Goal: Task Accomplishment & Management: Complete application form

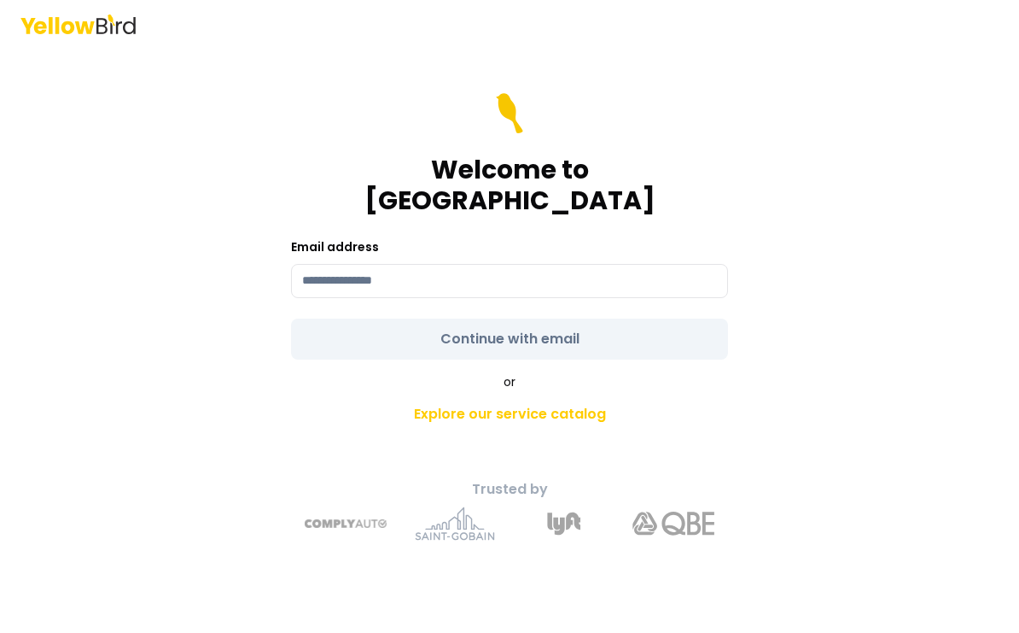
click at [684, 282] on input at bounding box center [509, 281] width 437 height 34
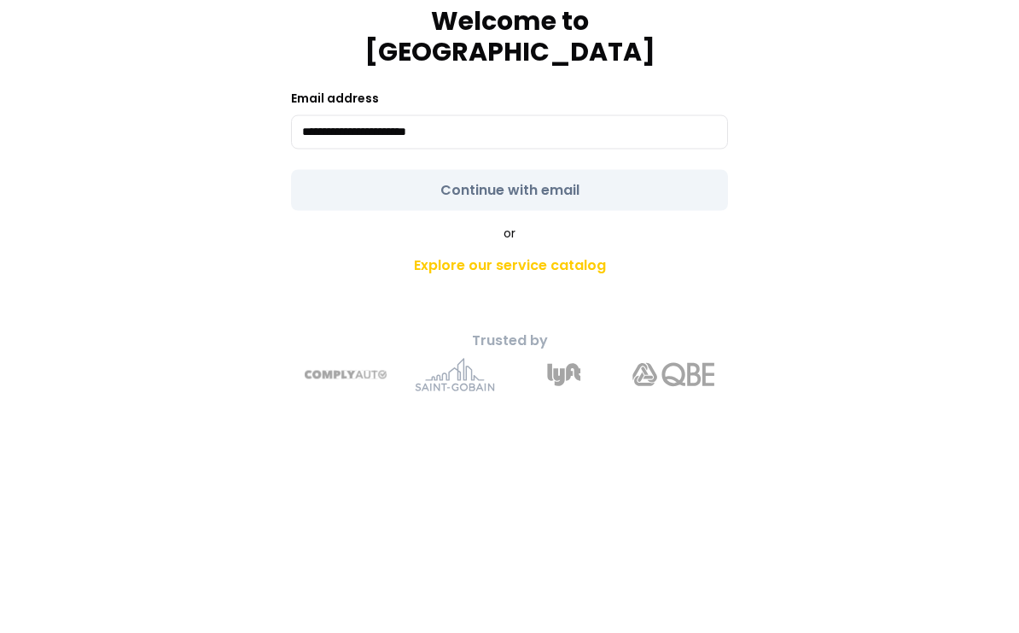
scroll to position [34, 0]
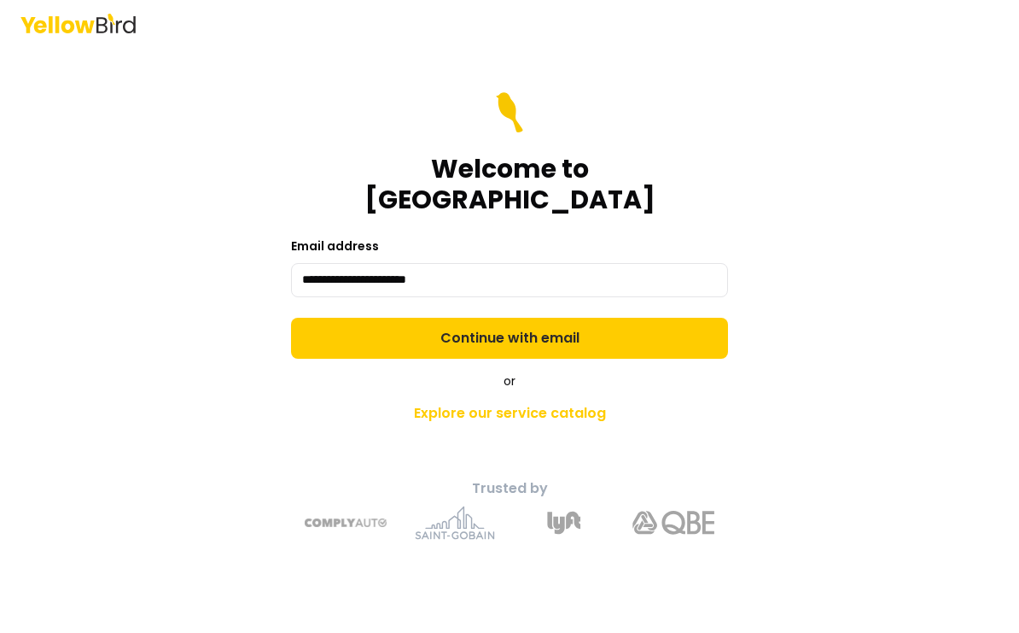
click at [567, 264] on input "**********" at bounding box center [509, 281] width 437 height 34
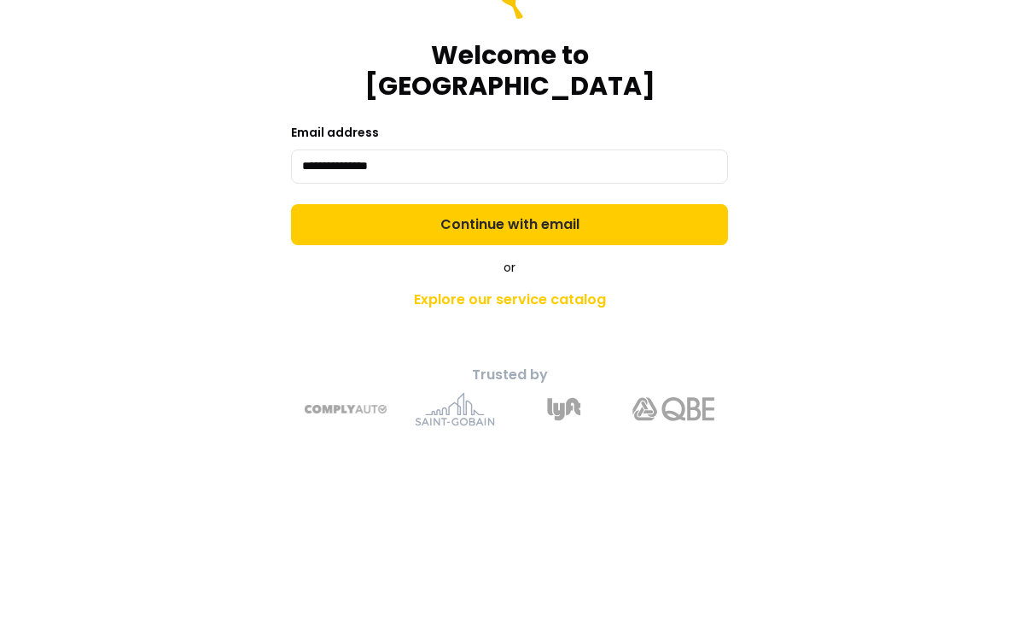
type input "**********"
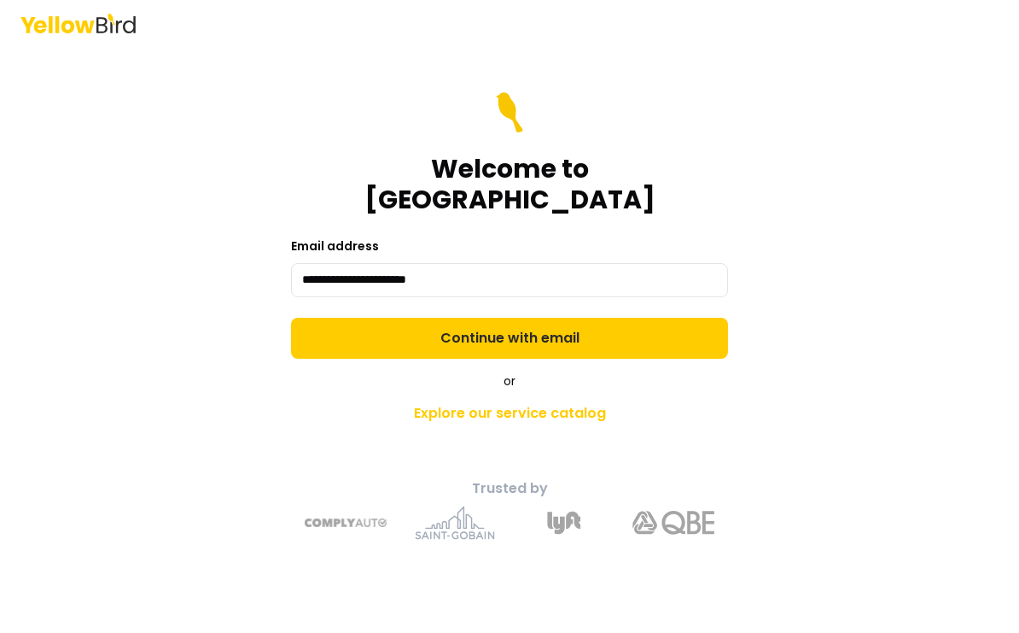
click at [678, 321] on button "Continue with email" at bounding box center [509, 338] width 437 height 41
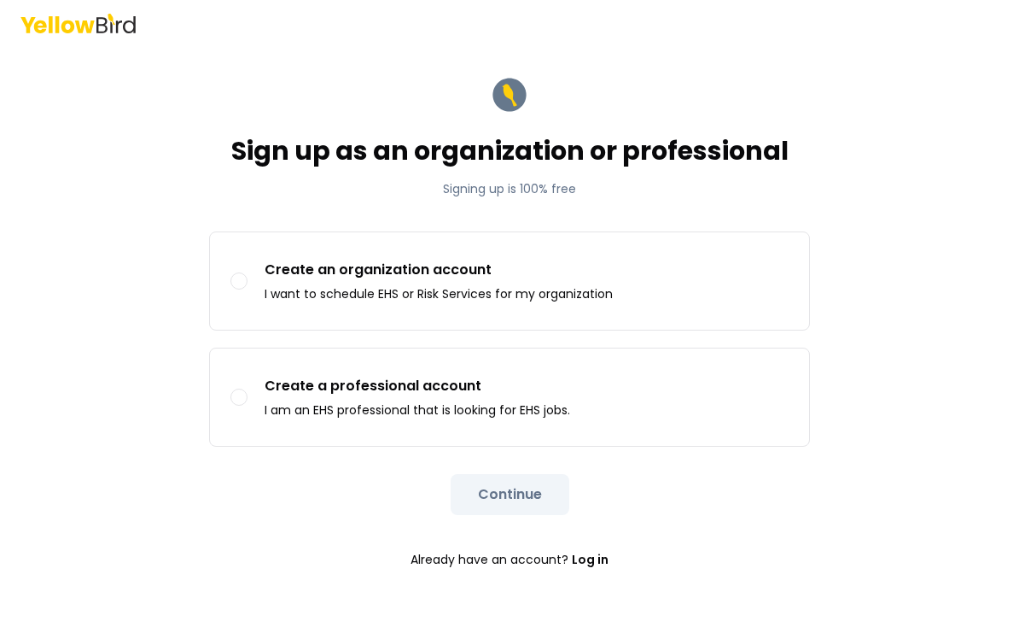
click at [681, 374] on label "Create a professional account I am an EHS professional that is looking for EHS …" at bounding box center [509, 397] width 599 height 97
click at [248, 389] on button "Create a professional account I am an EHS professional that is looking for EHS …" at bounding box center [239, 397] width 17 height 17
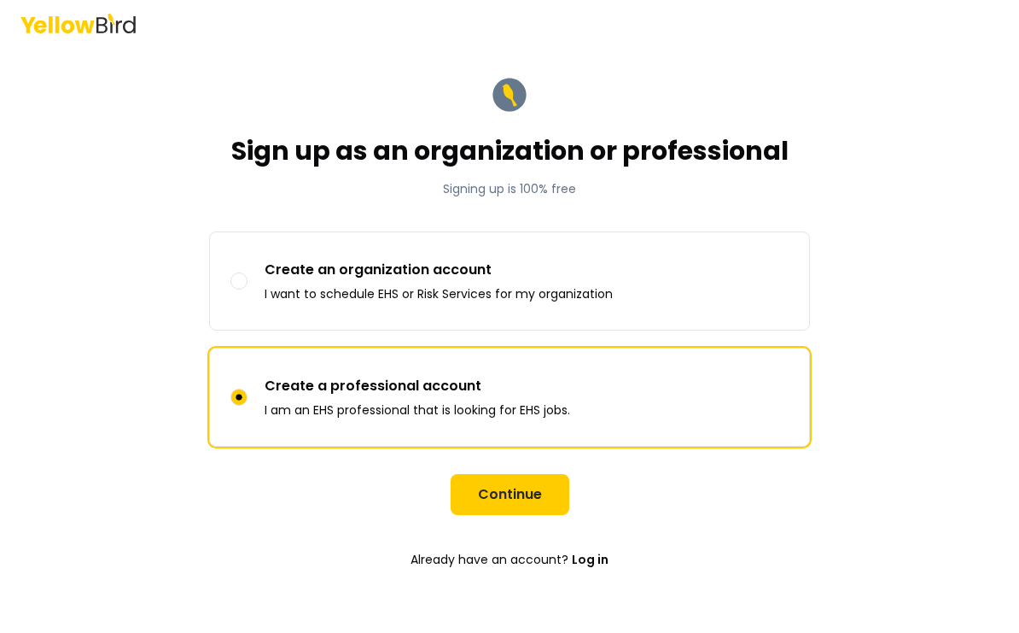
click at [505, 475] on button "Continue" at bounding box center [510, 495] width 119 height 41
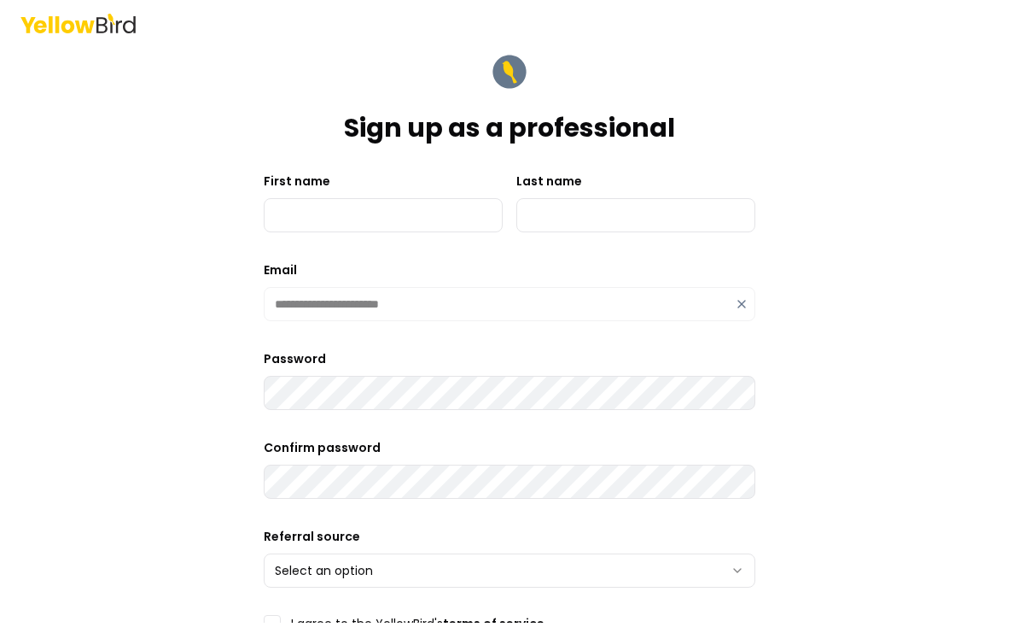
click at [435, 203] on input "First name" at bounding box center [383, 216] width 239 height 34
type input "*******"
click at [610, 199] on input "Last name" at bounding box center [636, 216] width 239 height 34
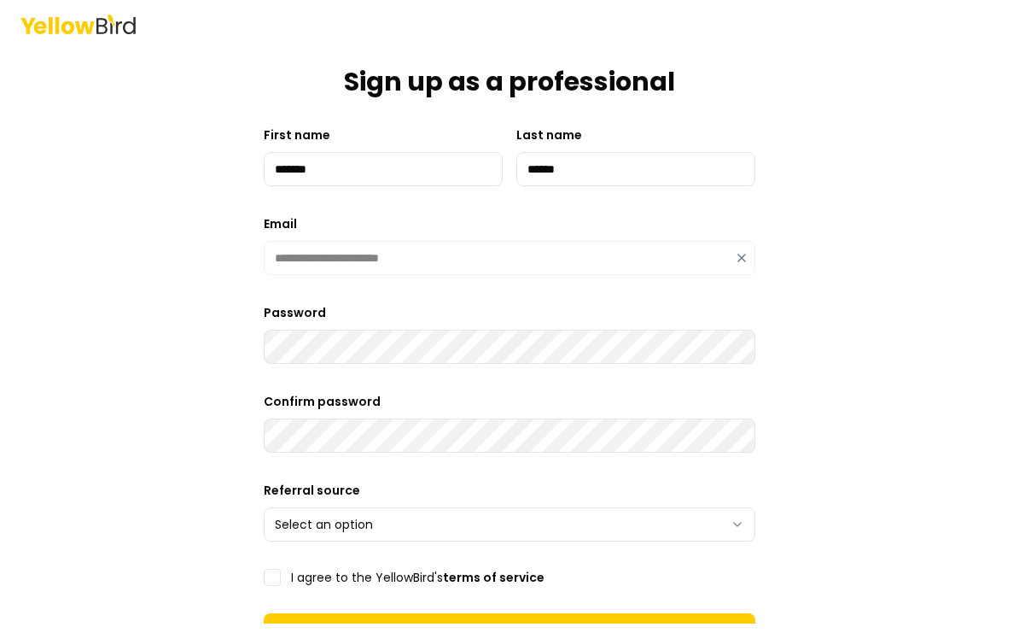
scroll to position [86, 0]
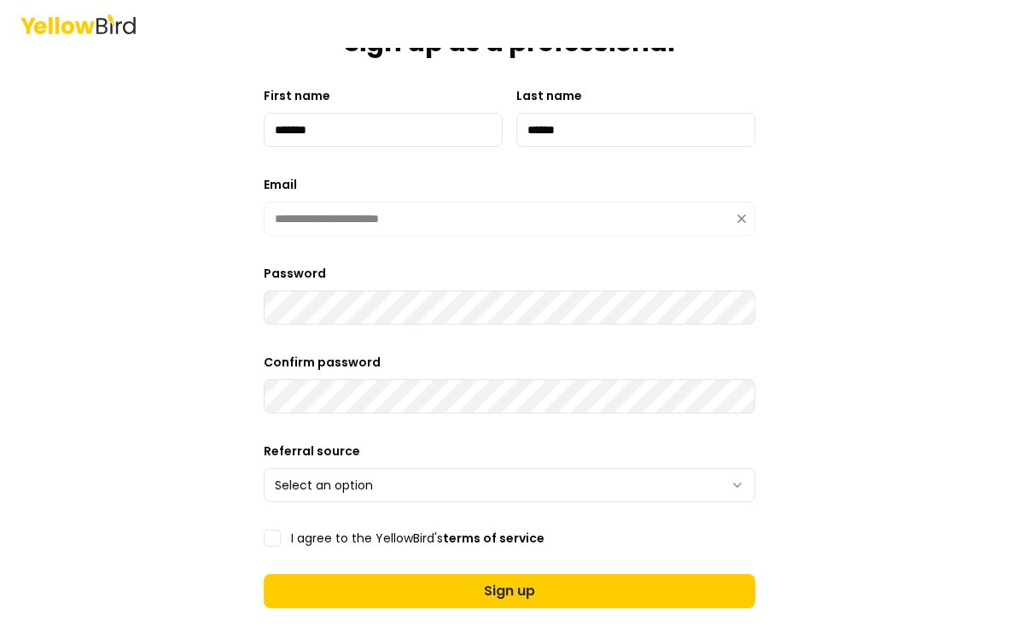
type input "******"
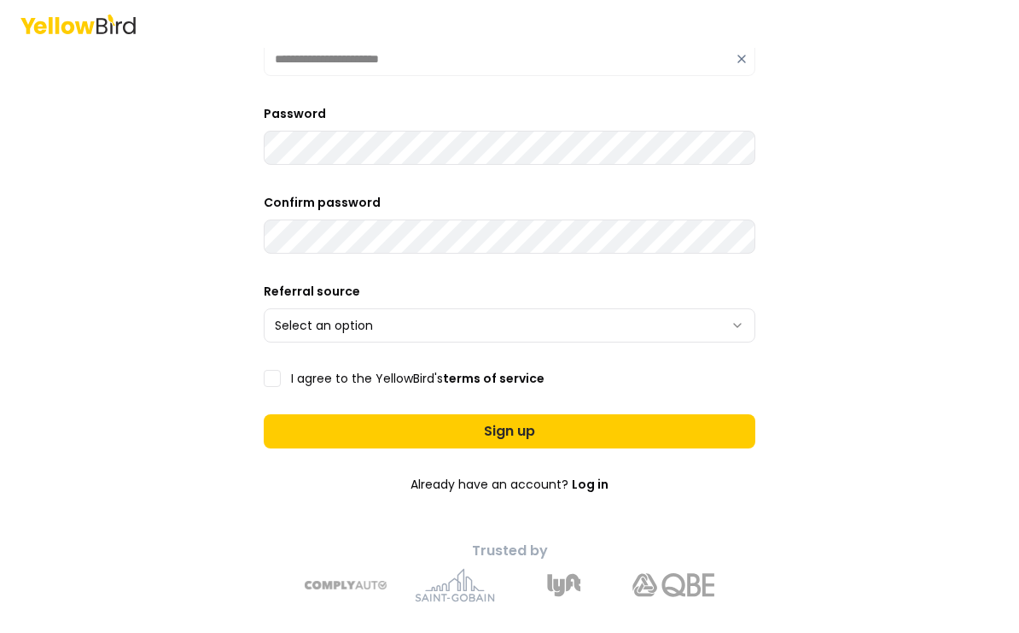
scroll to position [245, 0]
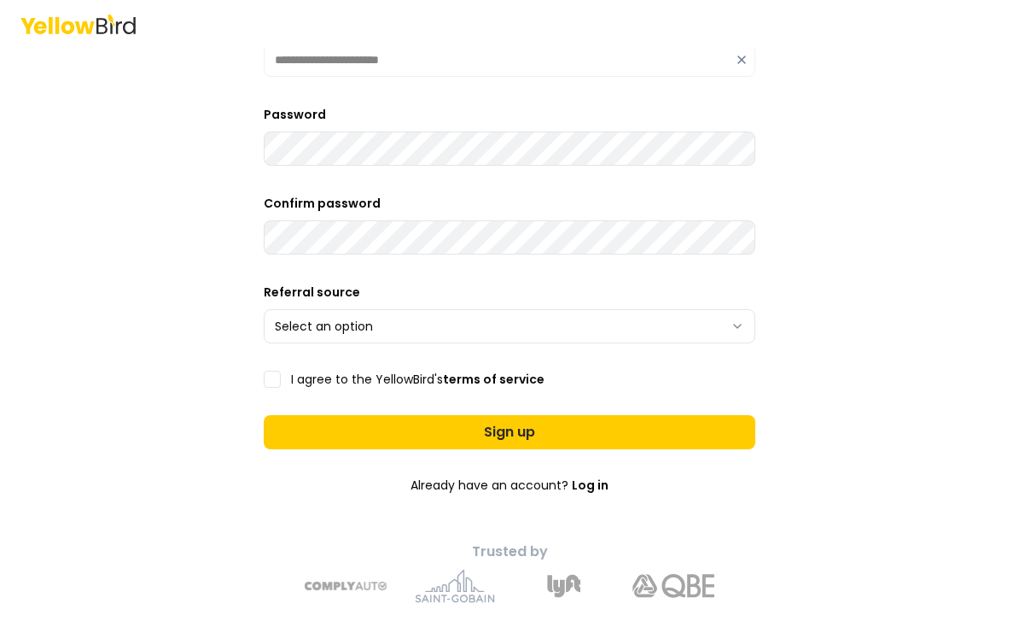
click at [885, 241] on div "**********" at bounding box center [509, 307] width 1019 height 633
click at [725, 327] on form "**********" at bounding box center [510, 232] width 492 height 850
click at [754, 309] on button "Select an option" at bounding box center [510, 326] width 492 height 34
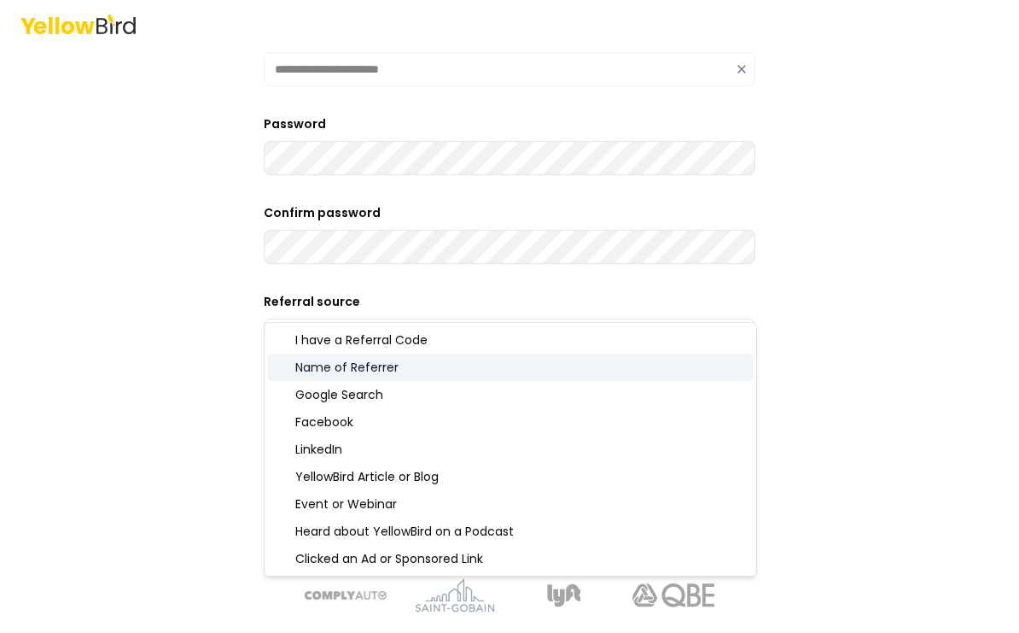
click at [399, 371] on div "Name of Referrer" at bounding box center [510, 366] width 485 height 27
select select "**********"
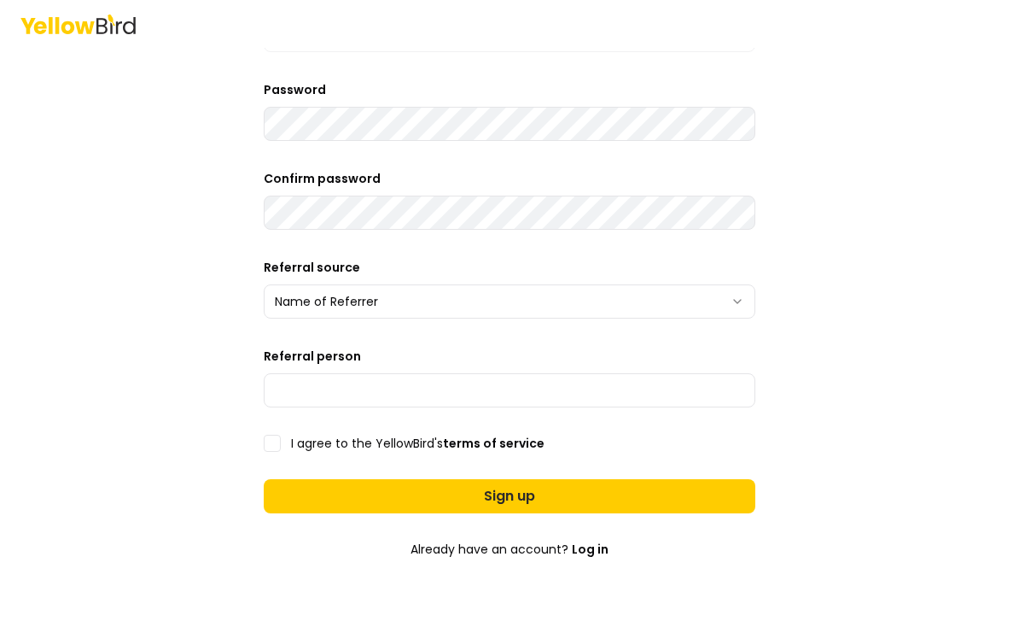
click at [537, 401] on input "Referral person" at bounding box center [510, 390] width 492 height 34
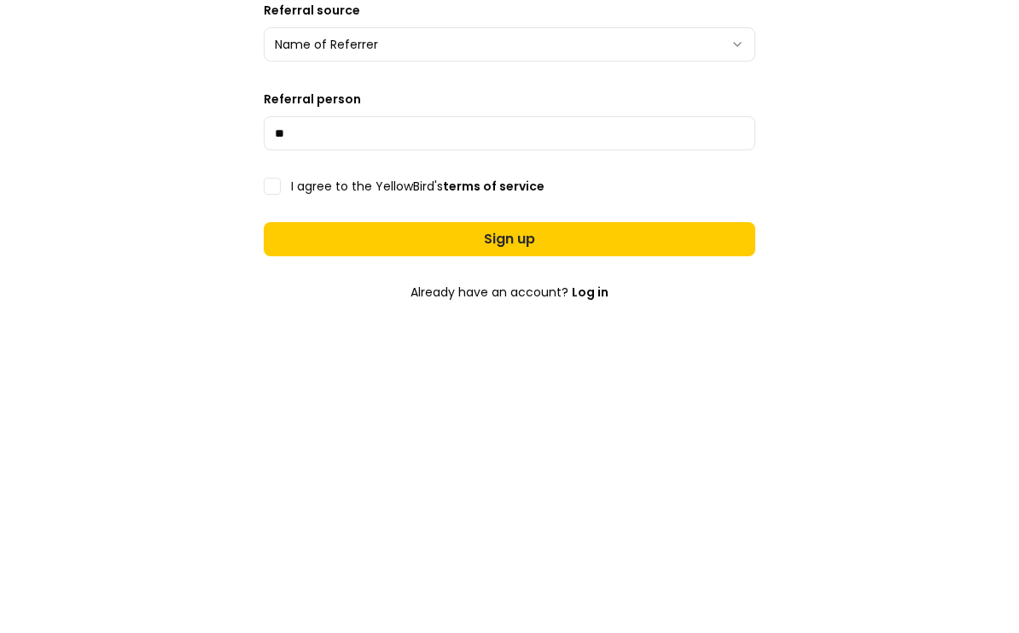
type input "*"
click at [735, 295] on icon "button" at bounding box center [738, 302] width 14 height 14
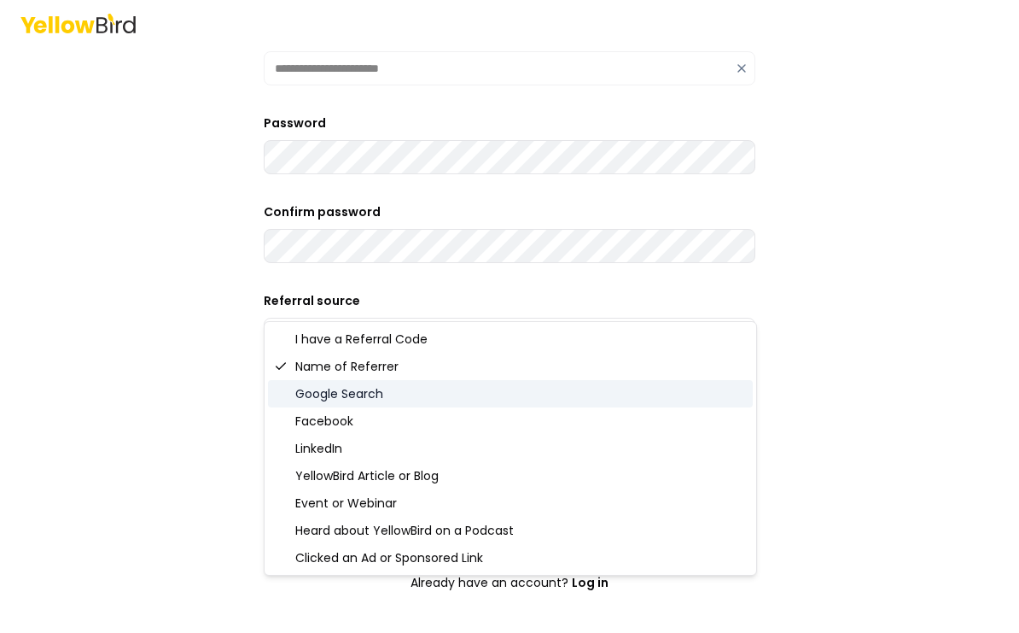
click at [373, 393] on span "Google Search" at bounding box center [339, 394] width 88 height 17
select select "******"
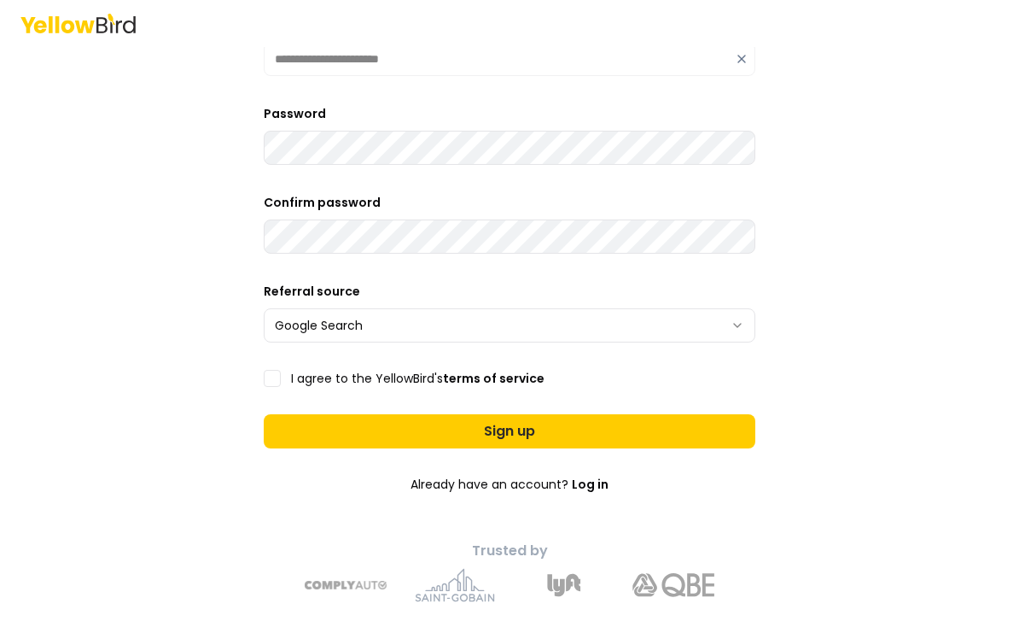
click at [266, 371] on button "I agree to the YellowBird's terms of service" at bounding box center [272, 379] width 17 height 17
click at [628, 415] on button "Sign up" at bounding box center [510, 432] width 492 height 34
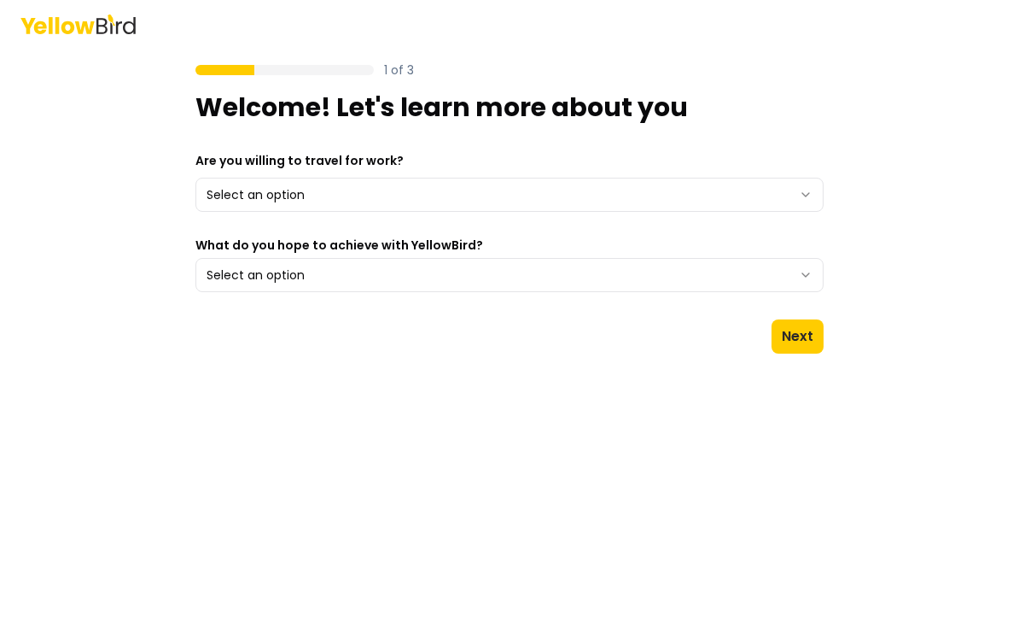
click at [803, 204] on button "Select an option" at bounding box center [510, 195] width 628 height 34
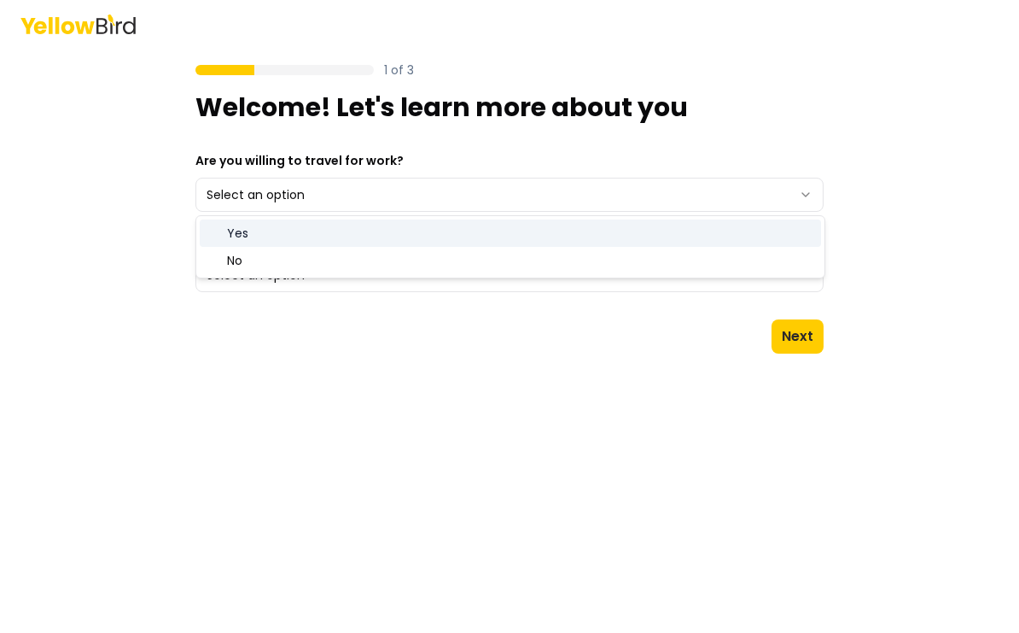
click at [789, 236] on div "Yes" at bounding box center [511, 232] width 622 height 27
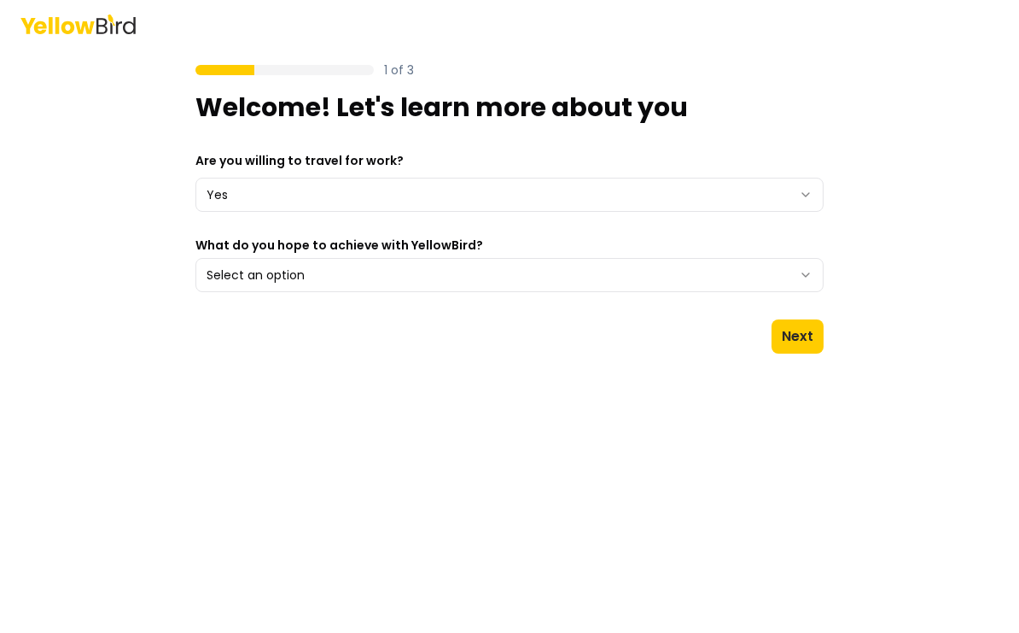
click at [761, 270] on button "Select an option" at bounding box center [510, 275] width 628 height 34
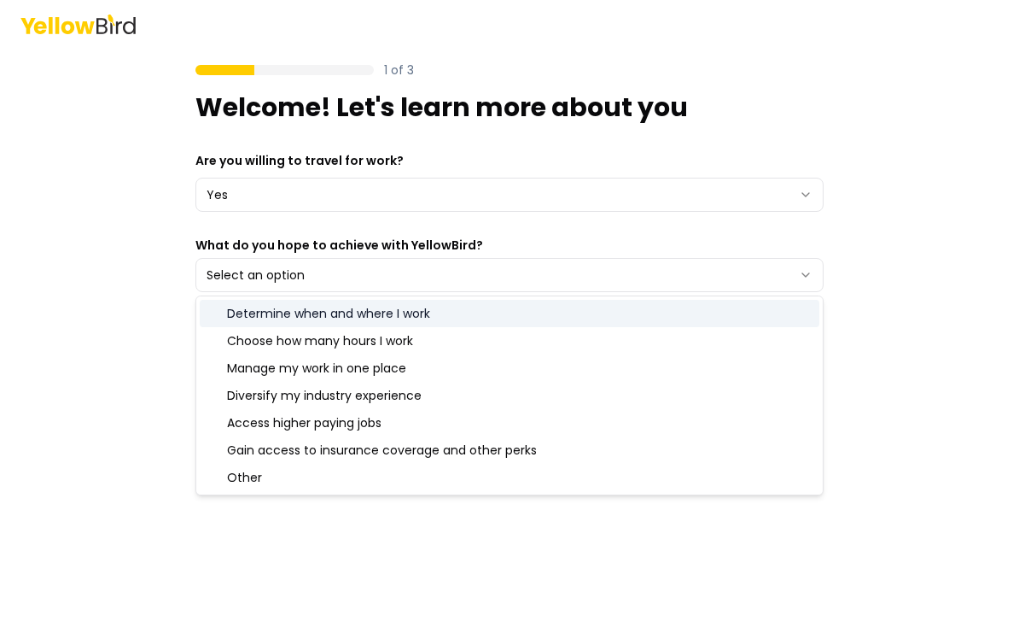
click at [224, 335] on div "Choose how many hours I work" at bounding box center [510, 340] width 620 height 27
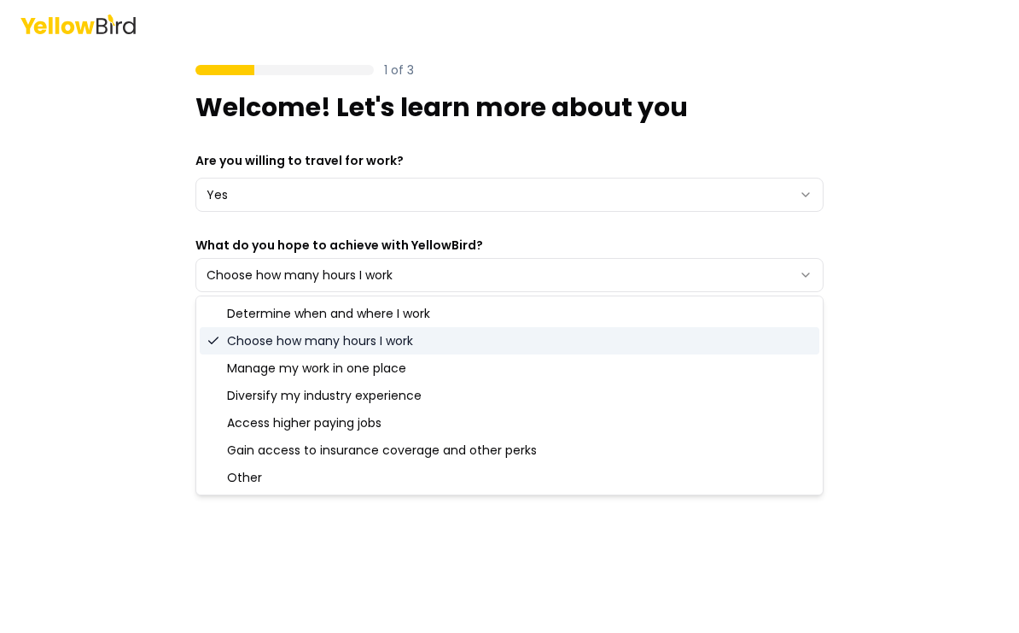
click at [232, 372] on div "Manage my work in one place" at bounding box center [510, 367] width 620 height 27
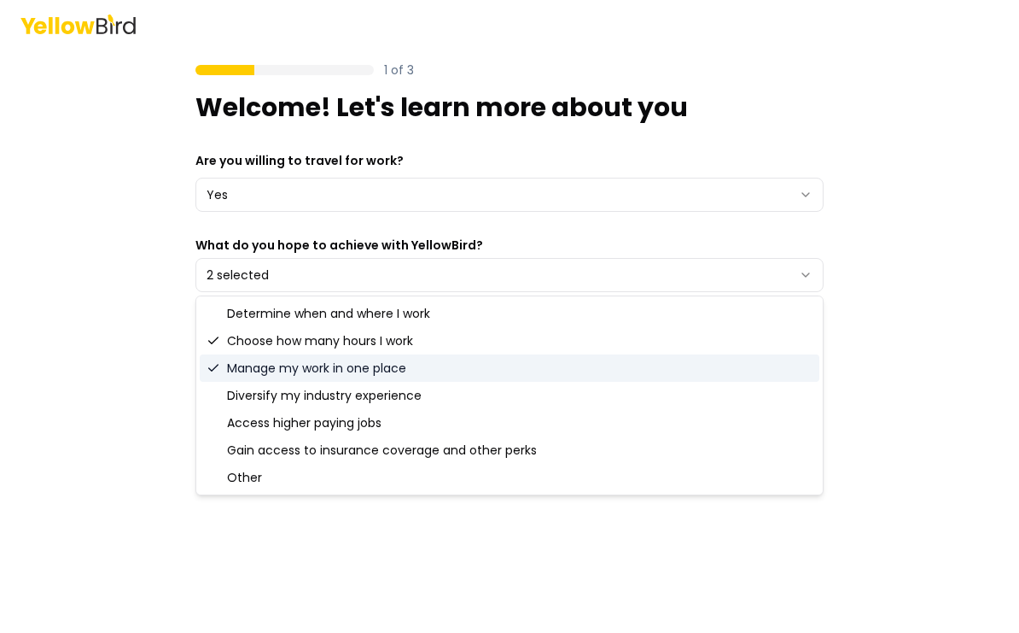
click at [235, 394] on div "Diversify my industry experience" at bounding box center [510, 395] width 620 height 27
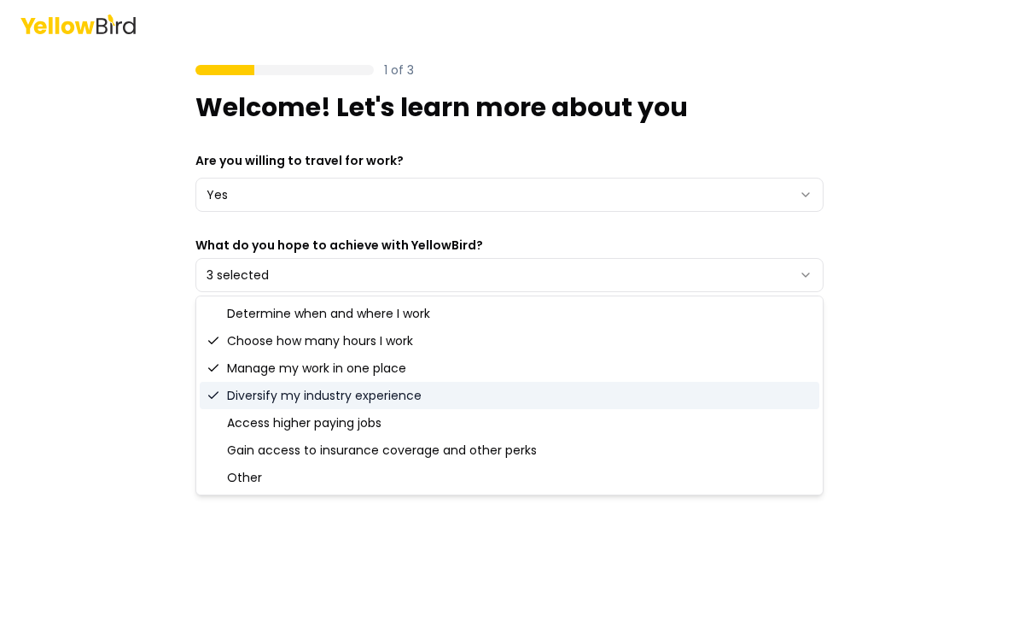
click at [227, 388] on div "Diversify my industry experience" at bounding box center [510, 395] width 620 height 27
click at [219, 343] on icon "Suggestions" at bounding box center [214, 341] width 14 height 14
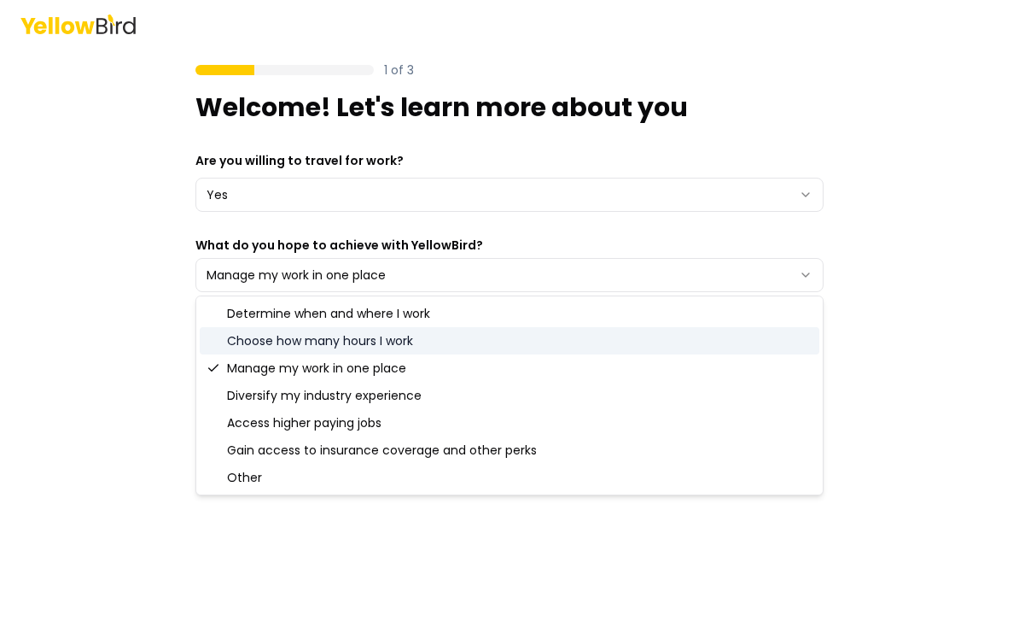
click at [220, 340] on div "Choose how many hours I work" at bounding box center [510, 340] width 620 height 27
click at [224, 363] on div "Manage my work in one place" at bounding box center [510, 367] width 620 height 27
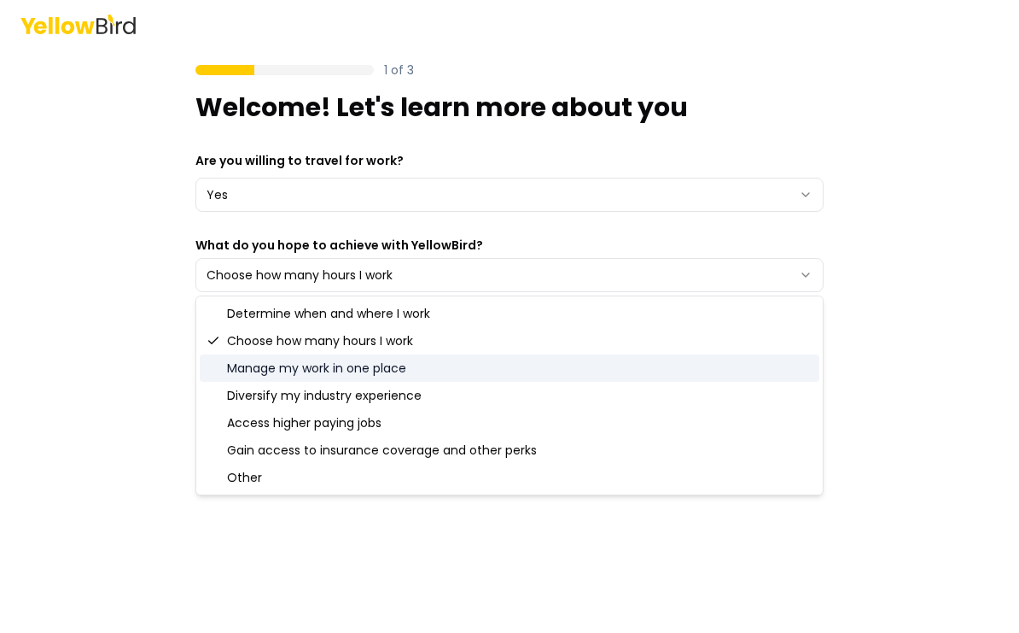
click at [220, 340] on div "Choose how many hours I work" at bounding box center [510, 340] width 620 height 27
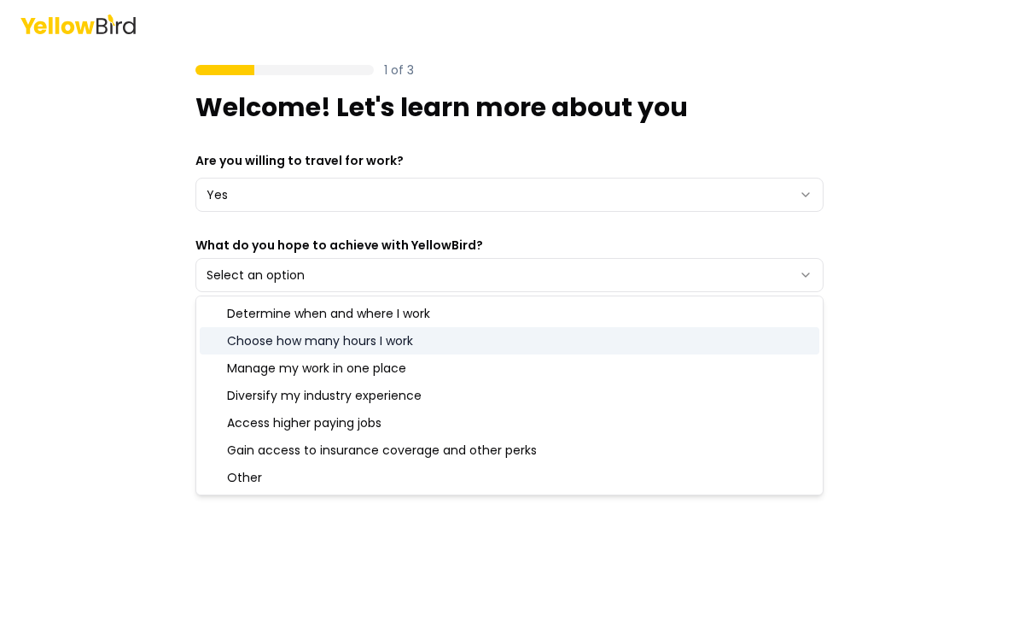
click at [226, 306] on div "Determine when and where I work" at bounding box center [510, 313] width 620 height 27
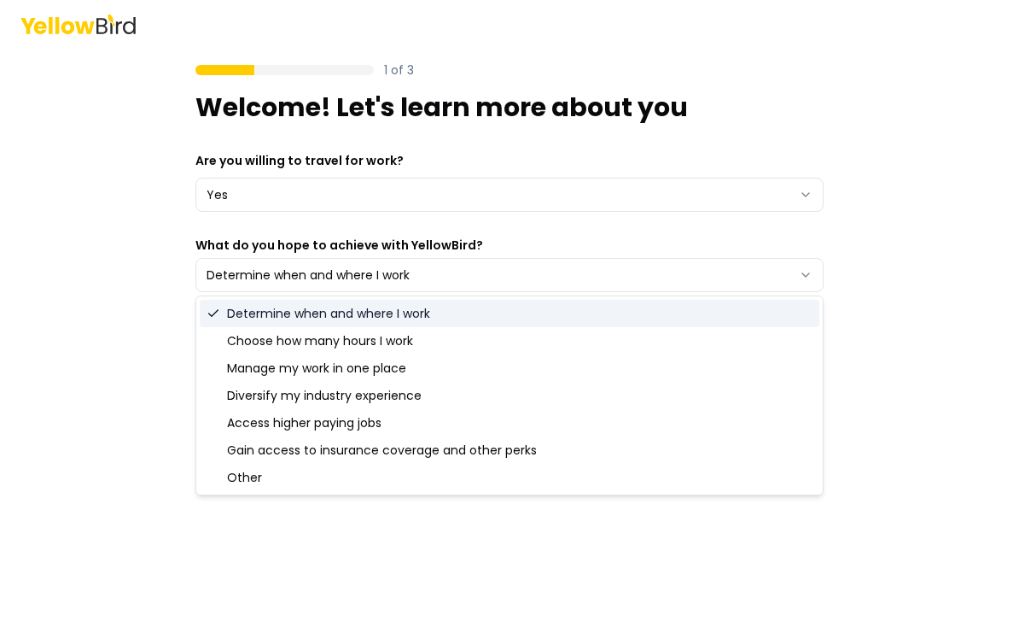
click at [217, 345] on icon "Suggestions" at bounding box center [214, 341] width 14 height 14
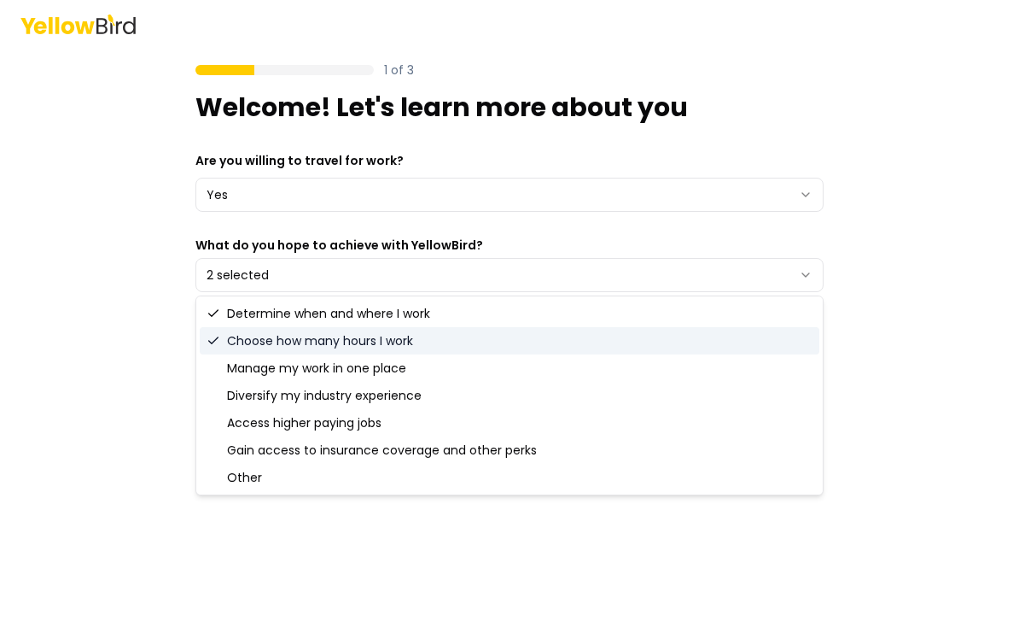
click at [234, 479] on div "Other" at bounding box center [510, 477] width 620 height 27
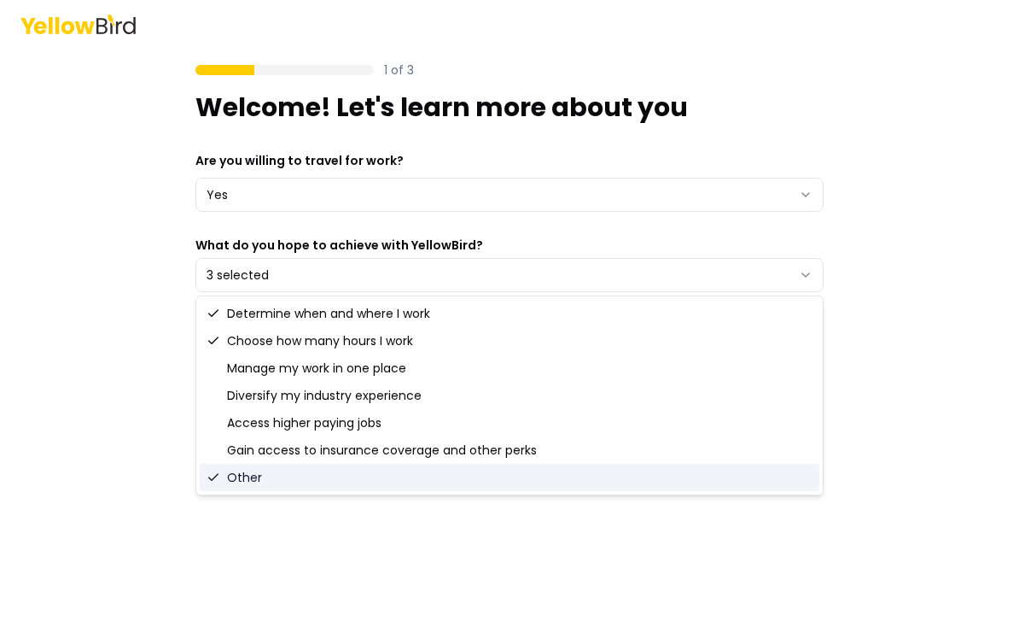
click at [915, 290] on div "1 of 3 Welcome! Let's learn more about you Are you willing to travel for work? …" at bounding box center [509, 316] width 1019 height 633
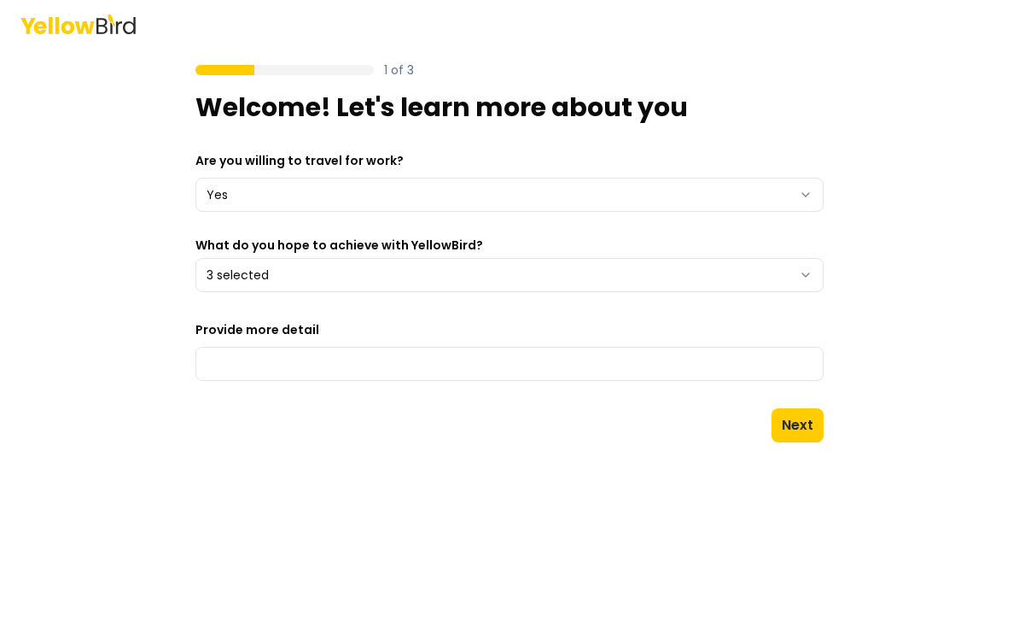
click at [791, 422] on button "Next" at bounding box center [798, 425] width 52 height 34
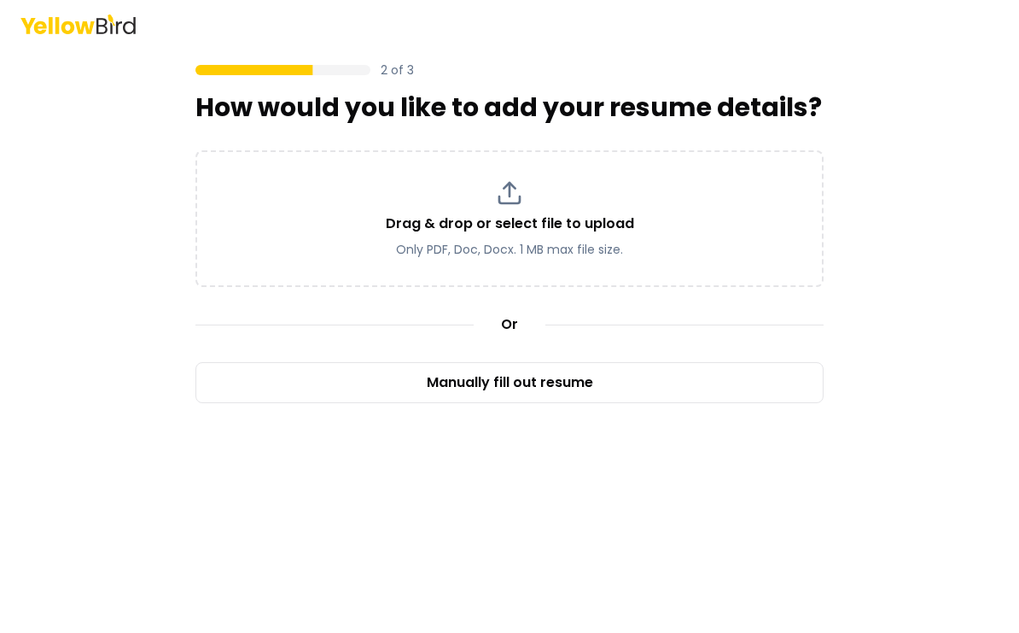
click at [753, 236] on div "Drag & drop or select file to upload Only PDF, Doc, Docx. 1 MB max file size." at bounding box center [510, 218] width 598 height 79
click at [106, 140] on div "2 of 3 How would you like to add your resume details? Drag & drop or select fil…" at bounding box center [509, 316] width 1019 height 633
click at [903, 120] on div "2 of 3 How would you like to add your resume details? Drag & drop or select fil…" at bounding box center [509, 316] width 1019 height 633
click at [879, 142] on div "2 of 3 How would you like to add your resume details? Drag & drop or select fil…" at bounding box center [509, 316] width 1019 height 633
click at [804, 212] on div "Drag & drop or select file to upload Only PDF, Doc, Docx. 1 MB max file size." at bounding box center [510, 218] width 598 height 79
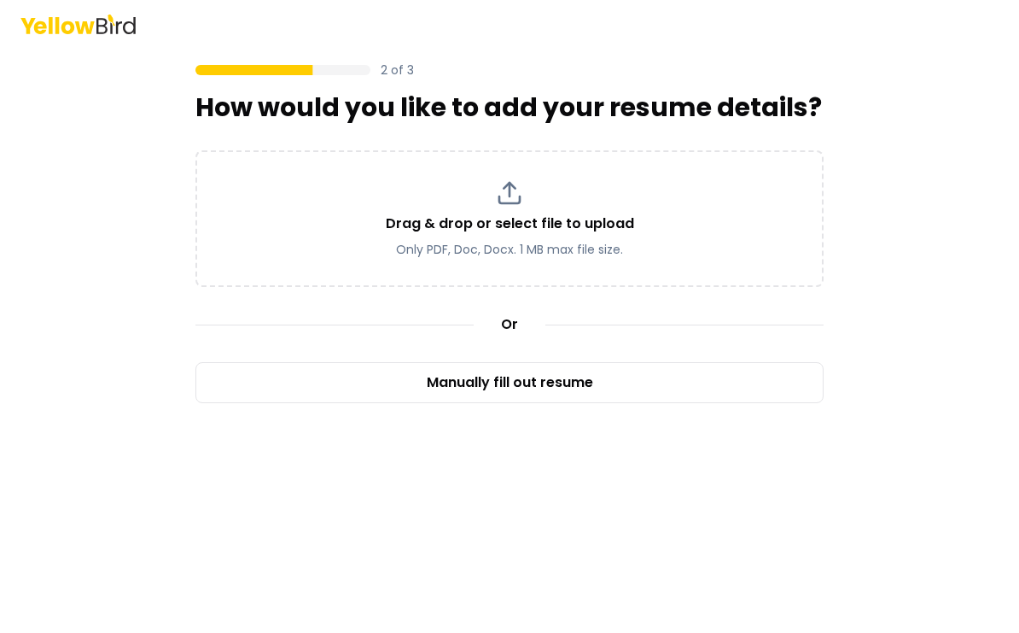
click at [604, 626] on main "2 of 3 How would you like to add your resume details? Drag & drop or select fil…" at bounding box center [510, 340] width 656 height 585
click at [741, 218] on div "Drag & drop or select file to upload Only PDF, Doc, Docx. 1 MB max file size." at bounding box center [510, 218] width 598 height 79
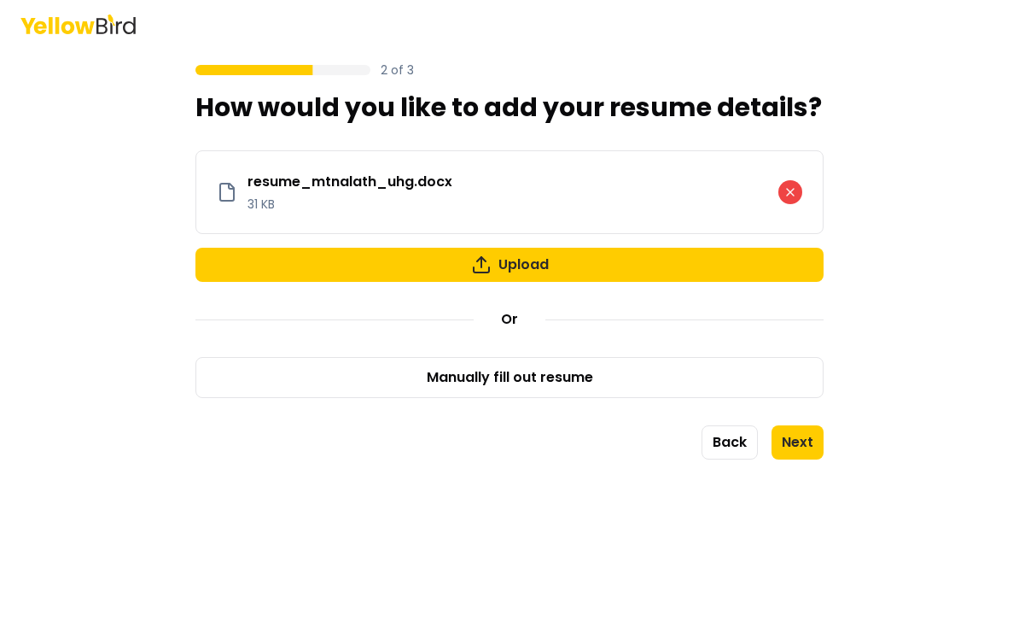
click at [817, 447] on button "Next" at bounding box center [798, 442] width 52 height 34
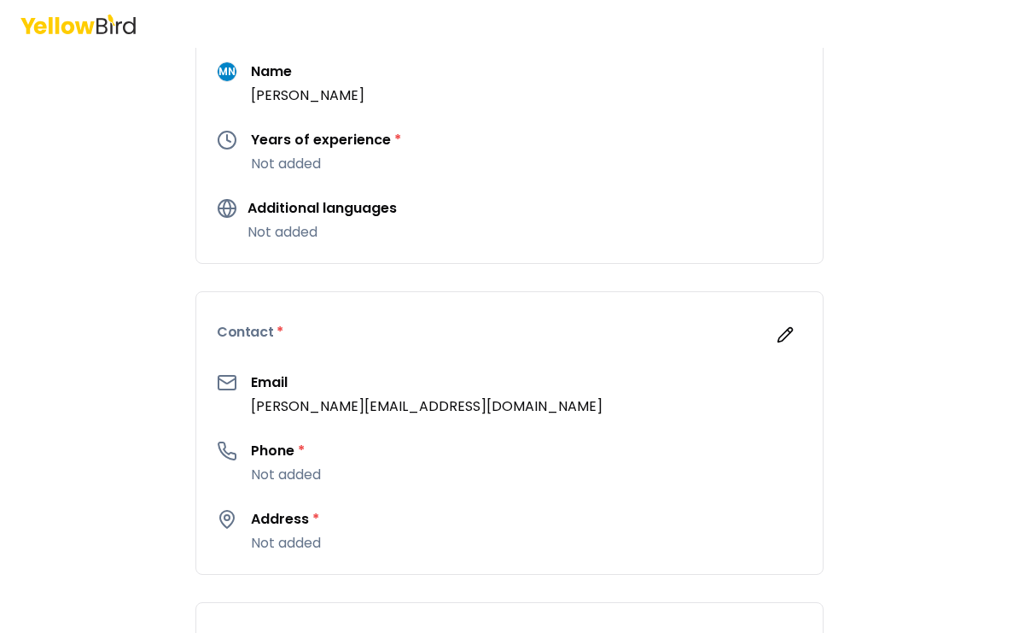
scroll to position [214, 0]
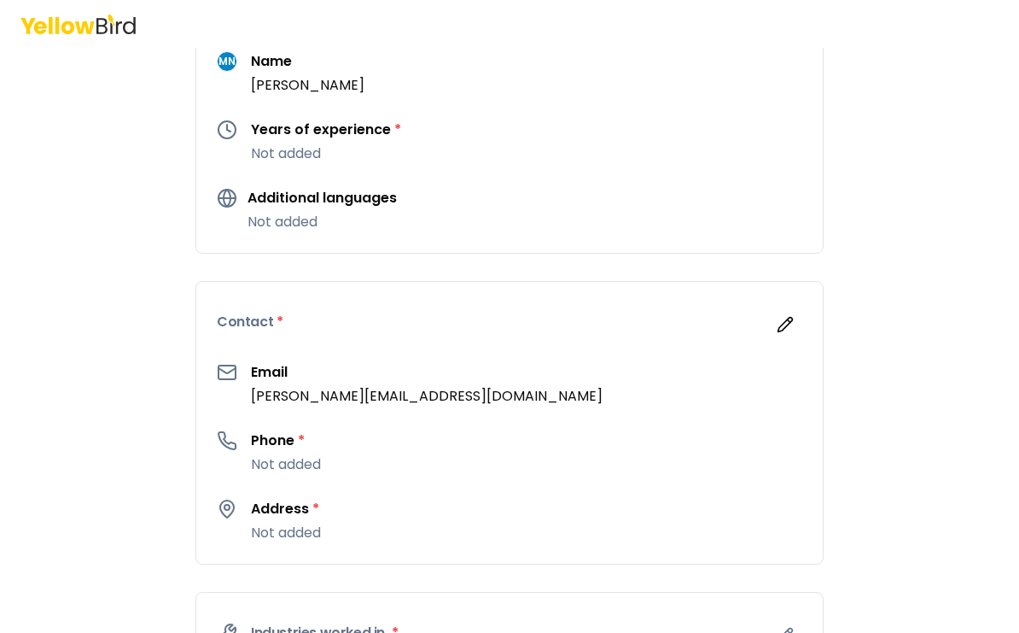
click at [255, 126] on h3 "Years of experience *" at bounding box center [326, 130] width 150 height 20
click at [271, 150] on p "Not added" at bounding box center [326, 153] width 150 height 20
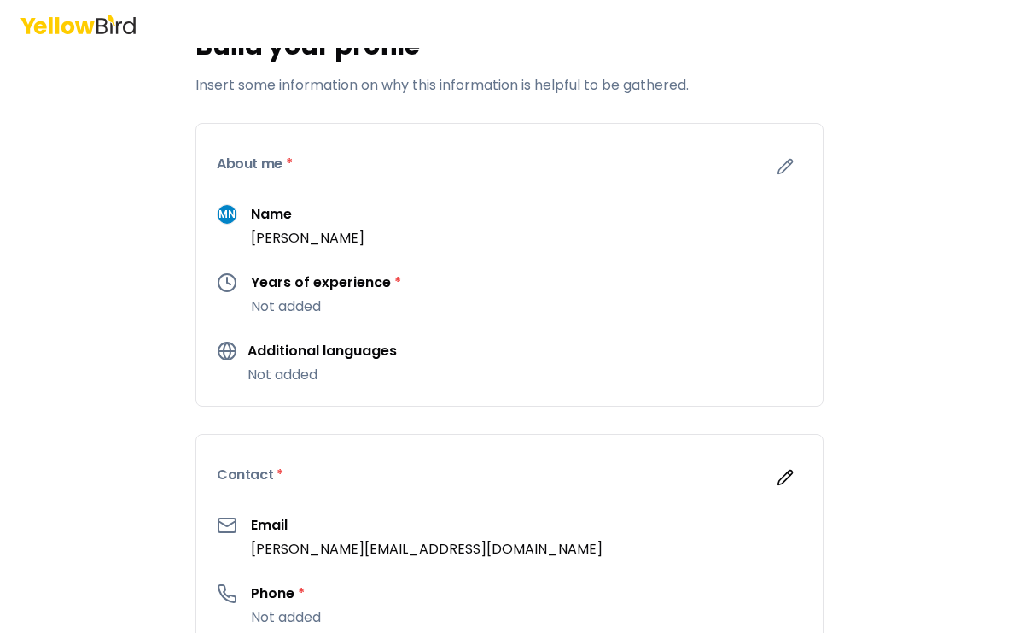
scroll to position [57, 0]
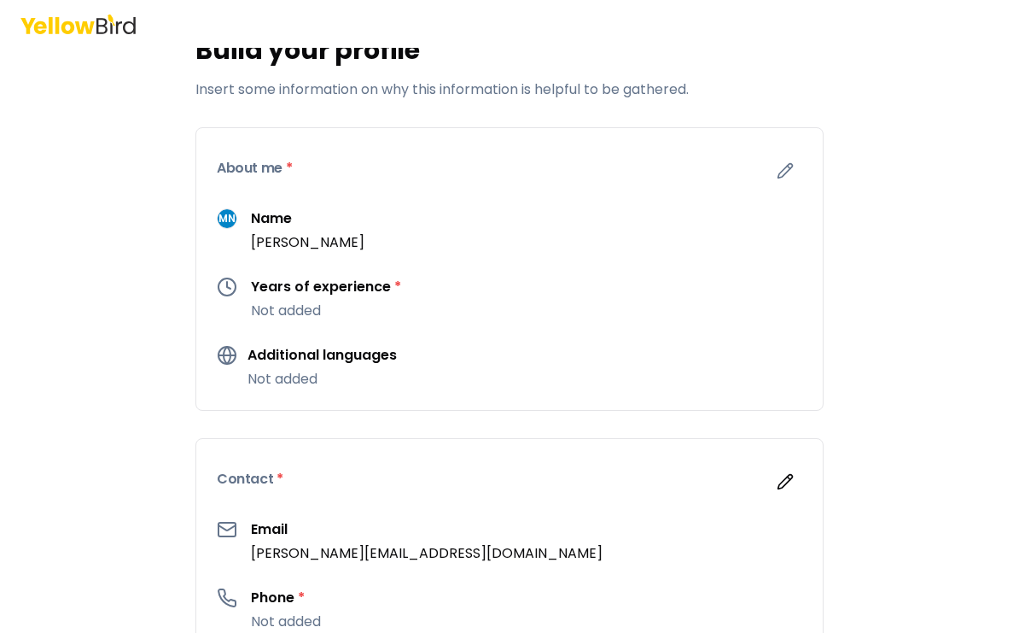
click at [780, 170] on icon "button" at bounding box center [785, 170] width 17 height 17
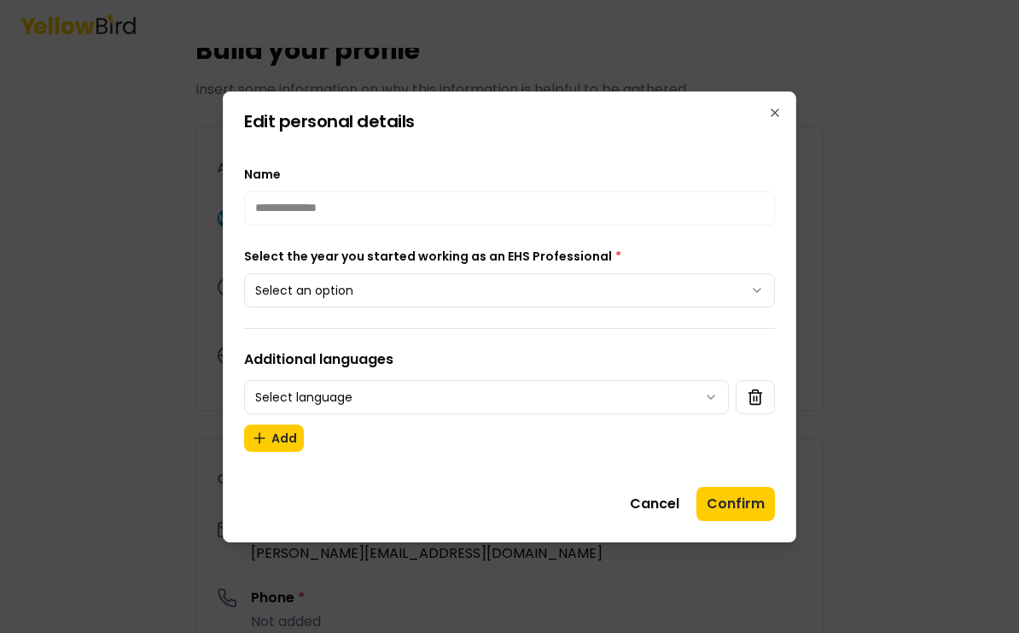
click at [750, 292] on button "Select an option" at bounding box center [509, 290] width 531 height 34
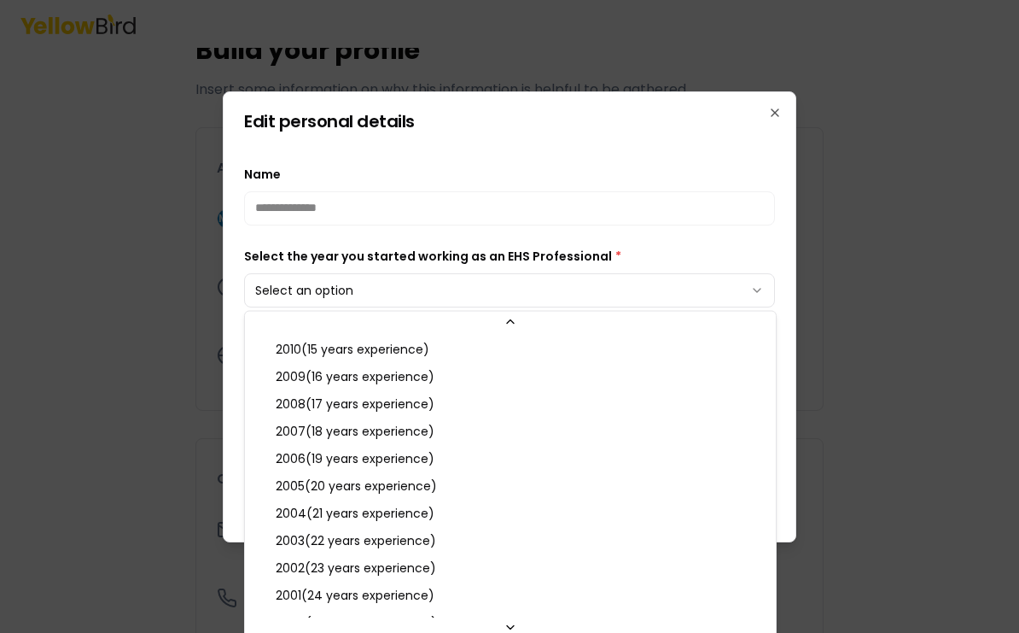
scroll to position [426, 0]
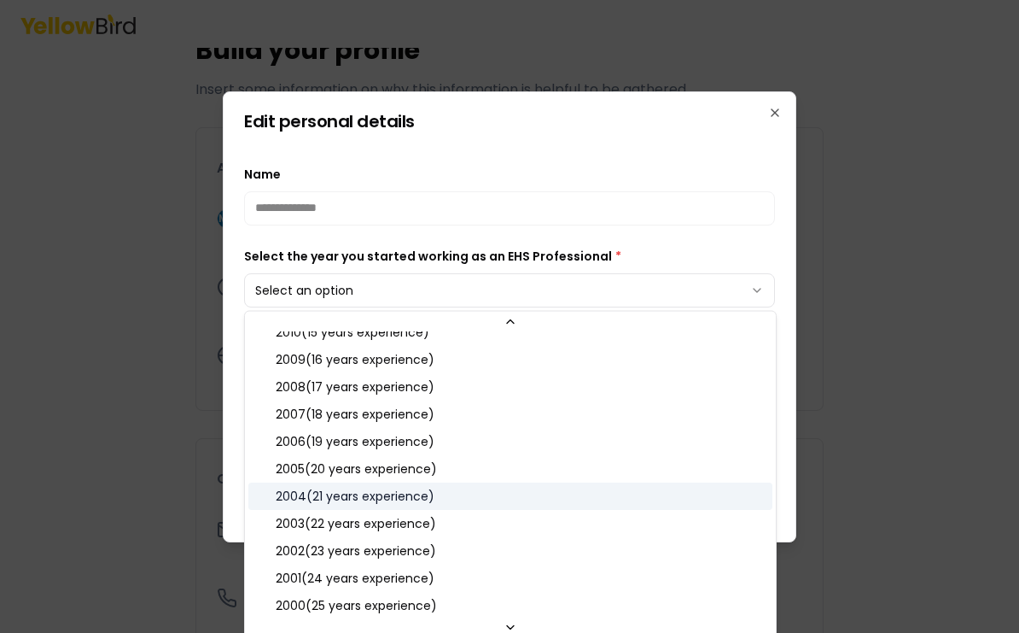
click at [436, 507] on div "2004 ( 21 years experience )" at bounding box center [510, 496] width 524 height 27
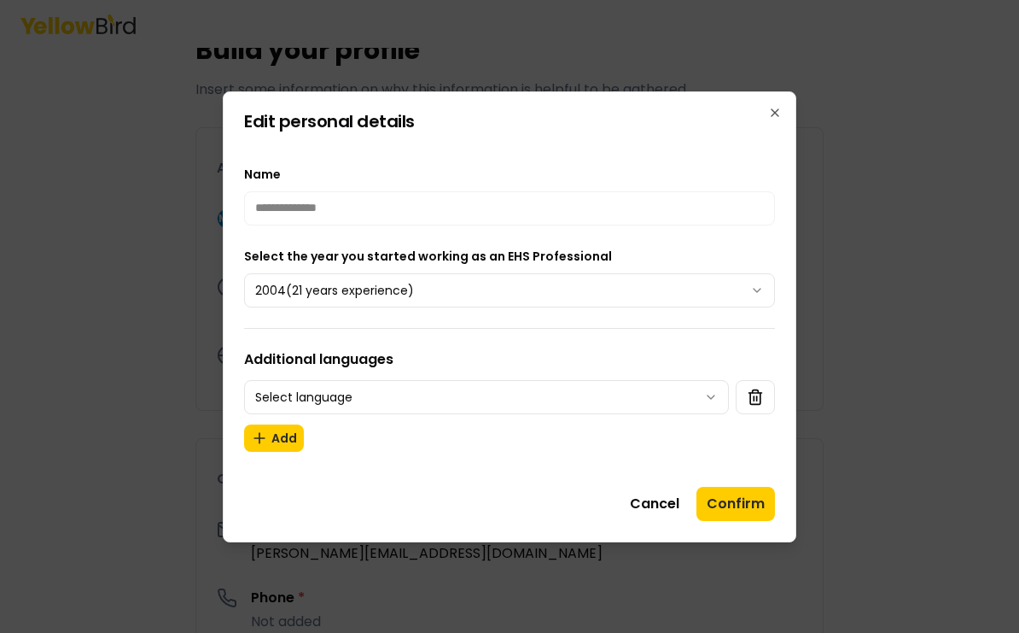
click at [688, 397] on button "Select language" at bounding box center [486, 397] width 485 height 34
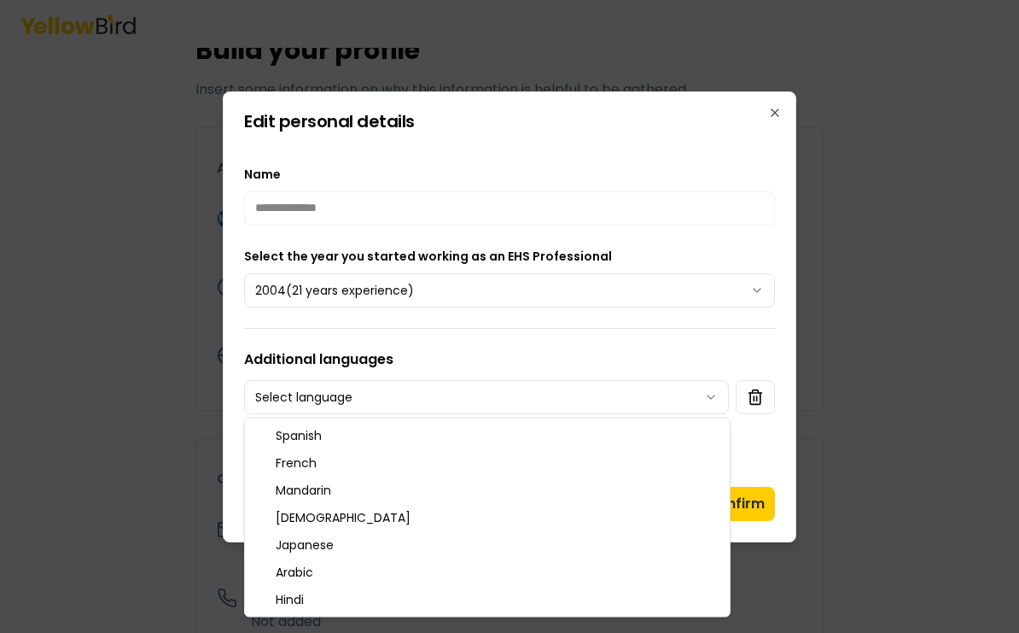
click at [863, 372] on div at bounding box center [509, 316] width 1019 height 633
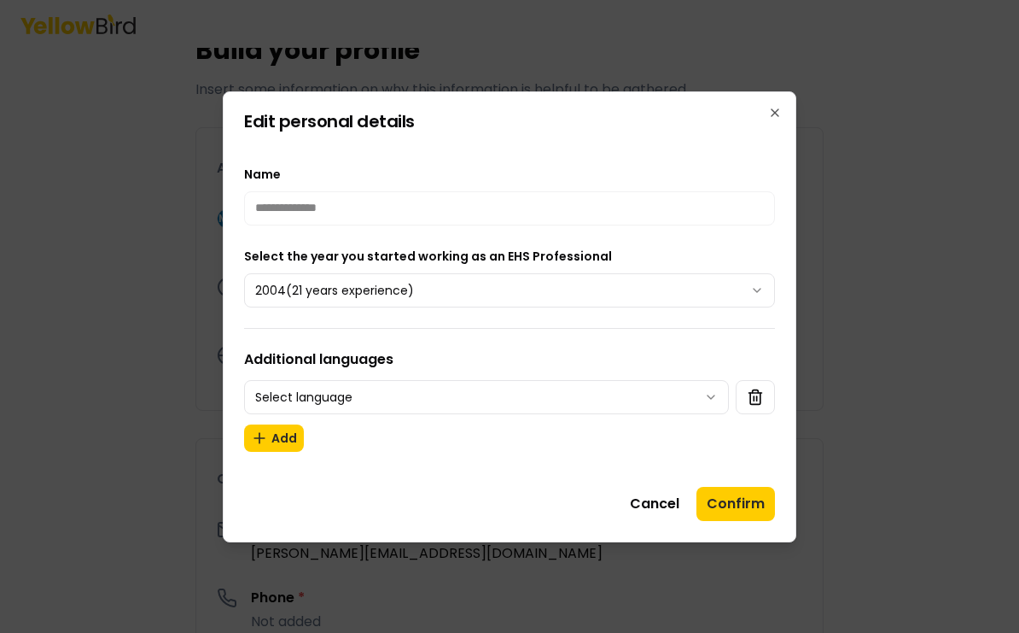
click at [748, 505] on button "Confirm" at bounding box center [736, 504] width 79 height 34
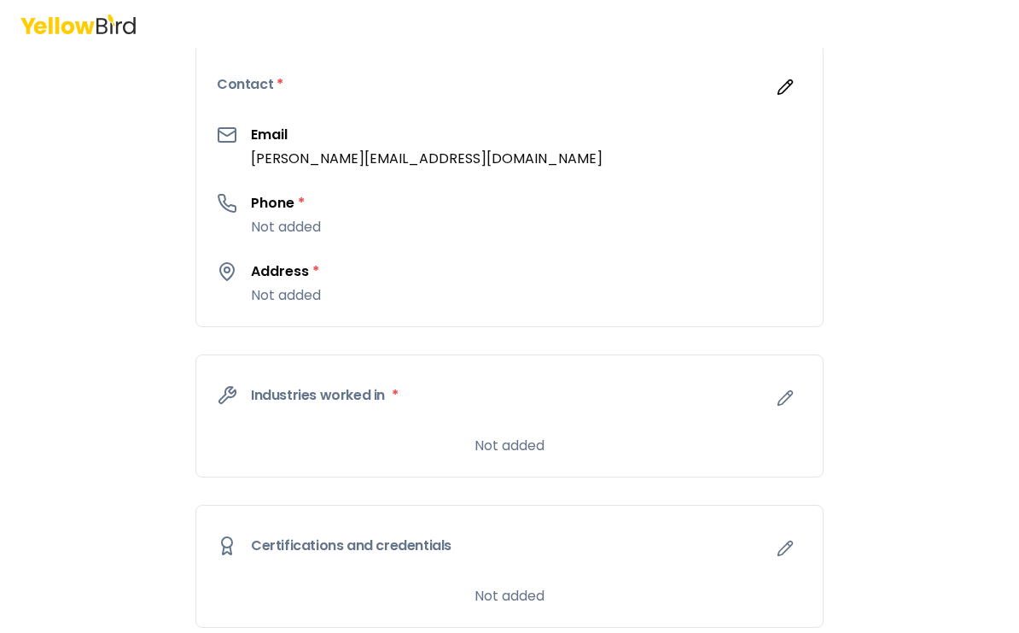
scroll to position [455, 0]
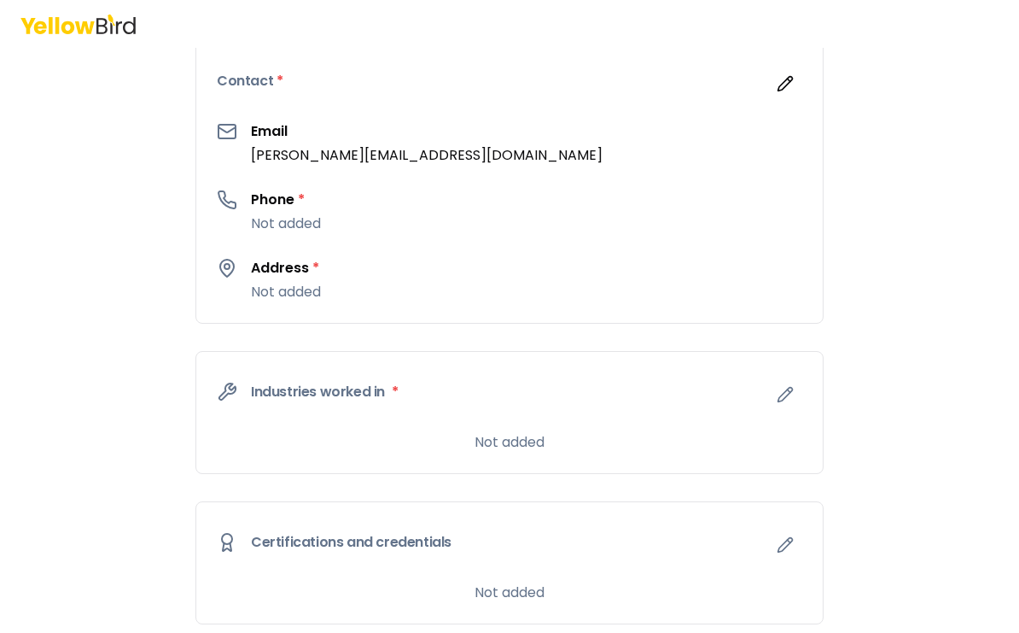
click at [313, 216] on p "Not added" at bounding box center [286, 223] width 70 height 20
click at [264, 221] on p "Not added" at bounding box center [286, 223] width 70 height 20
click at [791, 79] on icon "button" at bounding box center [785, 83] width 17 height 17
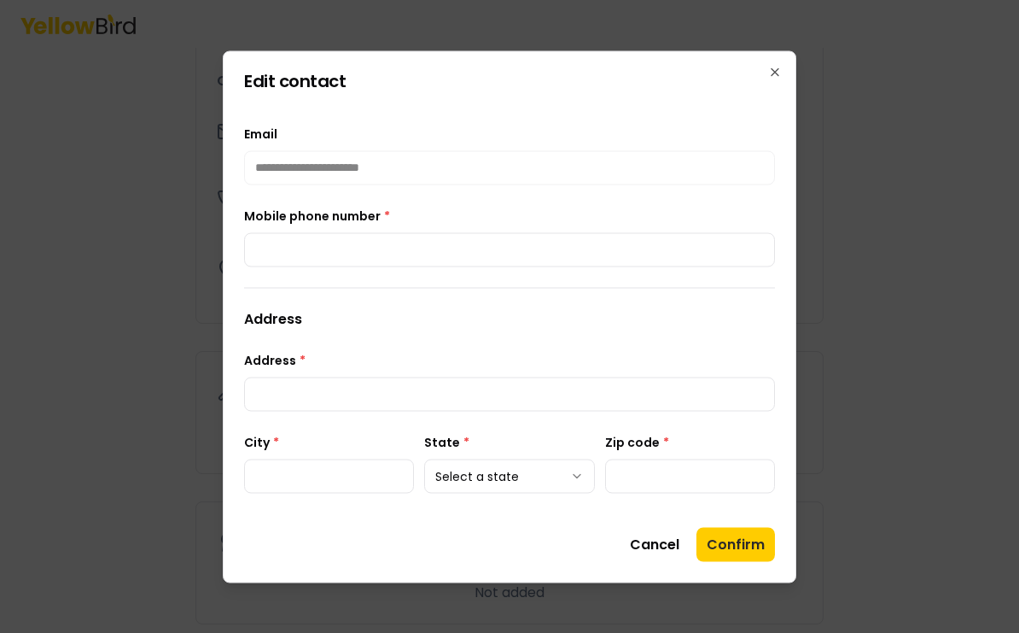
type input "**********"
click at [889, 191] on div at bounding box center [509, 316] width 1019 height 633
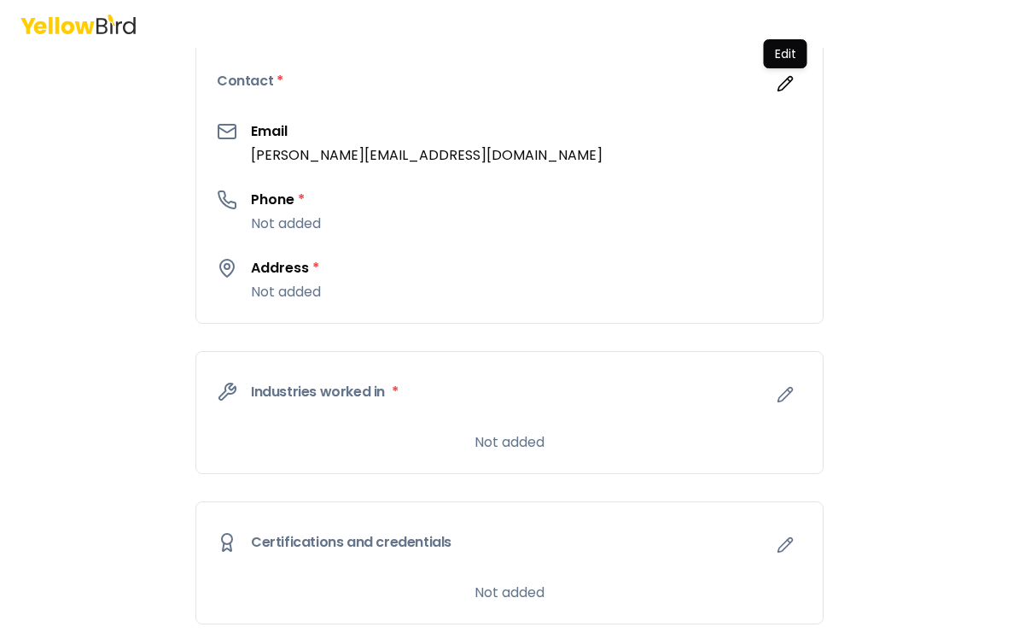
click at [296, 284] on p "Not added" at bounding box center [286, 292] width 70 height 20
click at [276, 275] on h3 "Address *" at bounding box center [286, 268] width 70 height 20
click at [793, 94] on button "button" at bounding box center [785, 84] width 34 height 34
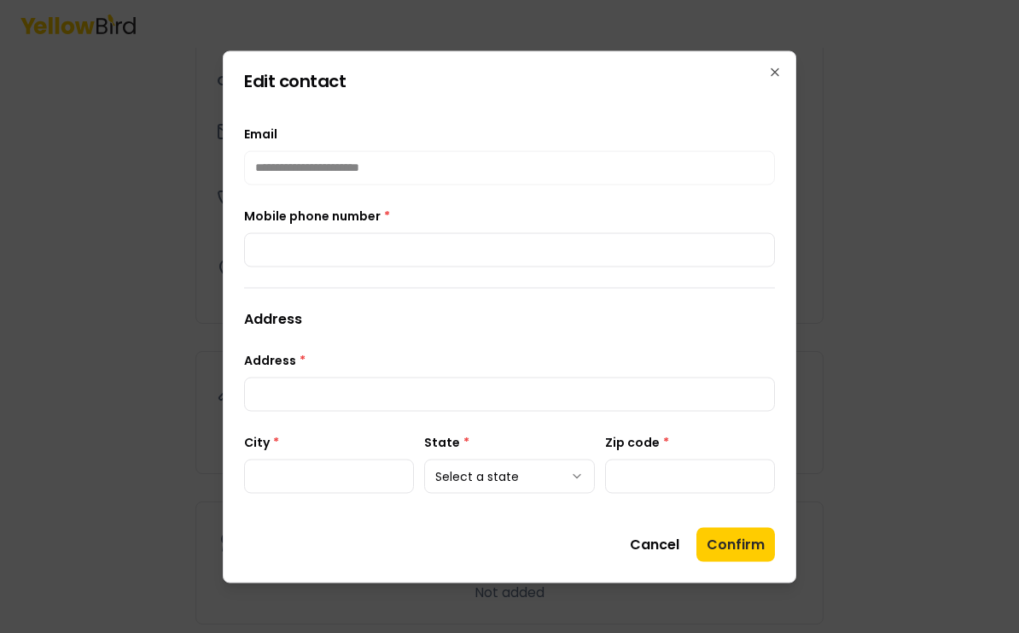
type input "**********"
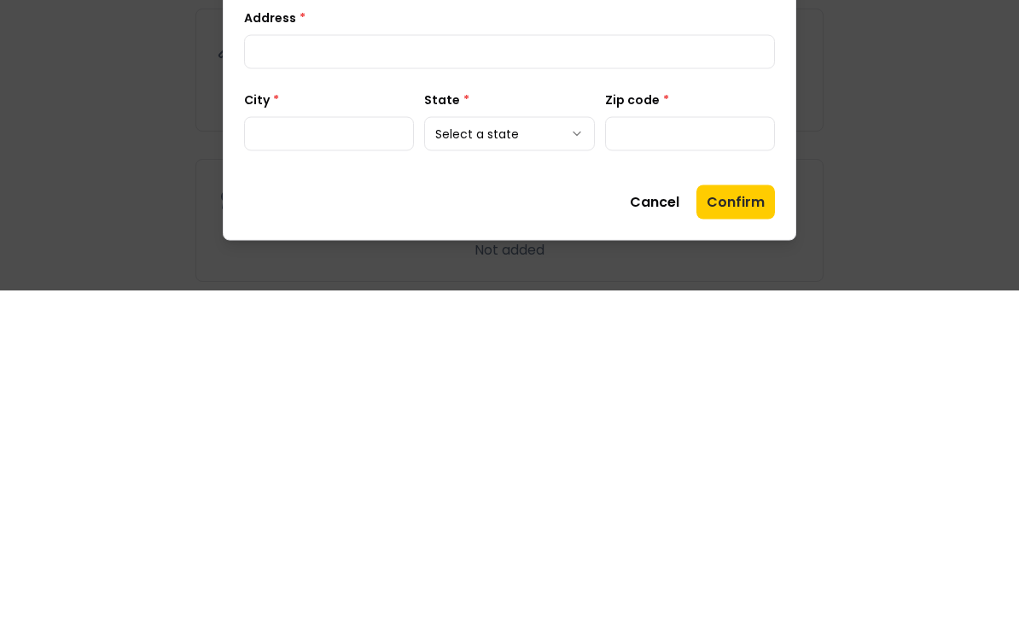
click at [659, 376] on input "Address *" at bounding box center [509, 393] width 531 height 34
type input "**********"
type input "*****"
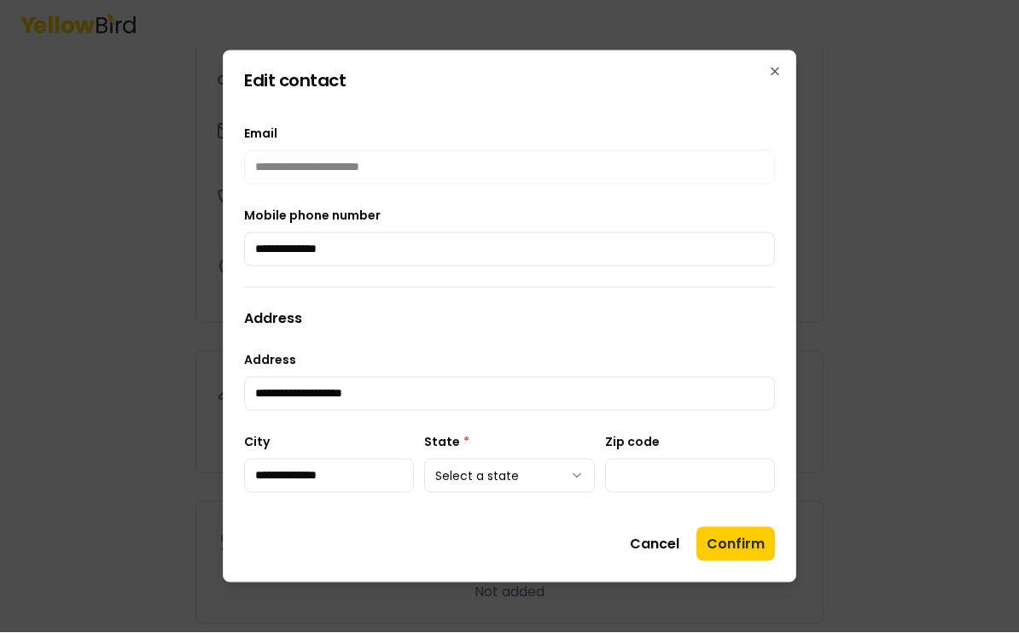
click at [743, 544] on button "Confirm" at bounding box center [736, 544] width 79 height 34
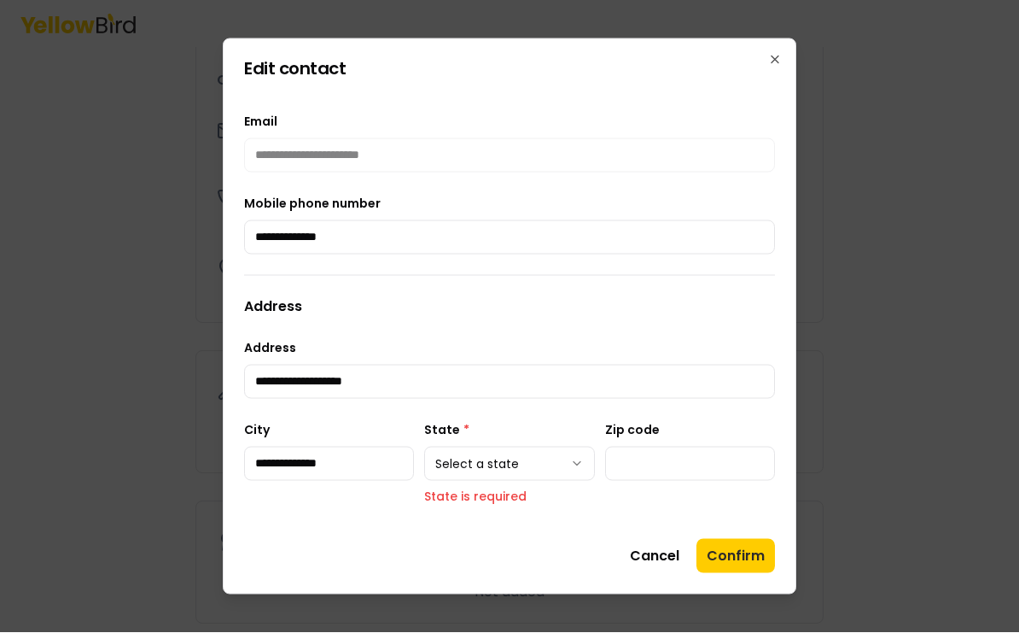
click at [553, 459] on button "Select a state" at bounding box center [509, 464] width 170 height 34
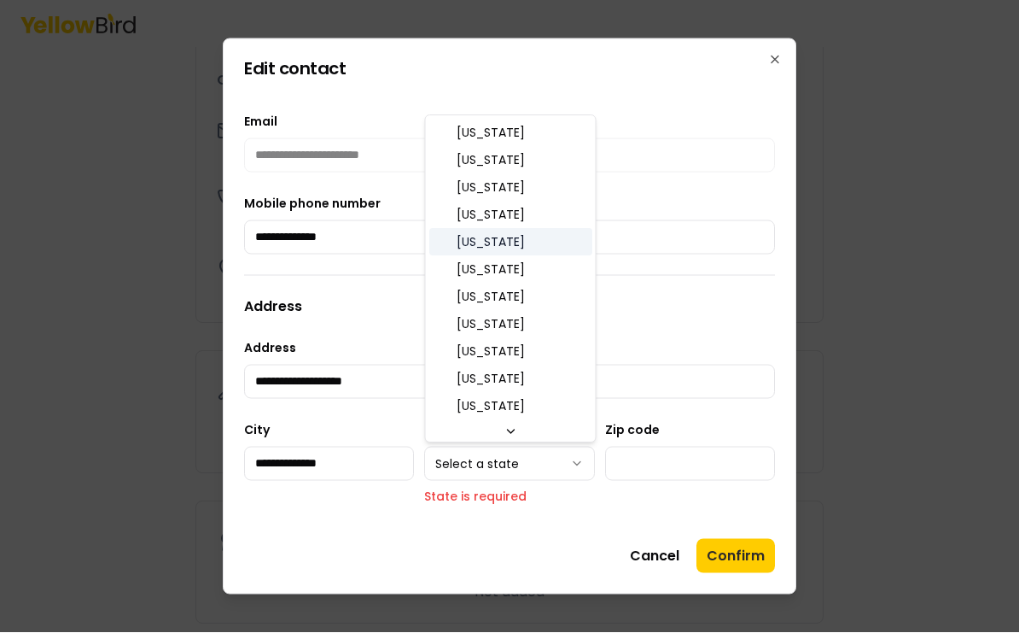
click at [505, 247] on span "[US_STATE]" at bounding box center [491, 242] width 68 height 17
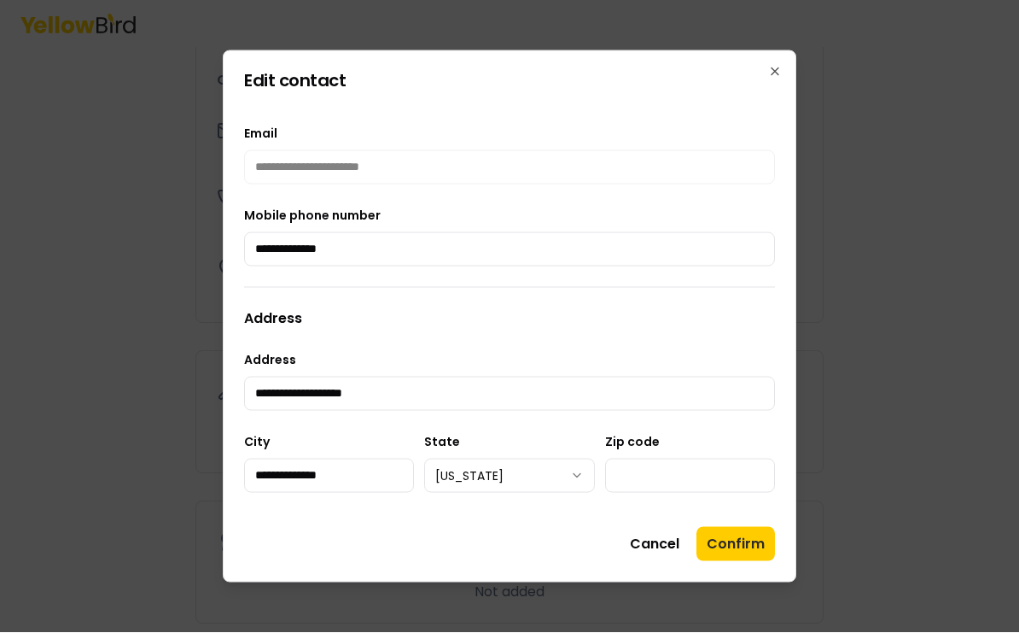
click at [725, 532] on button "Confirm" at bounding box center [736, 544] width 79 height 34
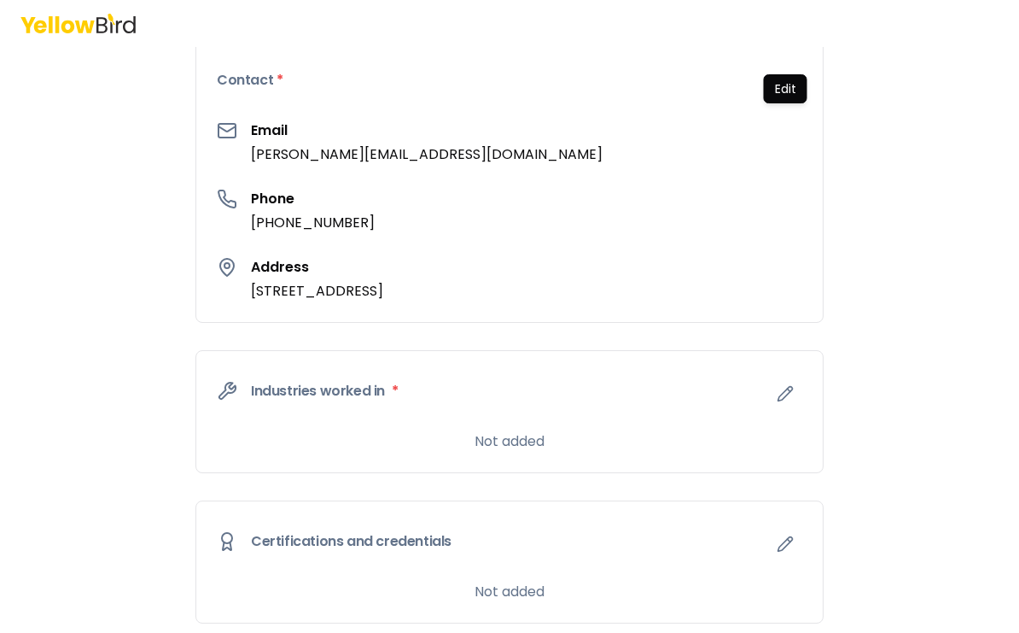
click at [788, 386] on icon "button" at bounding box center [785, 394] width 17 height 17
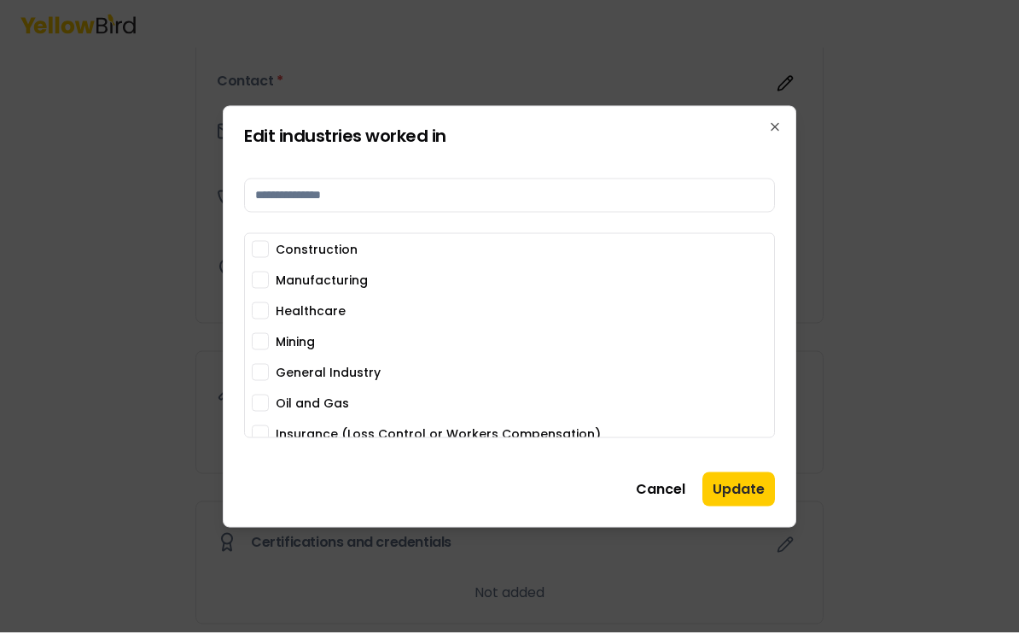
click at [954, 196] on div at bounding box center [509, 316] width 1019 height 633
click at [266, 306] on button "Healthcare" at bounding box center [260, 310] width 17 height 17
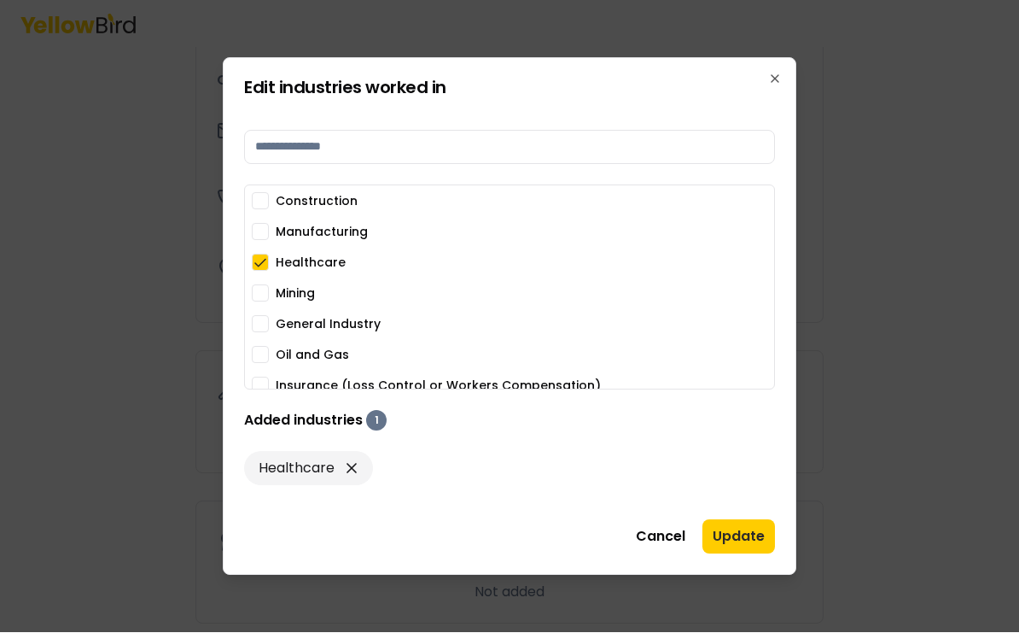
click at [258, 330] on button "General Industry" at bounding box center [260, 324] width 17 height 17
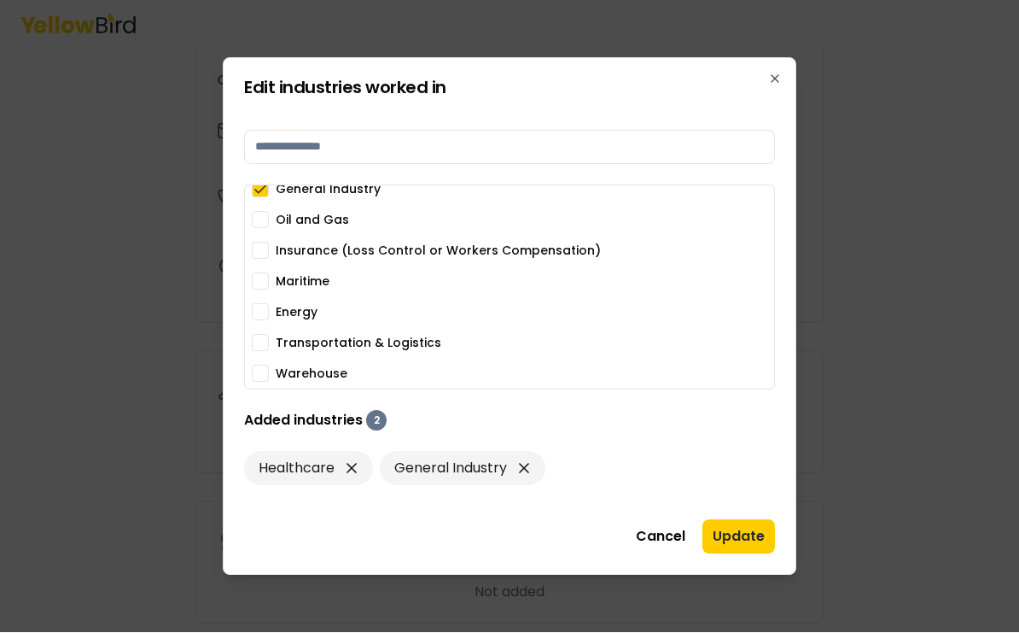
scroll to position [135, 0]
click at [255, 368] on button "Warehouse" at bounding box center [260, 373] width 17 height 17
click at [262, 316] on button "Energy" at bounding box center [260, 312] width 17 height 17
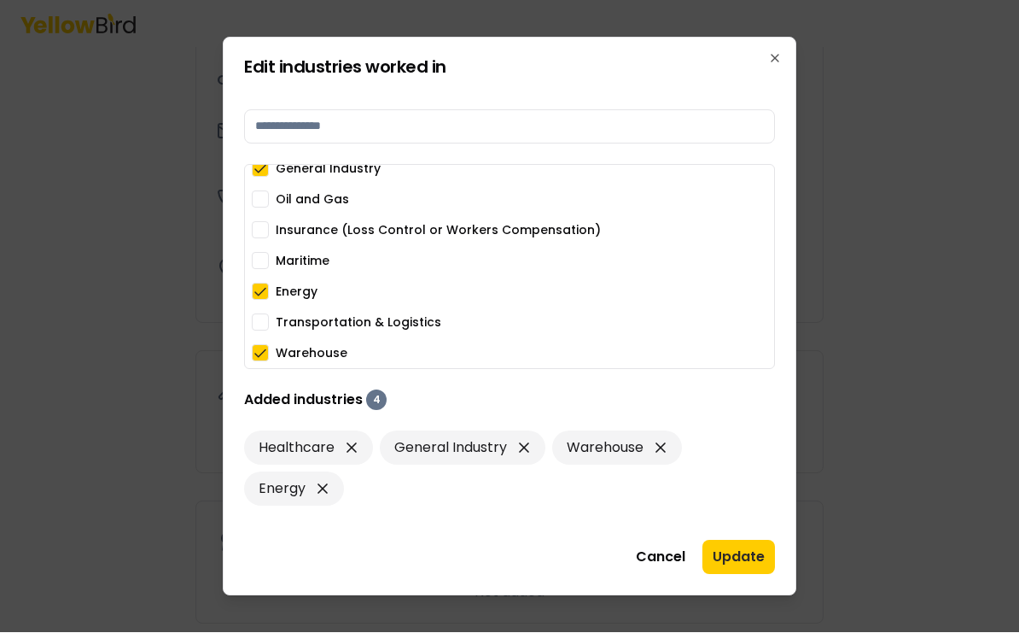
click at [263, 285] on button "Energy" at bounding box center [260, 291] width 17 height 17
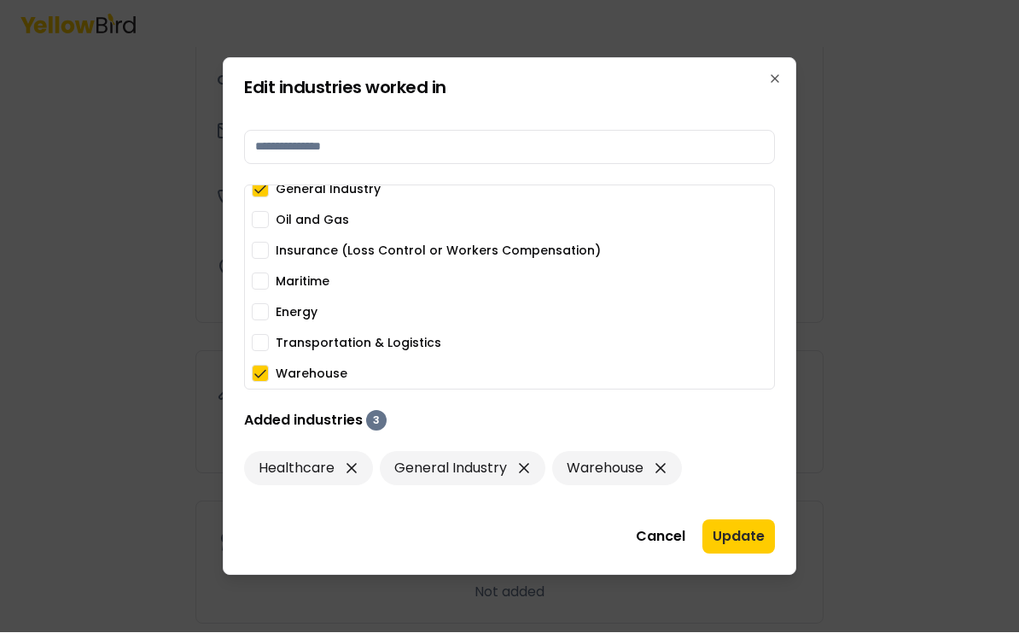
click at [753, 539] on button "Update" at bounding box center [739, 537] width 73 height 34
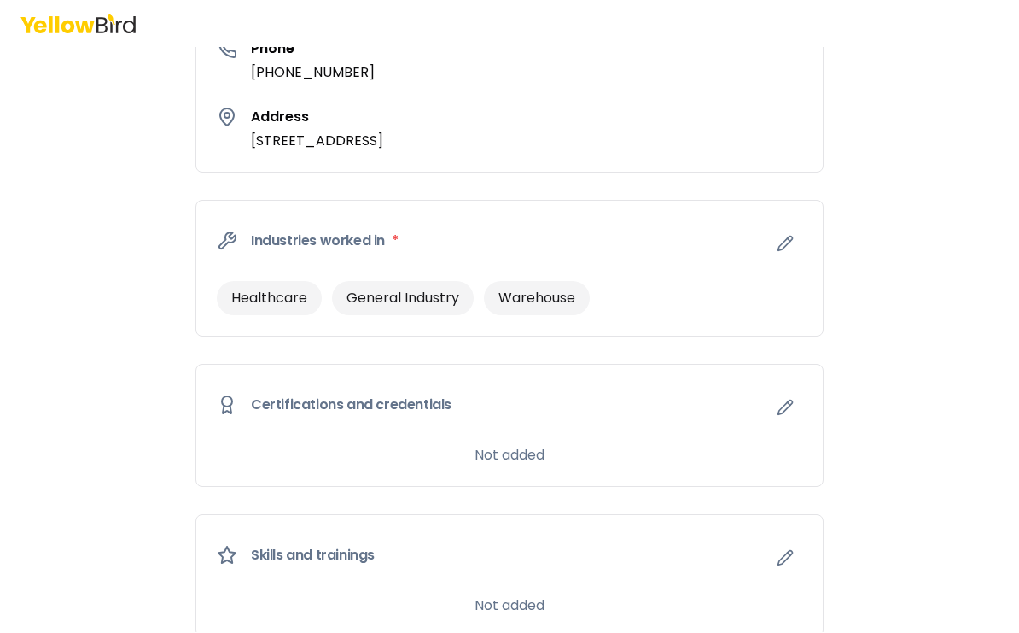
scroll to position [628, 0]
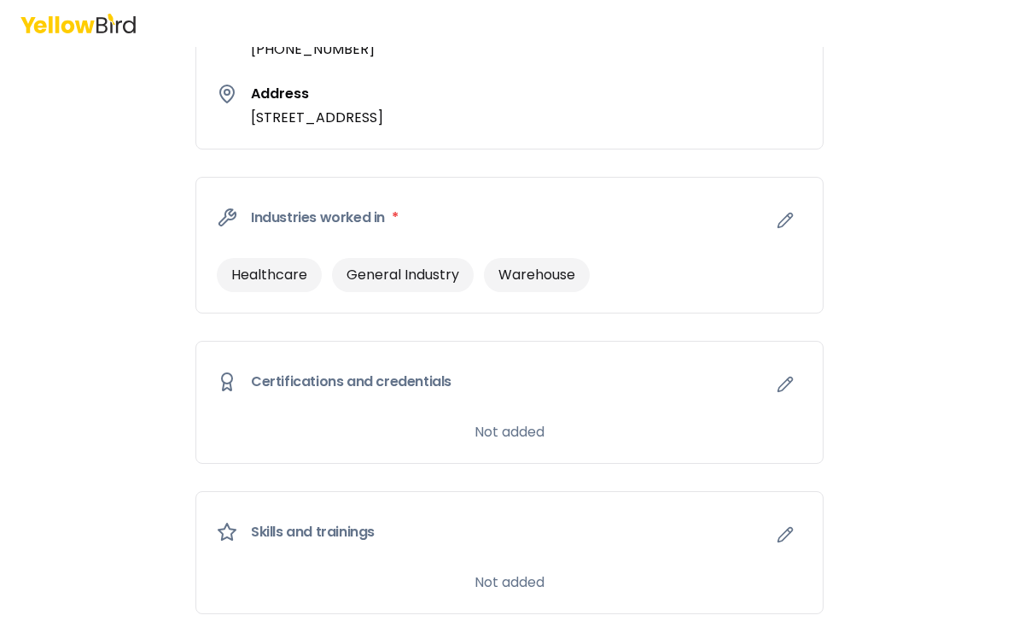
click at [793, 376] on icon "button" at bounding box center [785, 384] width 17 height 17
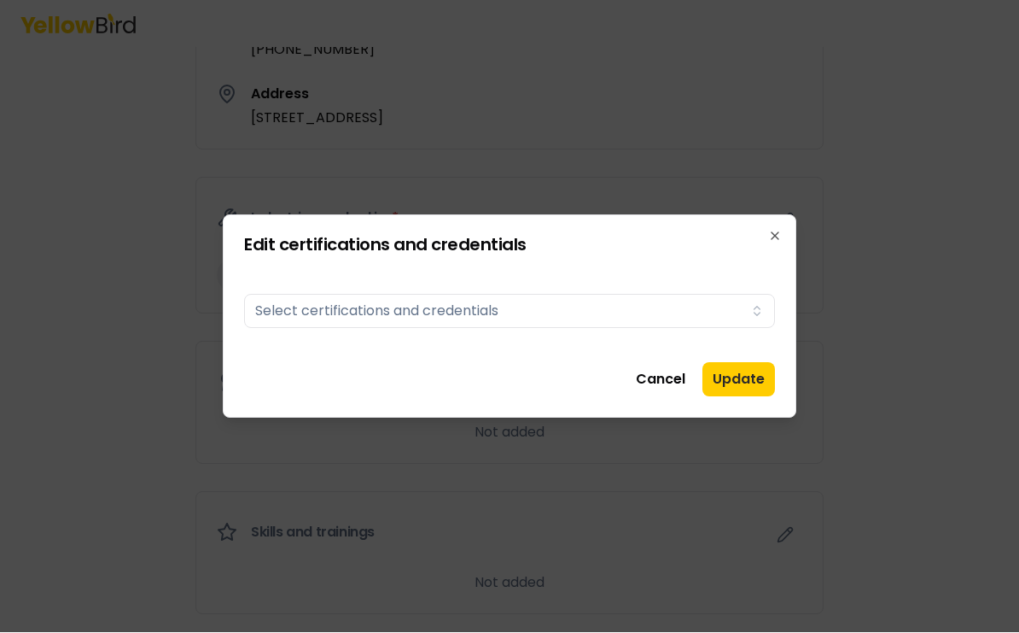
click at [733, 308] on button "Select certifications and credentials" at bounding box center [509, 312] width 531 height 34
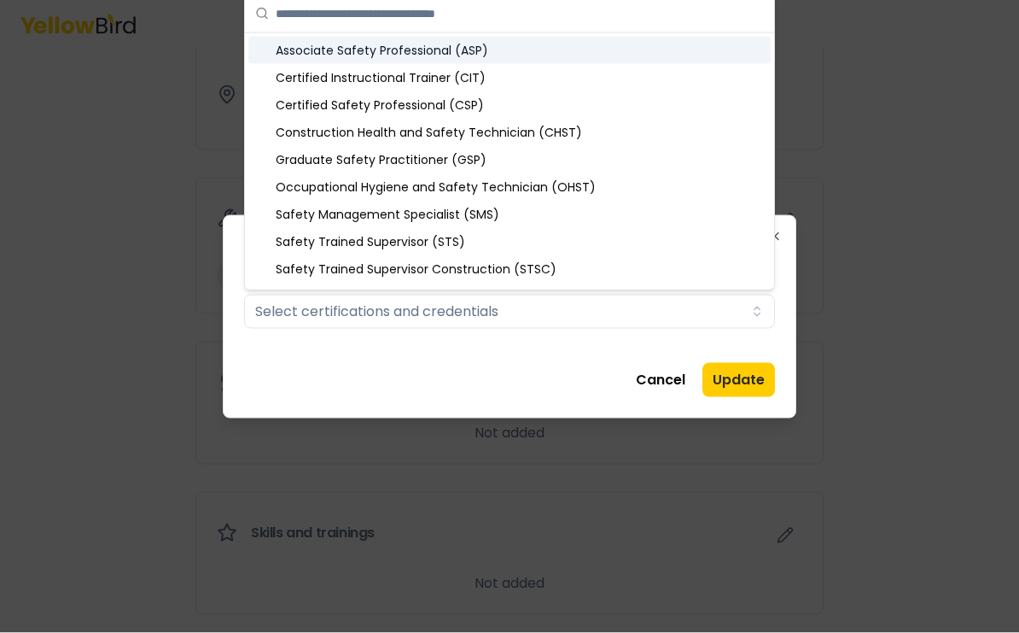
click at [453, 100] on div "Certified Safety Professional (CSP)" at bounding box center [509, 104] width 522 height 27
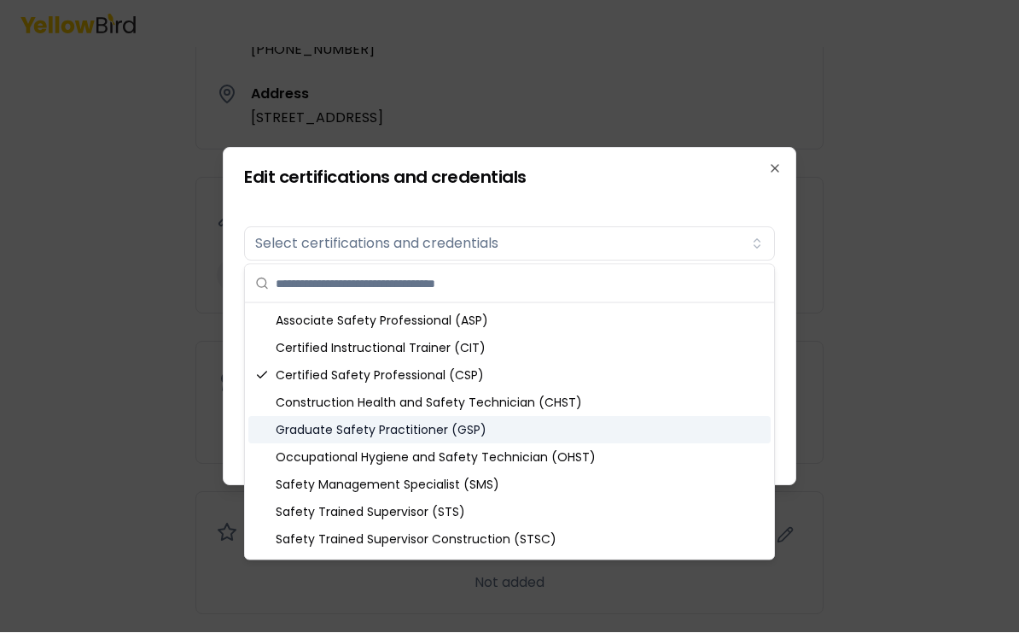
click at [877, 263] on div at bounding box center [509, 316] width 1019 height 633
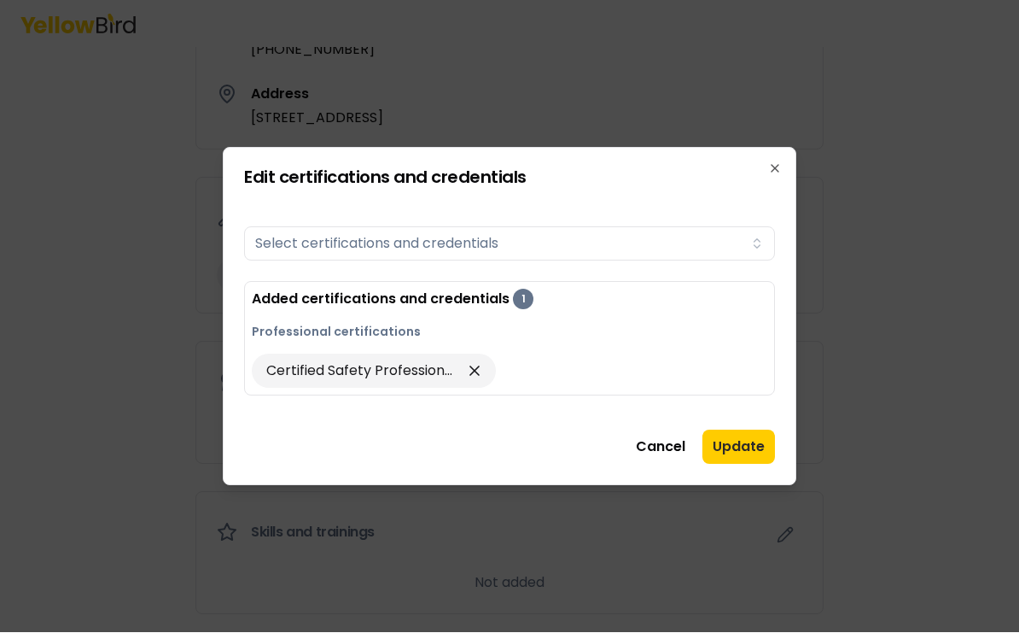
click at [758, 452] on button "Update" at bounding box center [739, 447] width 73 height 34
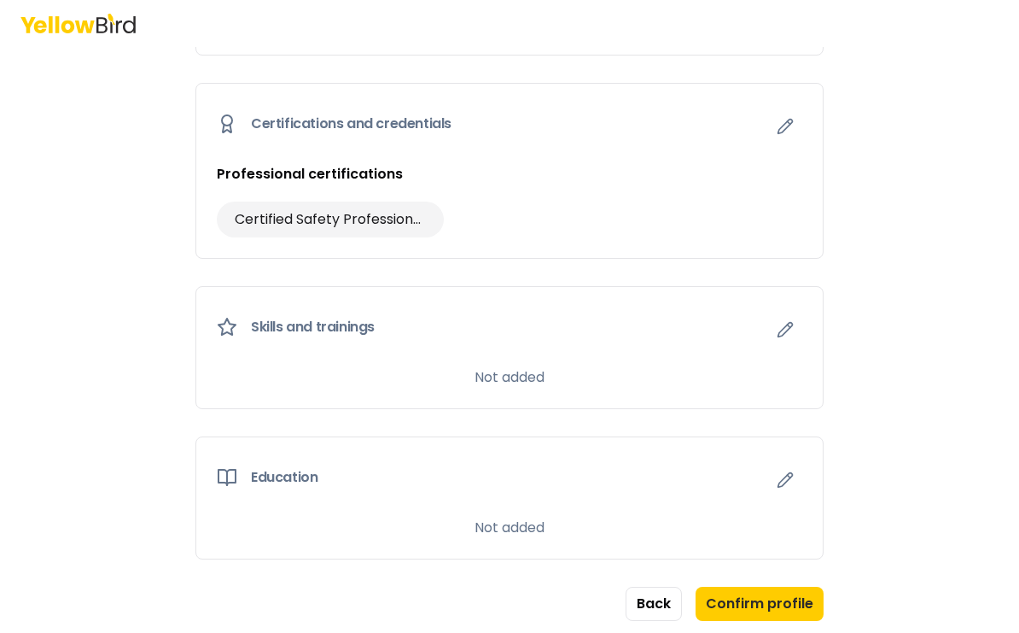
scroll to position [885, 0]
click at [780, 323] on icon "button" at bounding box center [785, 331] width 17 height 17
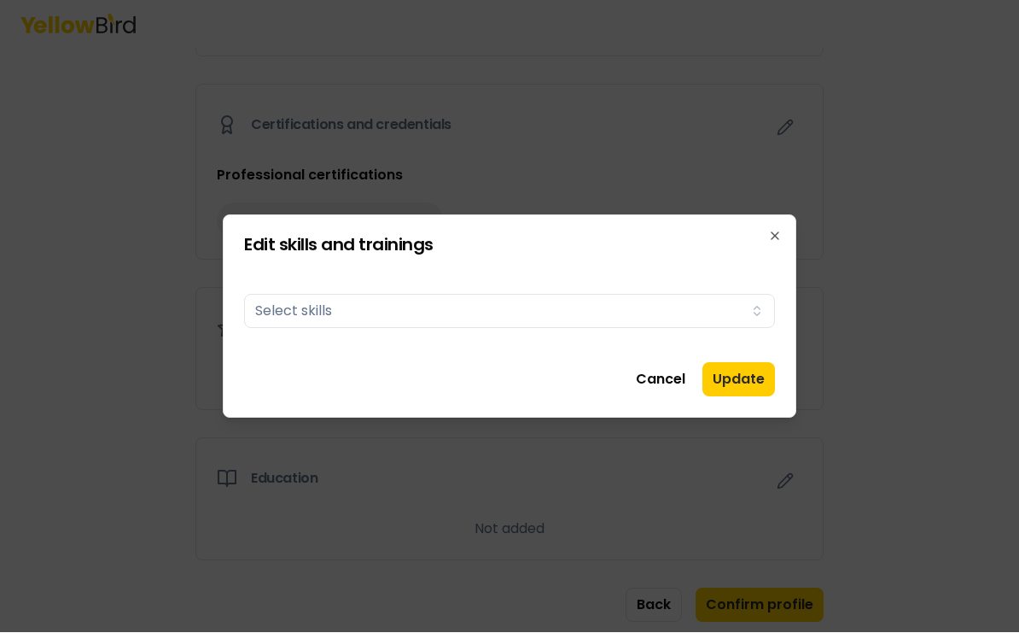
click at [744, 319] on button "Select skills" at bounding box center [509, 312] width 531 height 34
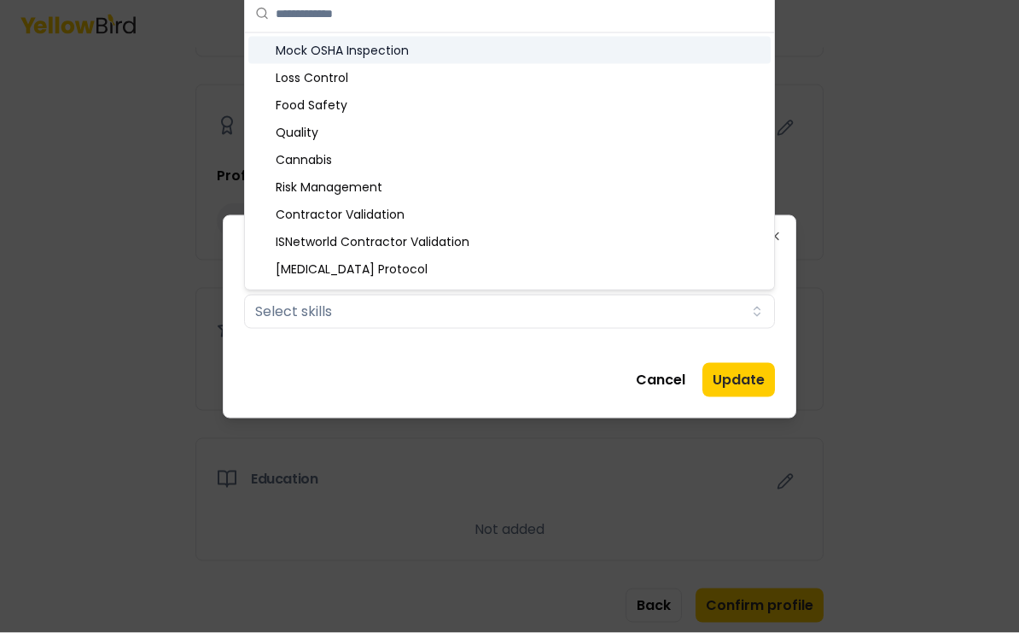
click at [286, 42] on div "Mock OSHA Inspection" at bounding box center [509, 50] width 522 height 27
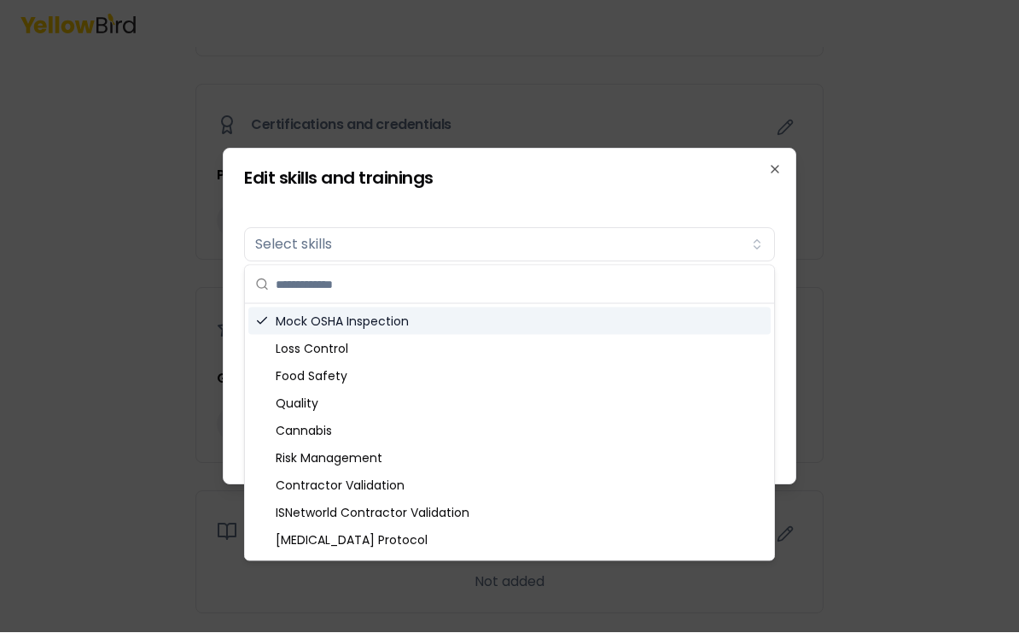
click at [376, 465] on div "Risk Management" at bounding box center [509, 458] width 522 height 27
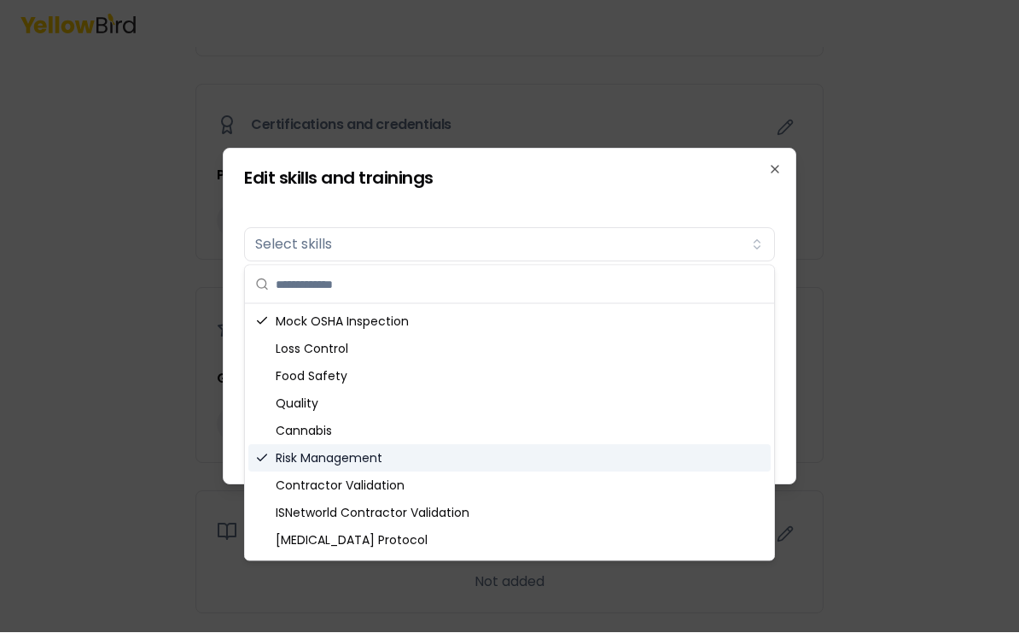
click at [382, 458] on div "Risk Management" at bounding box center [509, 458] width 522 height 27
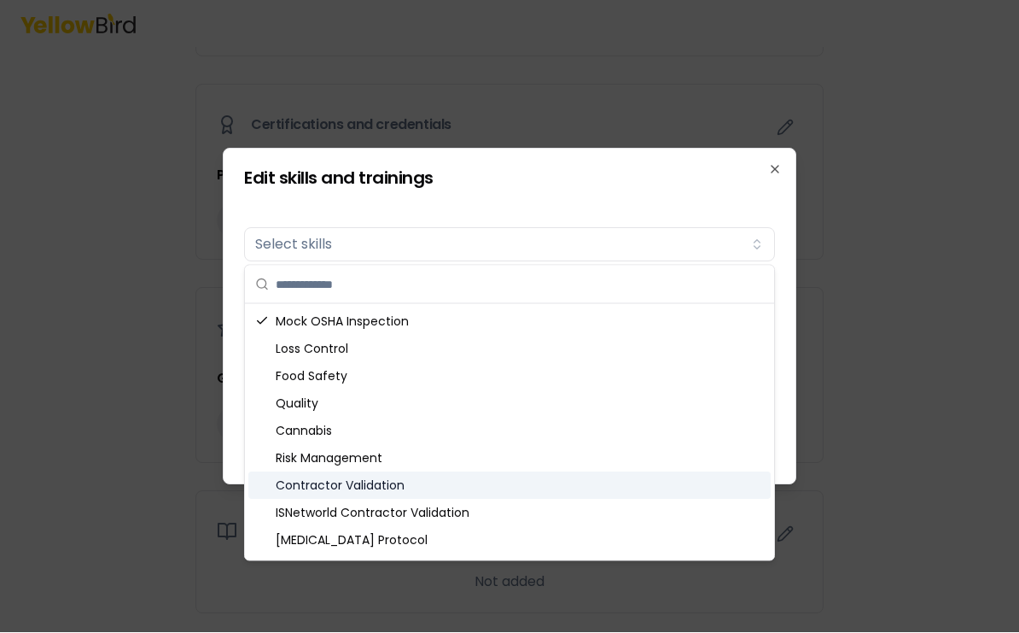
click at [367, 464] on div "Risk Management" at bounding box center [509, 458] width 522 height 27
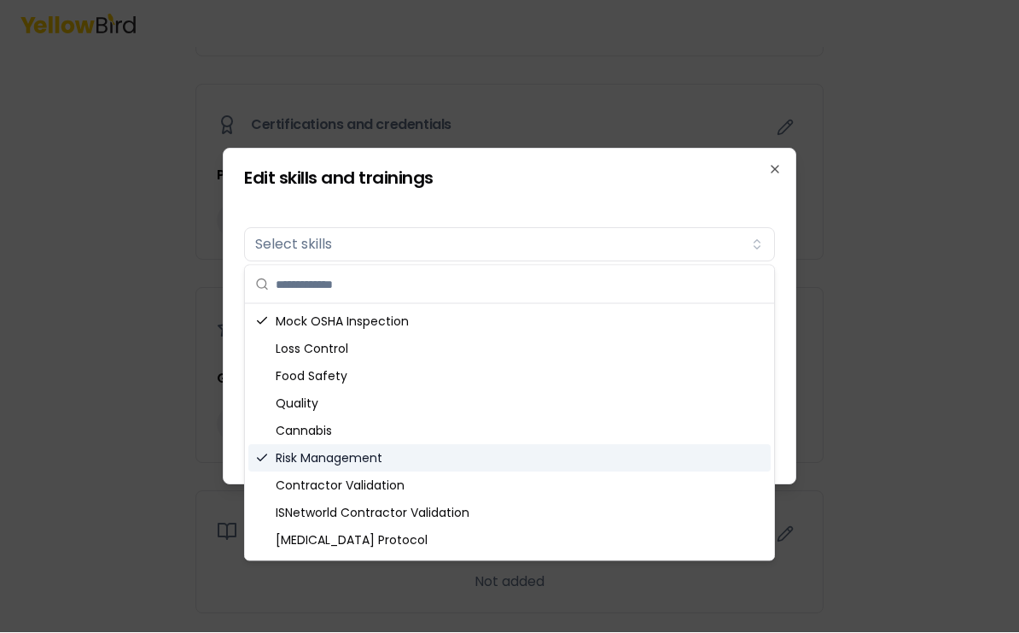
click at [348, 546] on div "[MEDICAL_DATA] Protocol" at bounding box center [509, 540] width 522 height 27
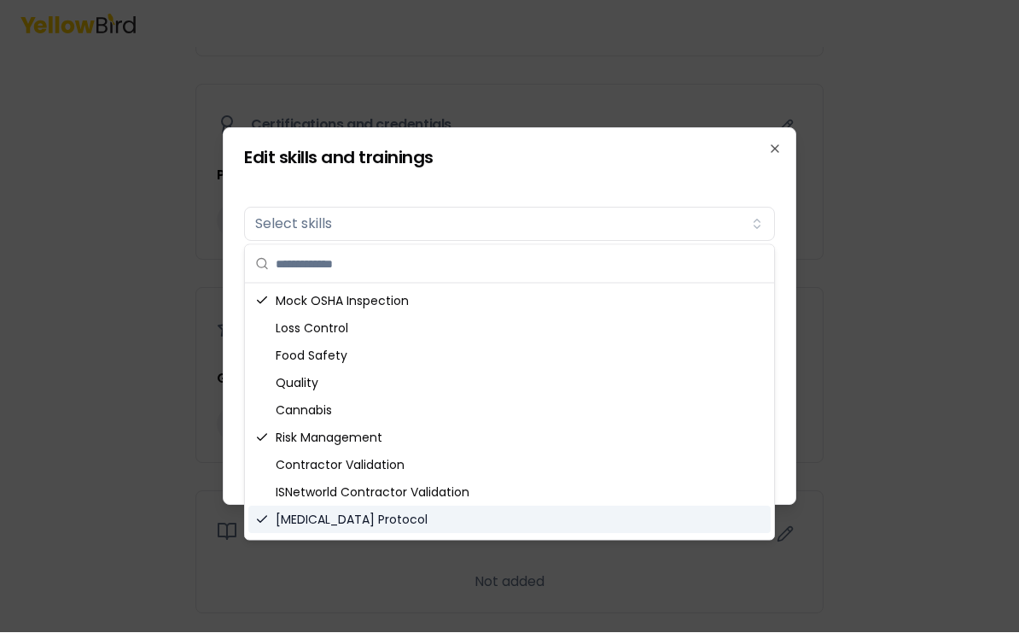
click at [906, 272] on div at bounding box center [509, 316] width 1019 height 633
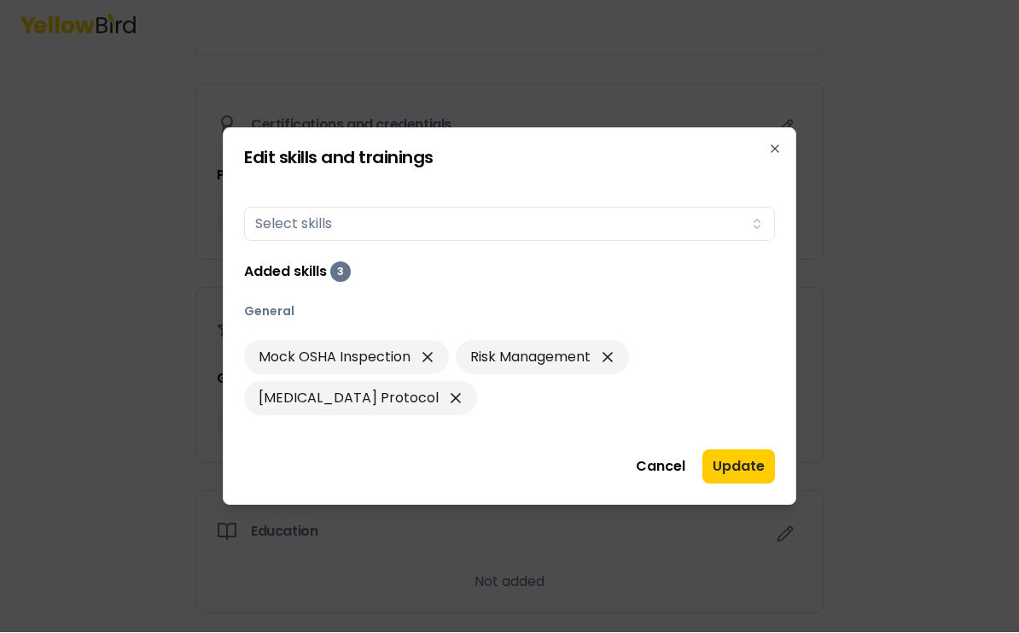
click at [736, 460] on button "Update" at bounding box center [739, 467] width 73 height 34
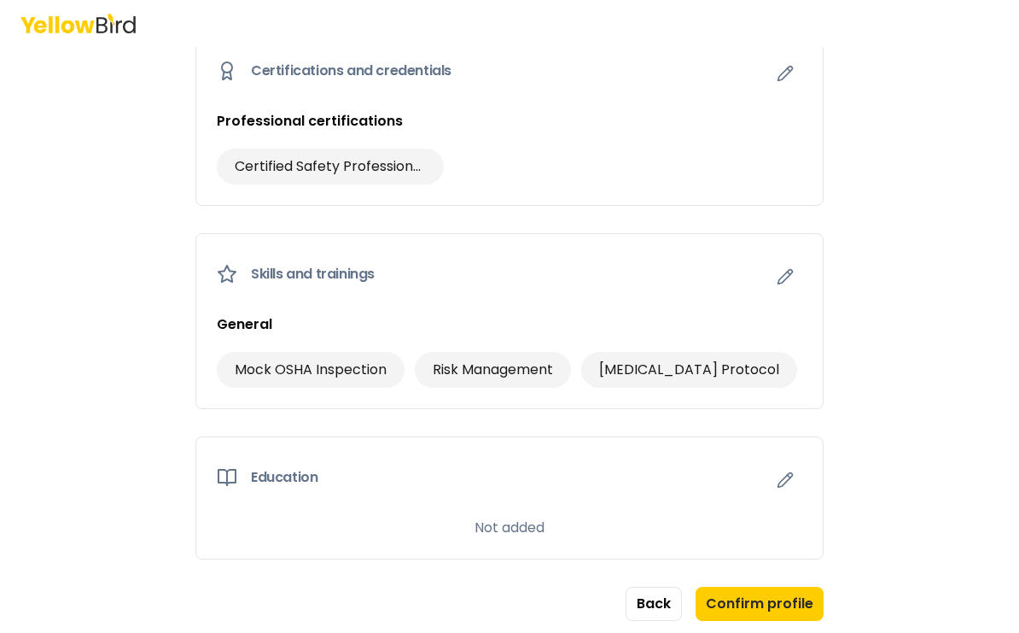
scroll to position [938, 0]
click at [523, 519] on p "Not added" at bounding box center [510, 529] width 70 height 20
click at [783, 473] on icon "button" at bounding box center [785, 481] width 17 height 17
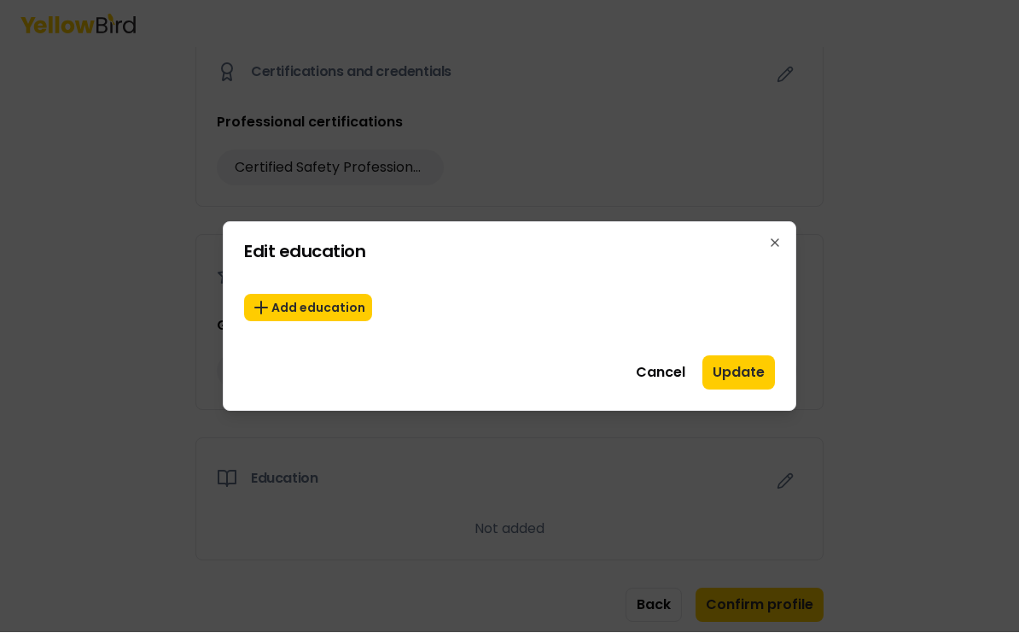
click at [326, 311] on button "Add education" at bounding box center [308, 308] width 128 height 27
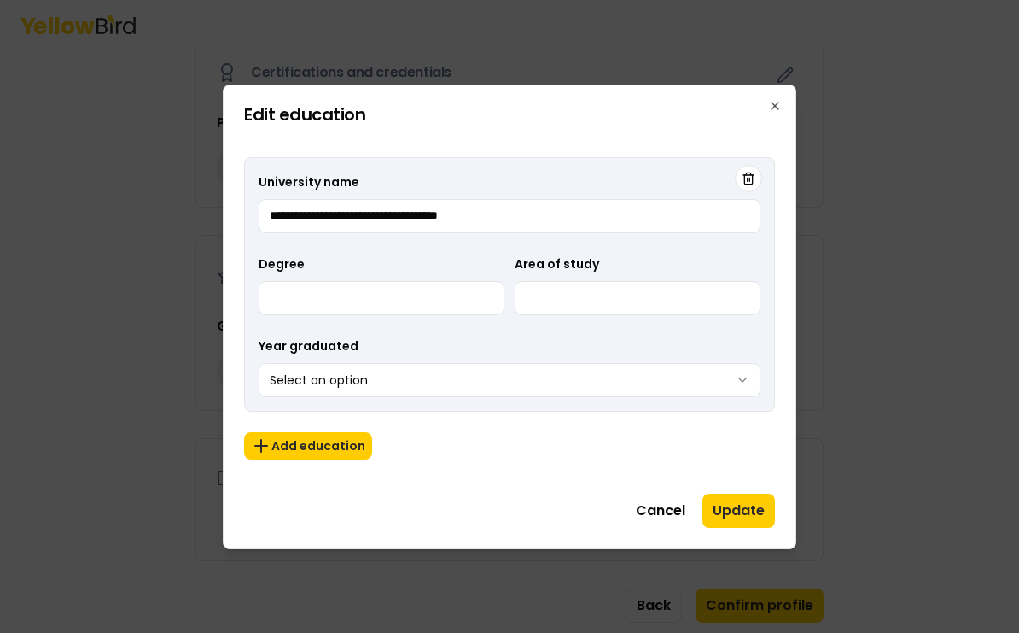
type input "**********"
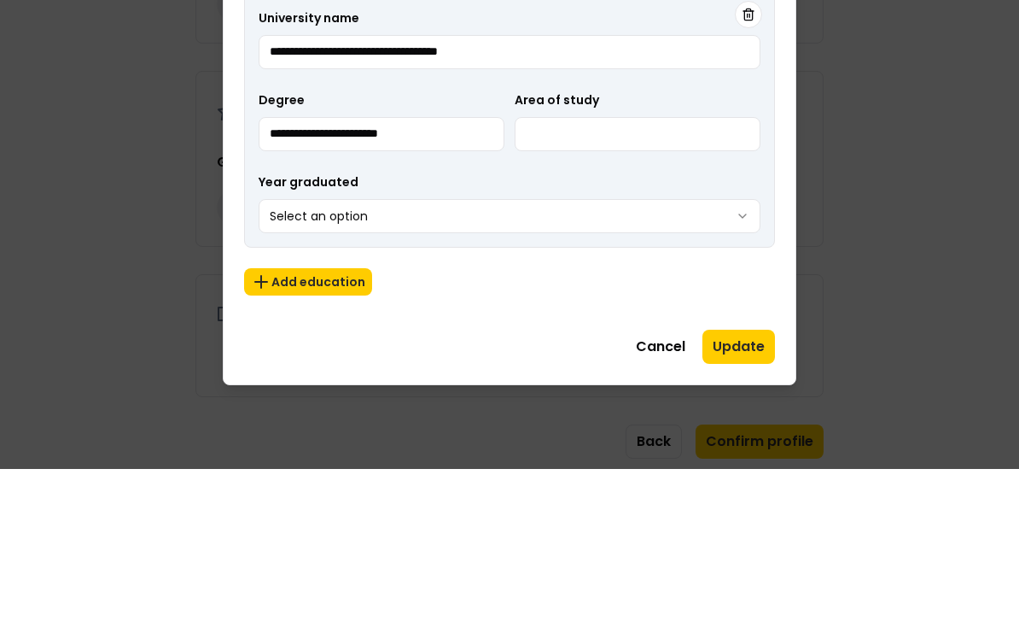
type input "**********"
click at [640, 281] on input "Area of study" at bounding box center [638, 298] width 246 height 34
type input "**********"
click at [710, 363] on button "Select an option" at bounding box center [510, 380] width 502 height 34
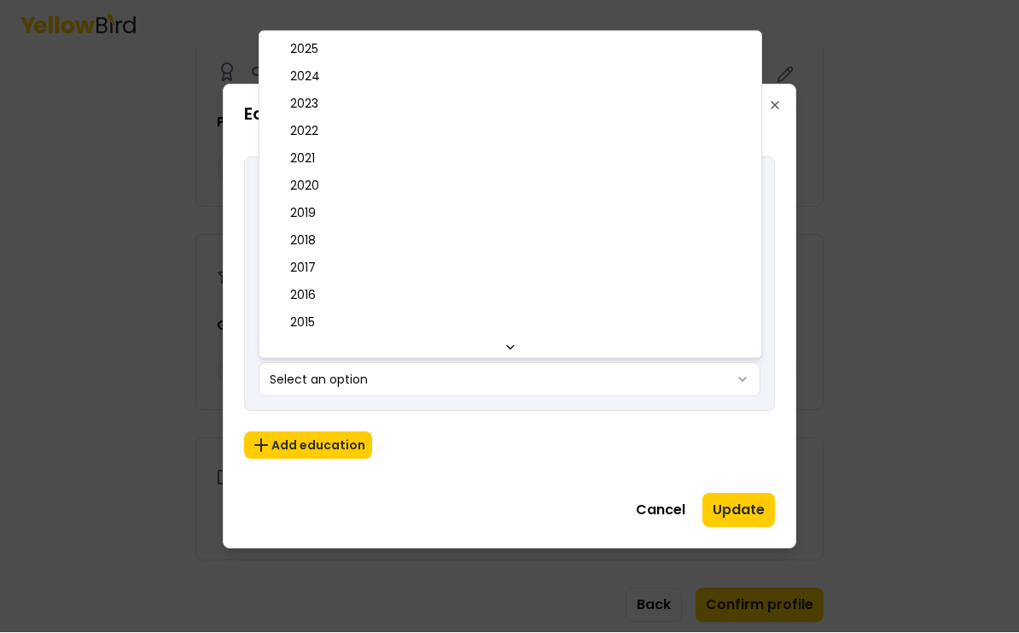
click at [573, 472] on div at bounding box center [509, 316] width 1019 height 633
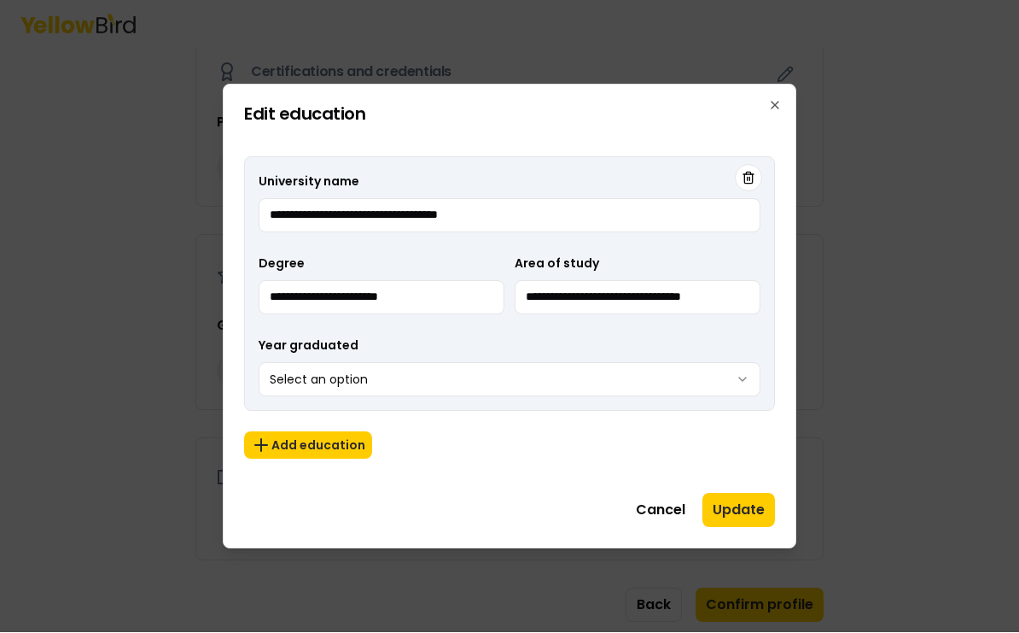
click at [749, 514] on button "Update" at bounding box center [739, 510] width 73 height 34
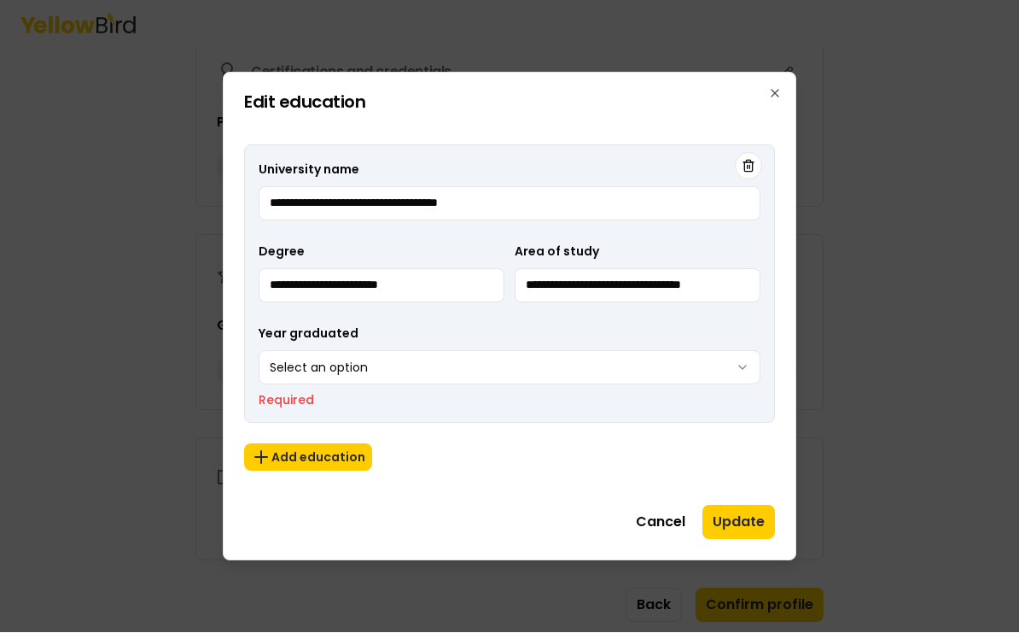
click at [749, 365] on icon "button" at bounding box center [743, 368] width 14 height 14
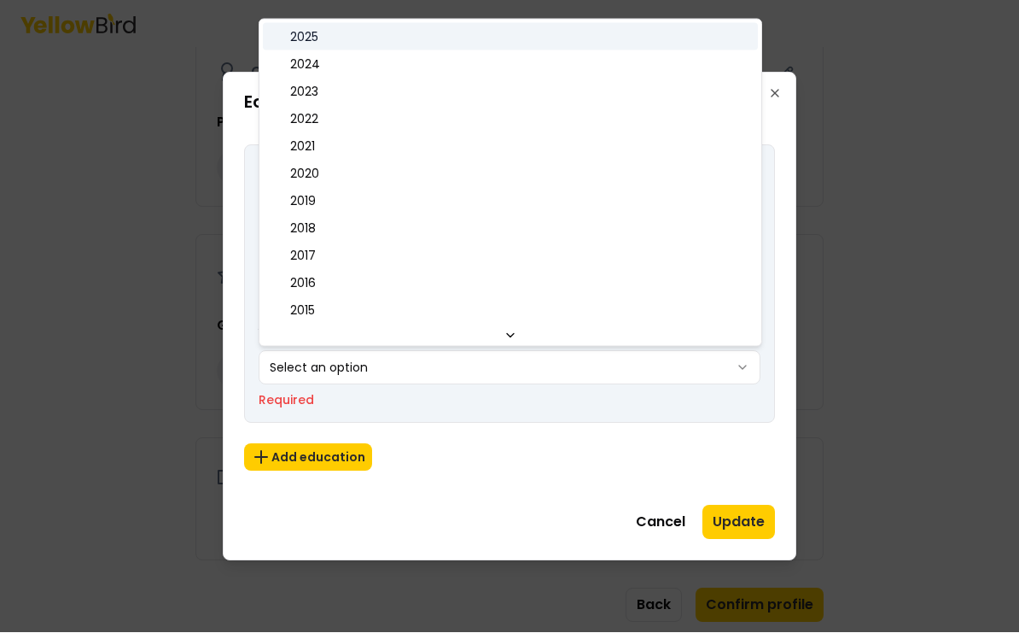
click at [304, 36] on span "2025" at bounding box center [304, 37] width 28 height 17
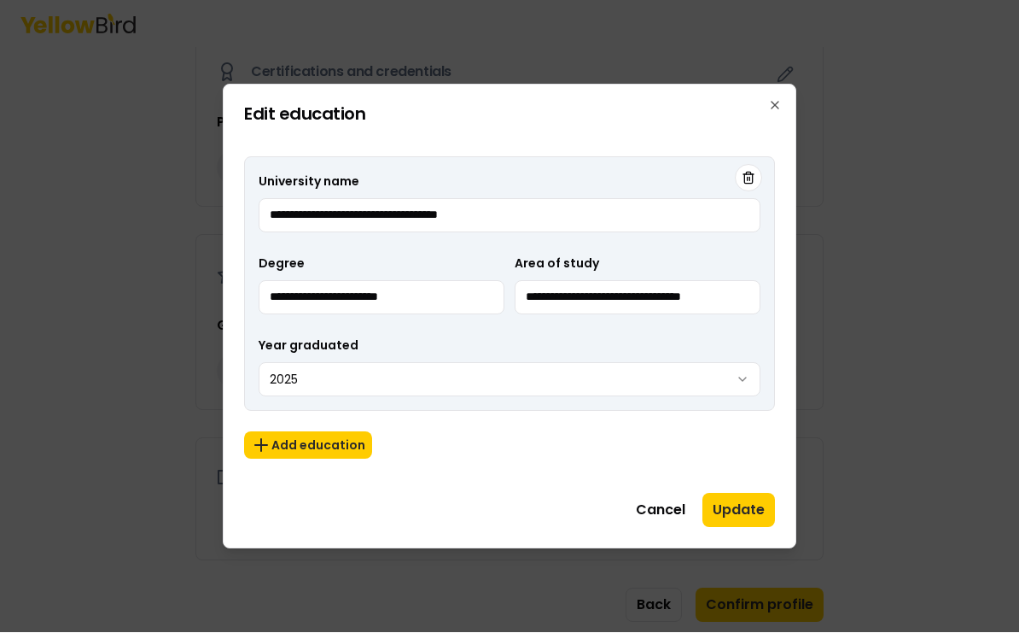
click at [327, 450] on button "Add education" at bounding box center [308, 445] width 128 height 27
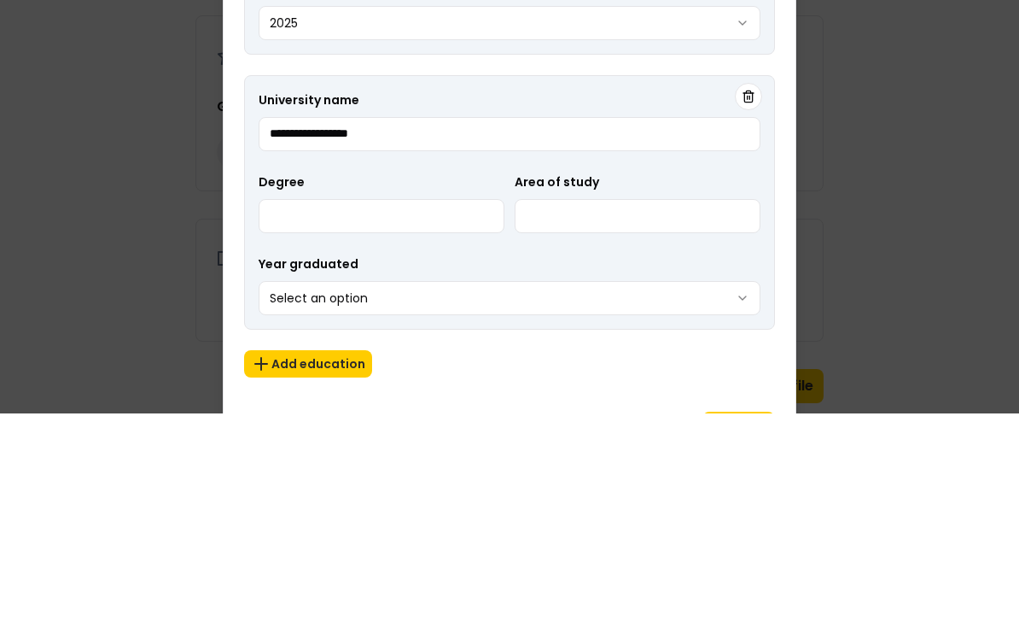
type input "**********"
click at [447, 418] on input "Degree" at bounding box center [382, 435] width 246 height 34
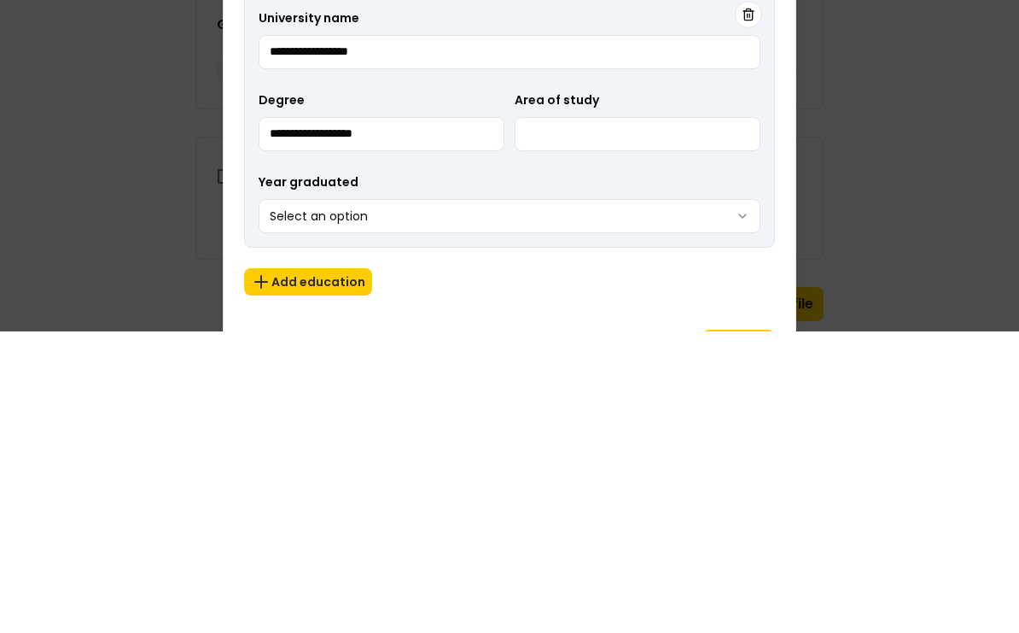
click at [377, 418] on input "**********" at bounding box center [382, 435] width 246 height 34
click at [362, 418] on input "**********" at bounding box center [382, 435] width 246 height 34
click at [368, 418] on input "**********" at bounding box center [382, 435] width 246 height 34
click at [362, 418] on input "**********" at bounding box center [382, 435] width 246 height 34
click at [354, 418] on input "**********" at bounding box center [382, 435] width 246 height 34
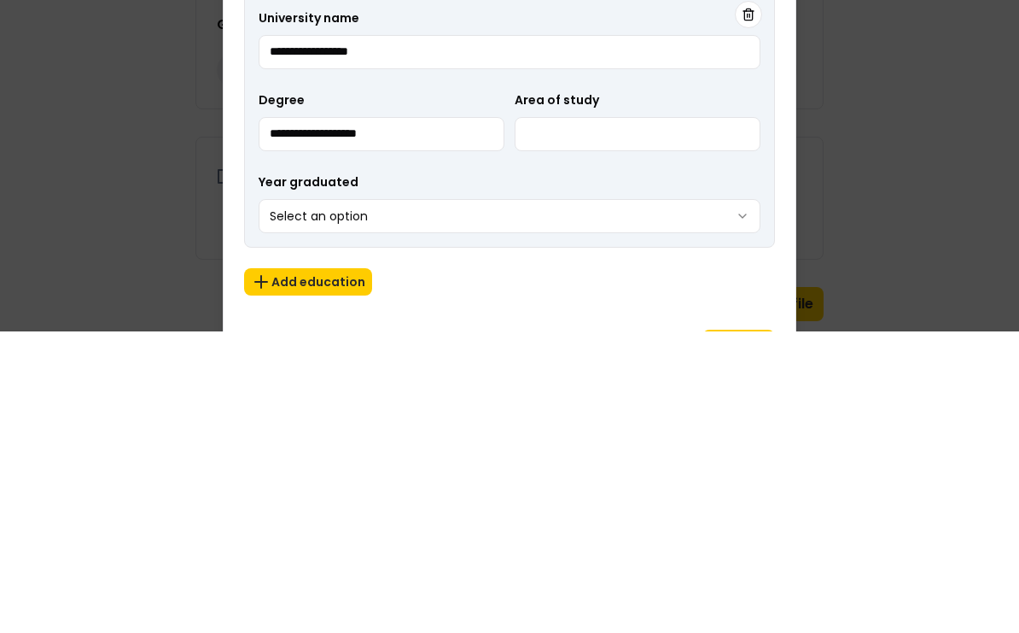
type input "**********"
click at [644, 418] on input "Area of study" at bounding box center [638, 435] width 246 height 34
type input "*******"
click at [752, 500] on button "Select an option" at bounding box center [510, 517] width 502 height 34
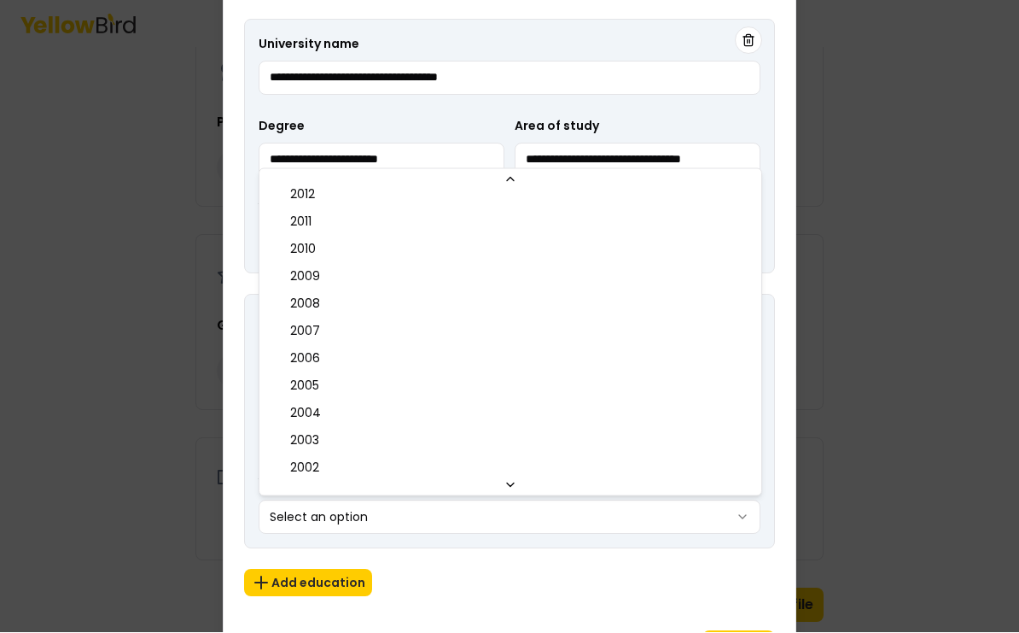
scroll to position [368, 0]
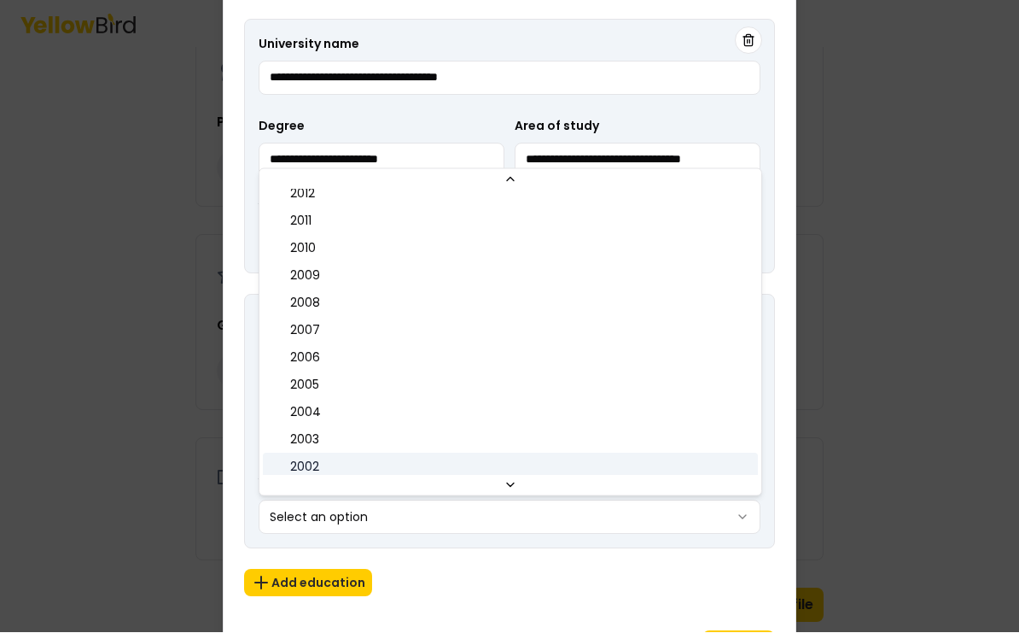
click at [319, 466] on div "2002" at bounding box center [510, 467] width 495 height 27
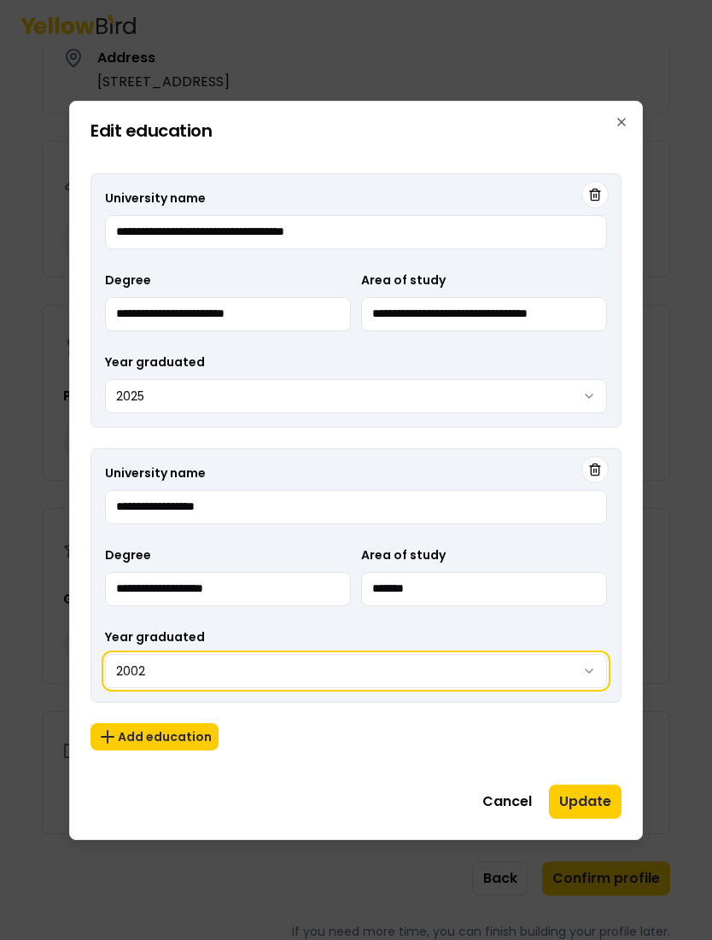
scroll to position [631, 0]
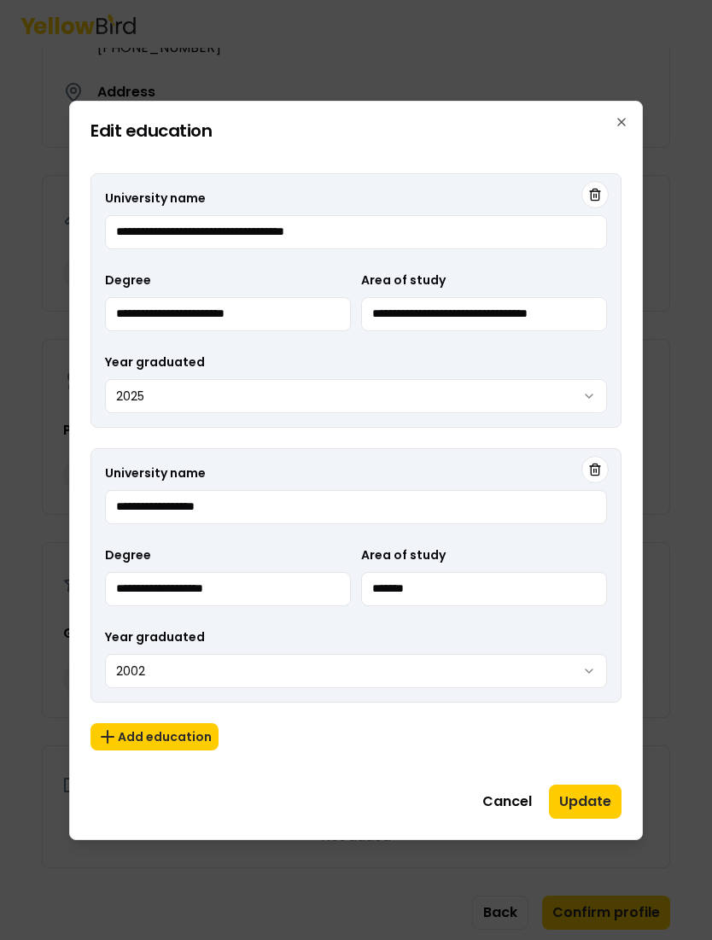
click at [595, 632] on button "Update" at bounding box center [585, 802] width 73 height 34
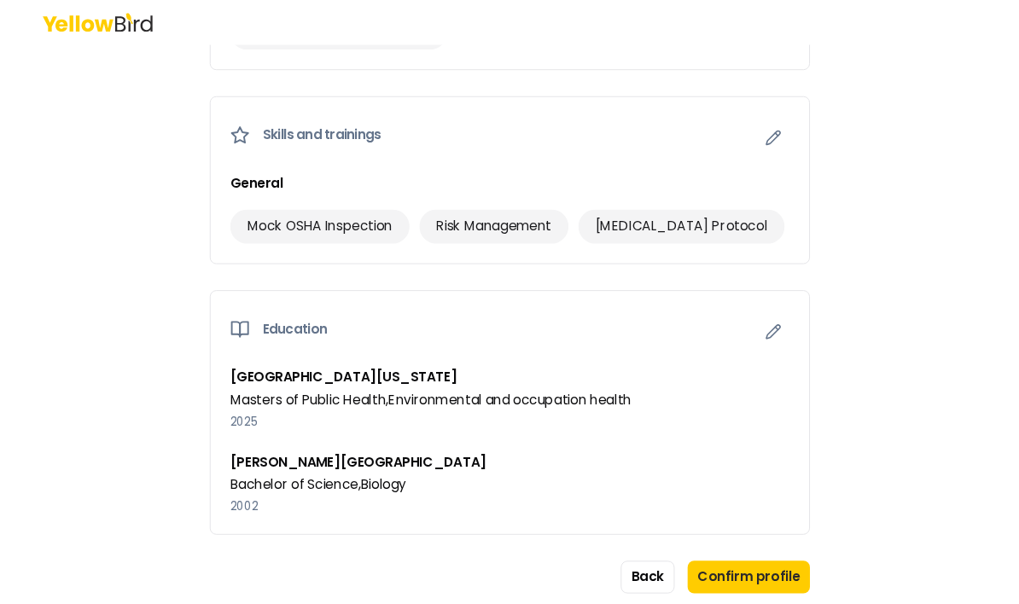
scroll to position [1071, 0]
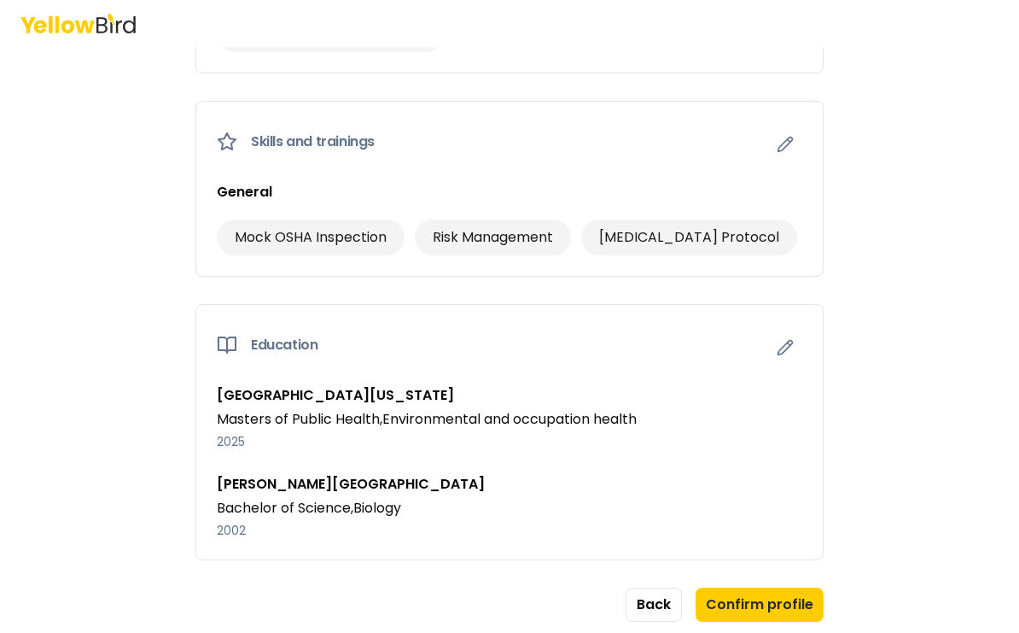
click at [809, 588] on button "Confirm profile" at bounding box center [760, 605] width 128 height 34
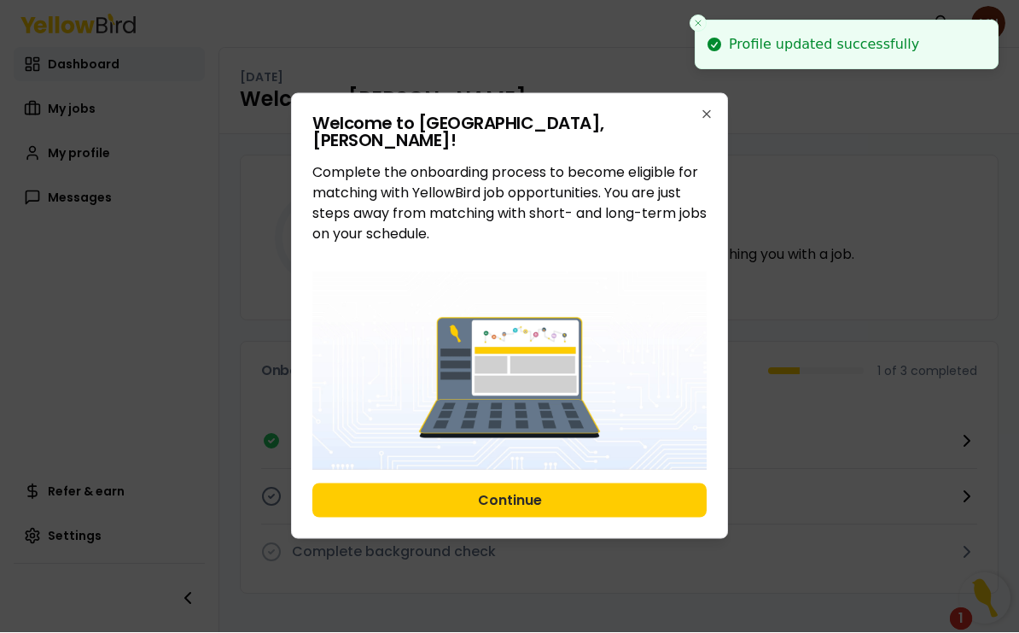
click at [978, 391] on div at bounding box center [509, 316] width 1019 height 633
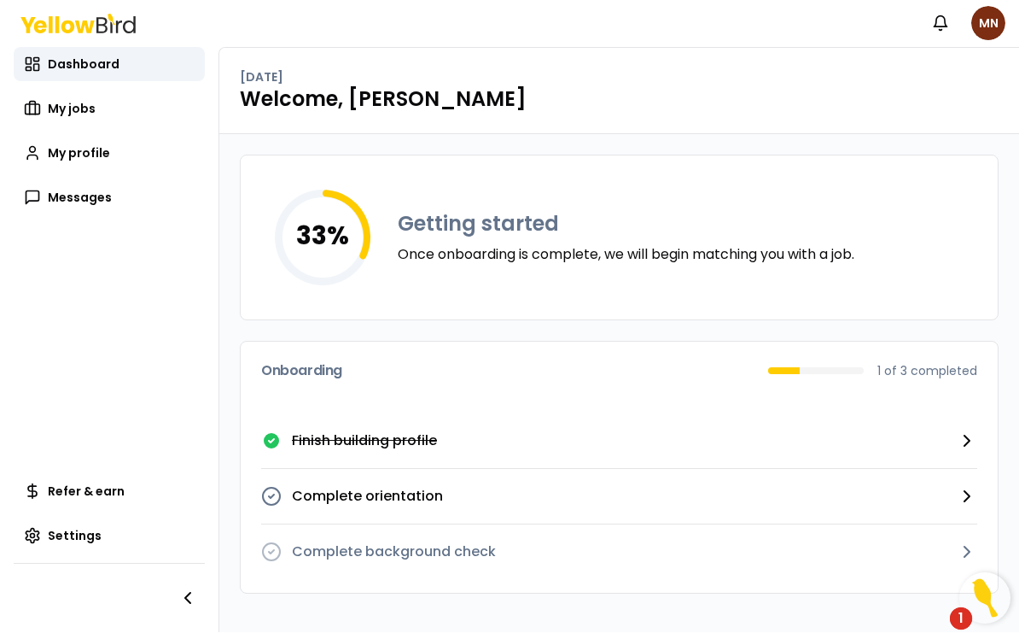
click at [412, 487] on p "Complete orientation" at bounding box center [367, 497] width 151 height 20
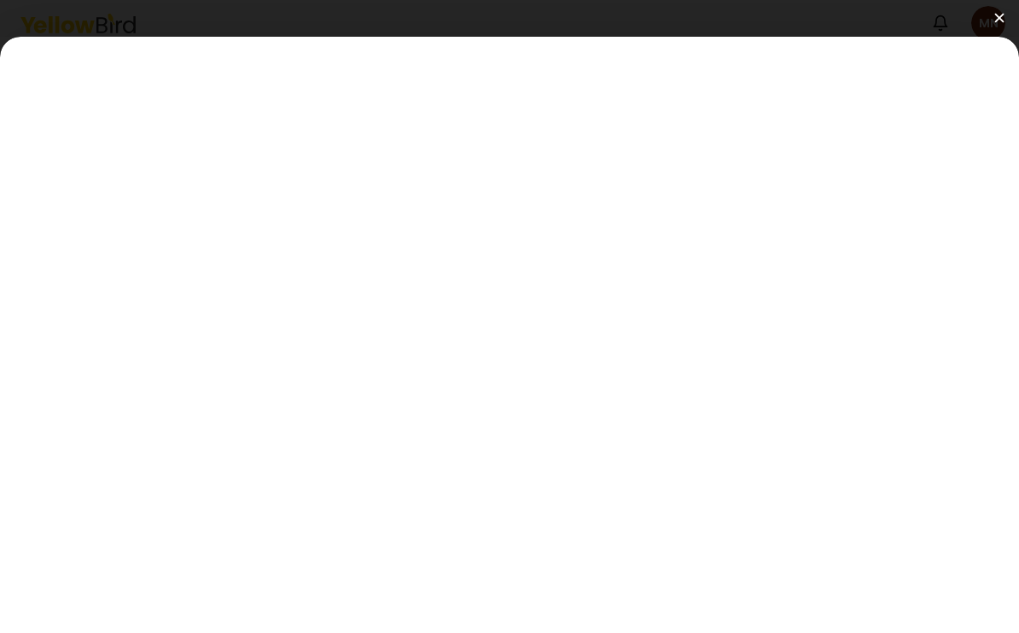
click at [1002, 22] on img at bounding box center [999, 18] width 9 height 9
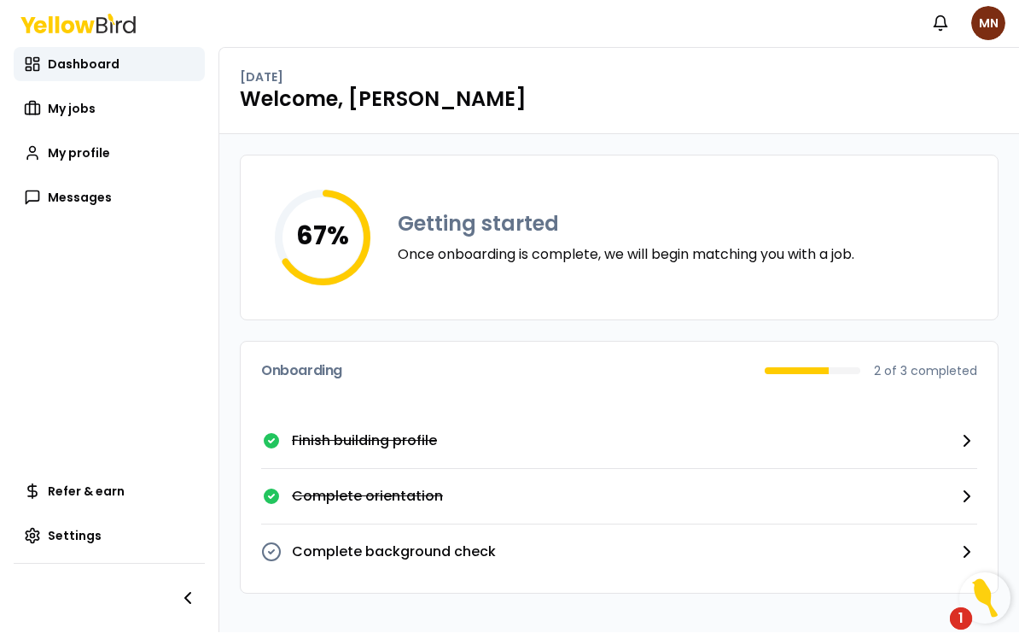
click at [680, 540] on button "Complete background check" at bounding box center [619, 552] width 716 height 55
click at [896, 298] on div "67 % Getting started Once onboarding is complete, we will begin matching you wi…" at bounding box center [619, 374] width 759 height 439
click at [508, 540] on button "Complete background check" at bounding box center [619, 552] width 716 height 55
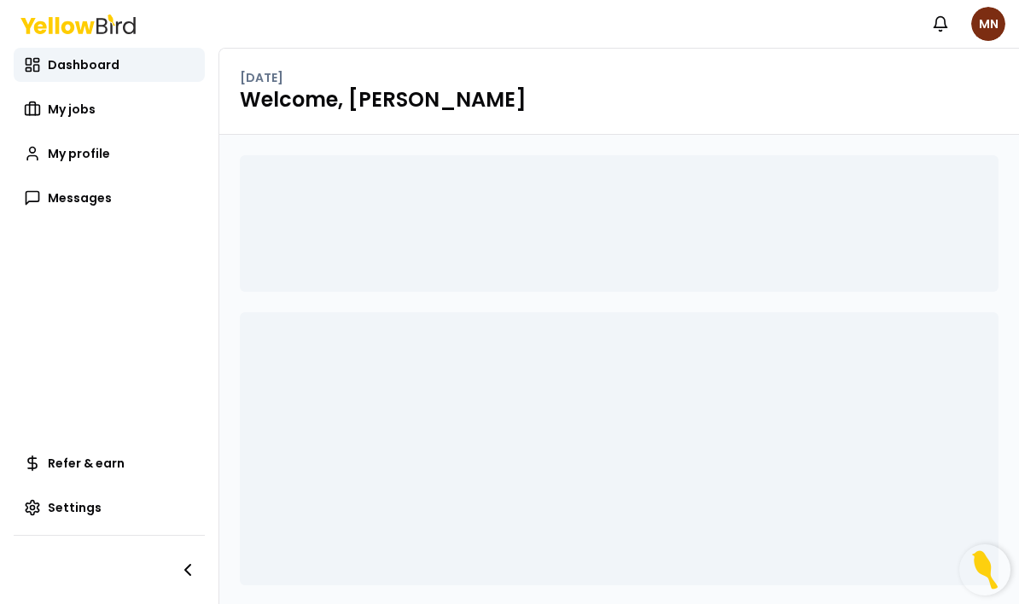
scroll to position [34, 0]
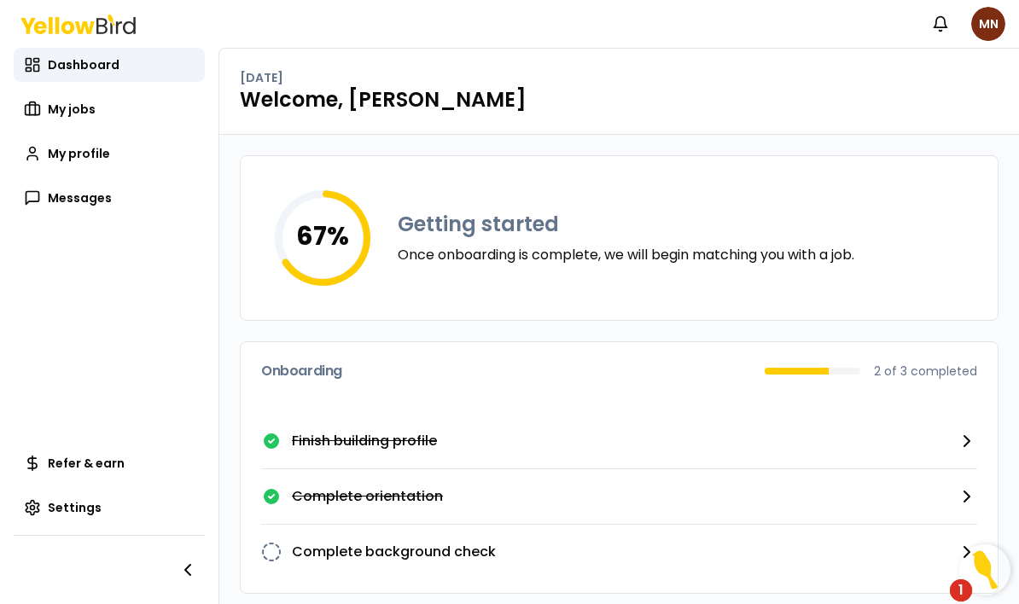
click at [960, 592] on div "1" at bounding box center [961, 602] width 5 height 22
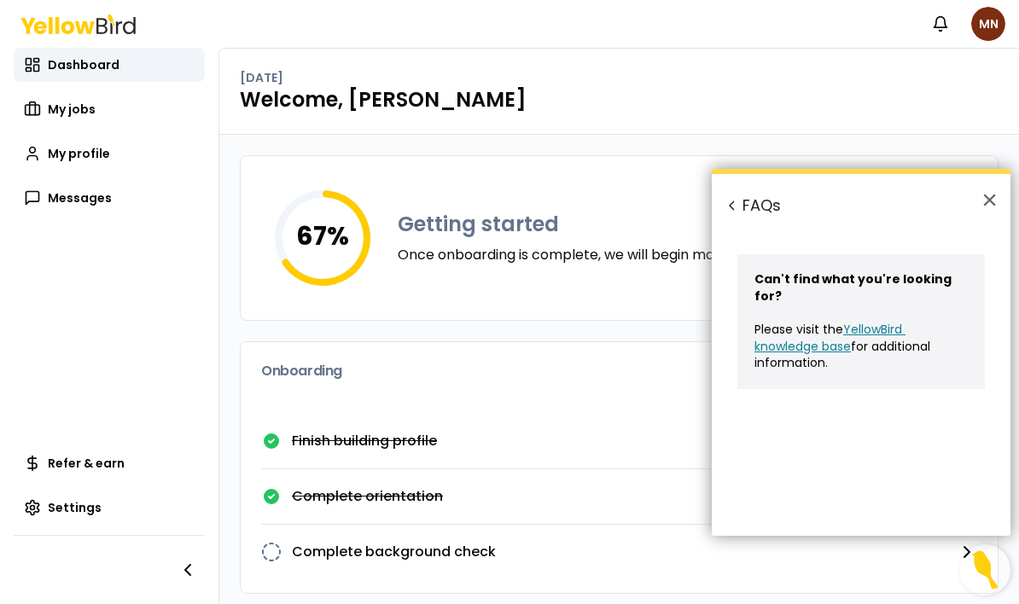
click at [994, 199] on button "×" at bounding box center [990, 199] width 16 height 27
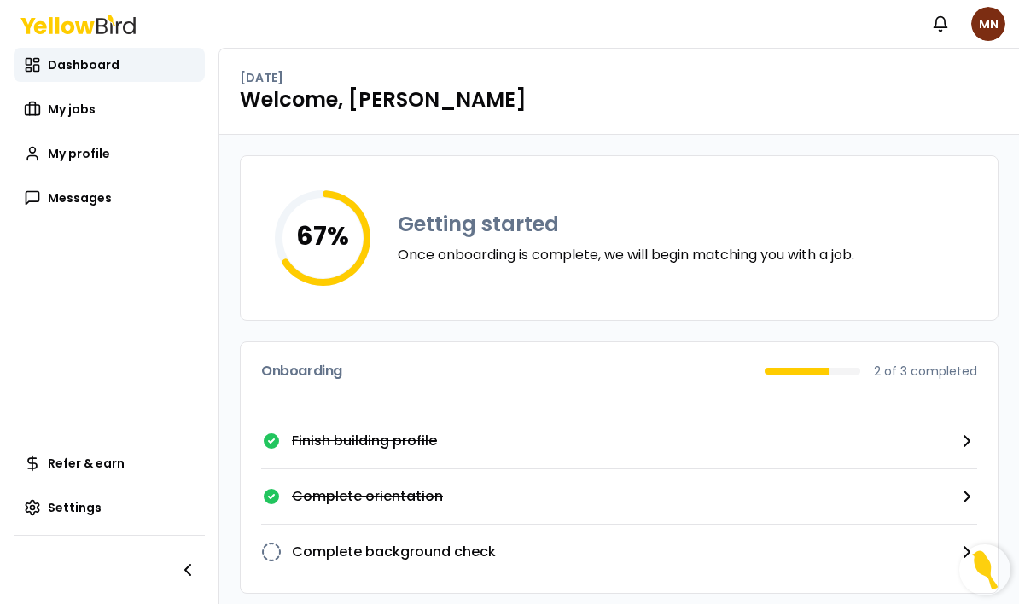
click at [972, 542] on icon "button" at bounding box center [967, 552] width 20 height 20
click at [83, 101] on span "My jobs" at bounding box center [72, 109] width 48 height 17
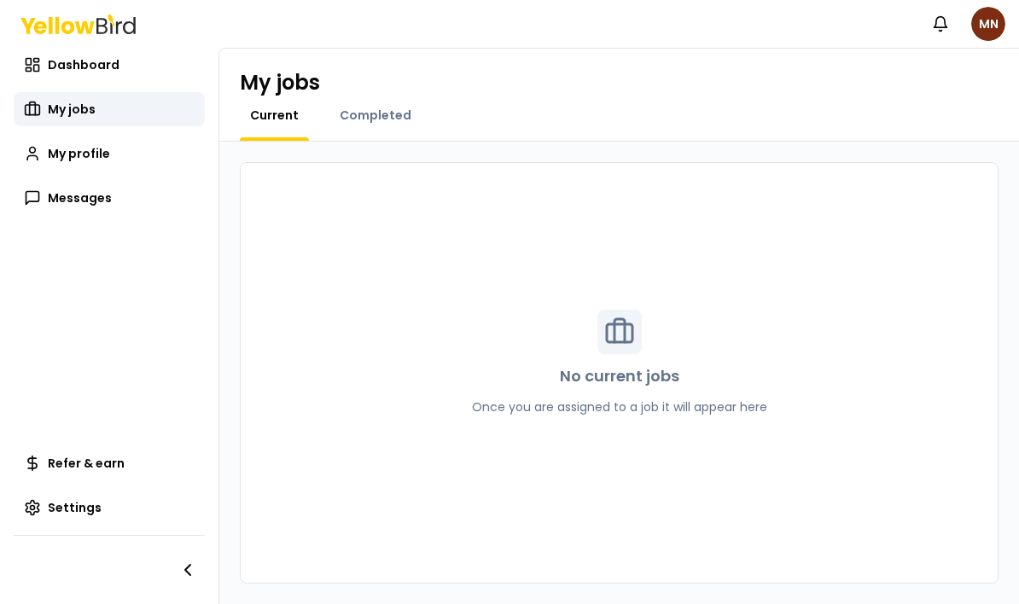
click at [56, 145] on span "My profile" at bounding box center [79, 153] width 62 height 17
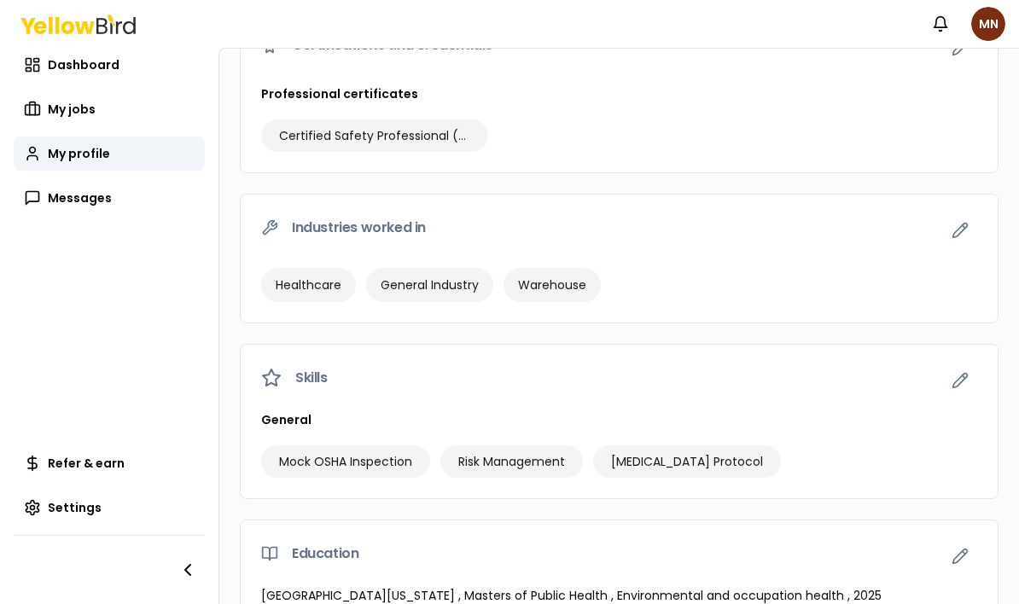
scroll to position [685, 0]
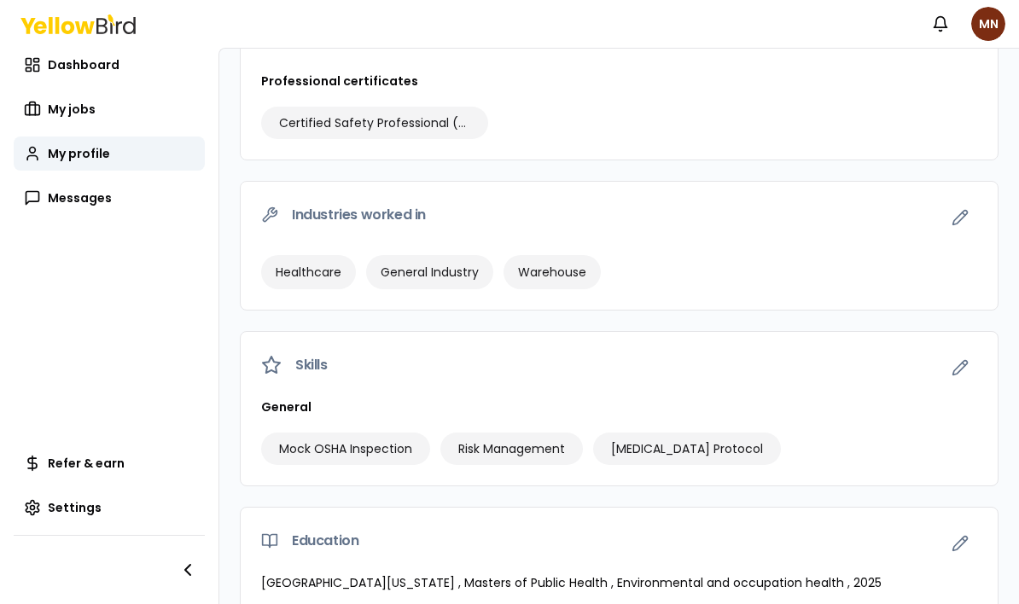
click at [68, 190] on span "Messages" at bounding box center [80, 198] width 64 height 17
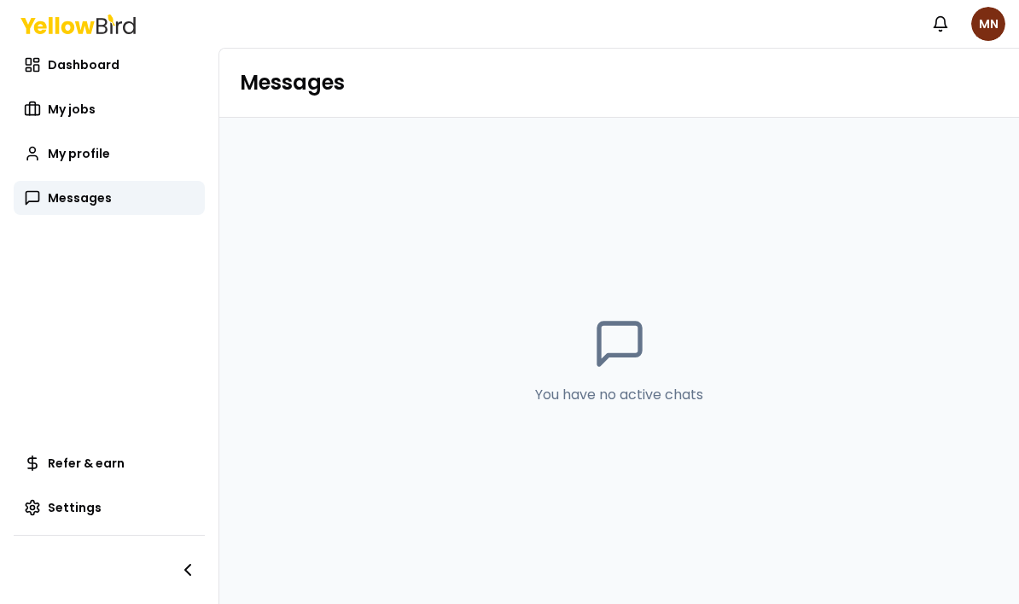
click at [63, 472] on span "Refer & earn" at bounding box center [86, 463] width 77 height 17
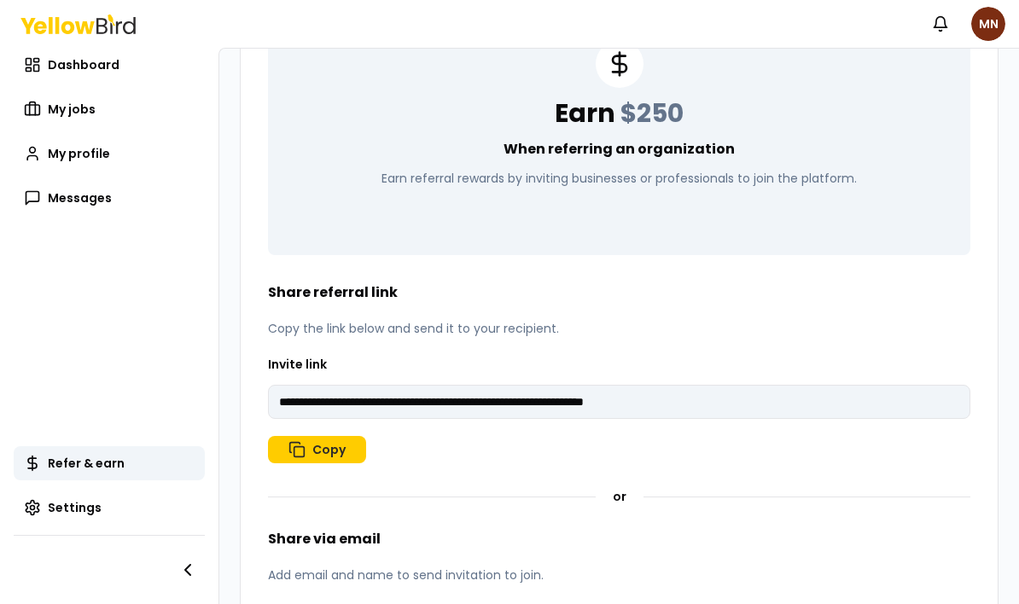
scroll to position [303, 0]
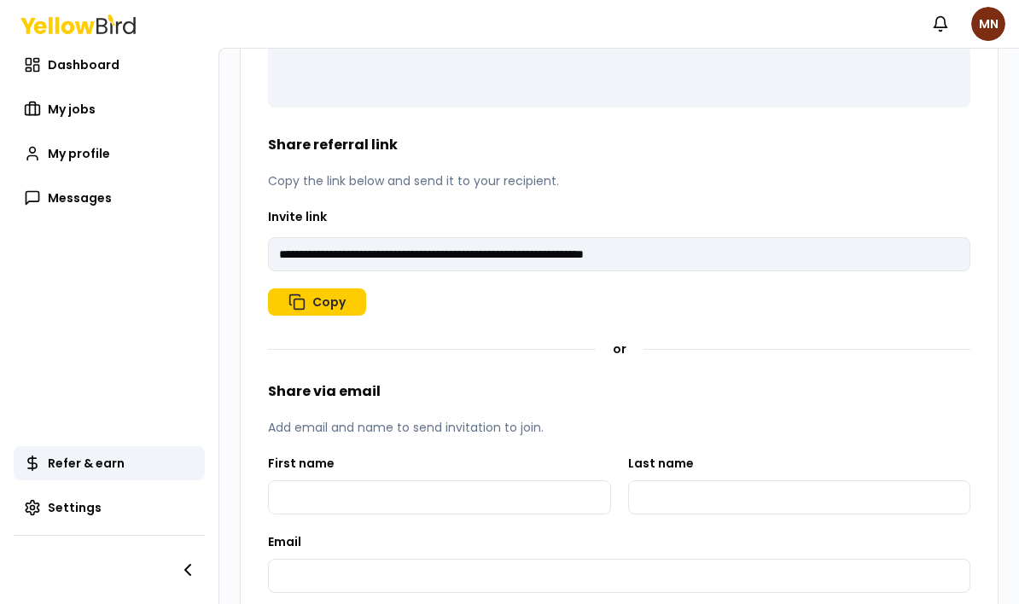
click at [60, 517] on span "Settings" at bounding box center [75, 507] width 54 height 17
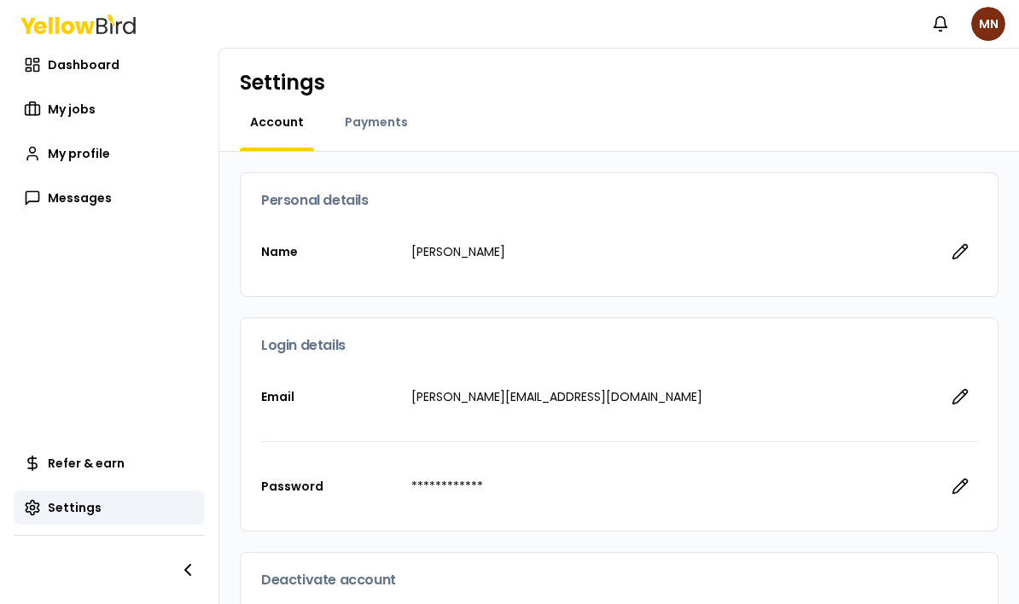
click at [35, 56] on icon at bounding box center [32, 64] width 17 height 17
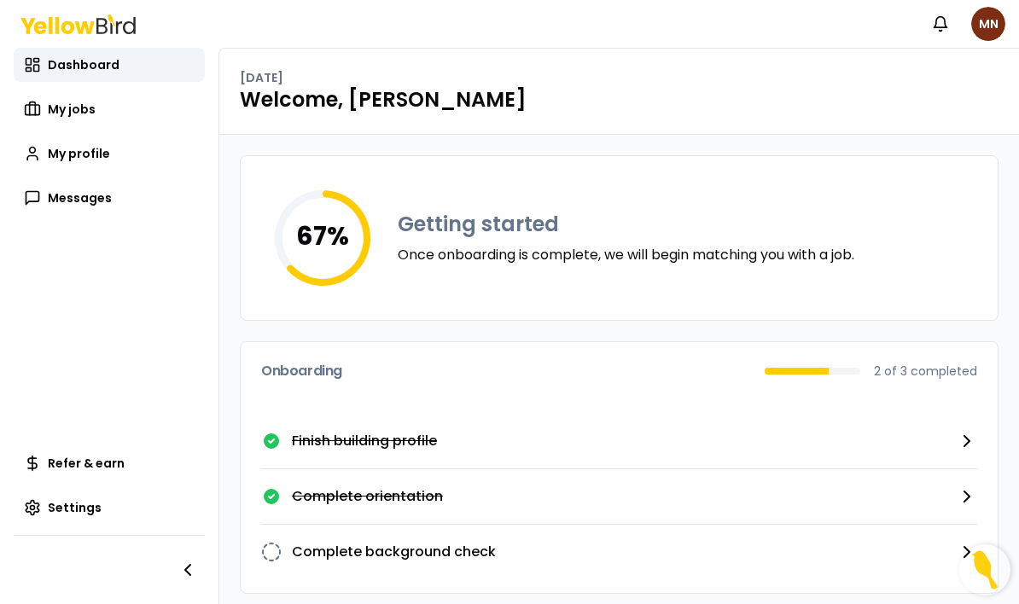
click at [998, 7] on nav "Notifications MN" at bounding box center [965, 24] width 82 height 34
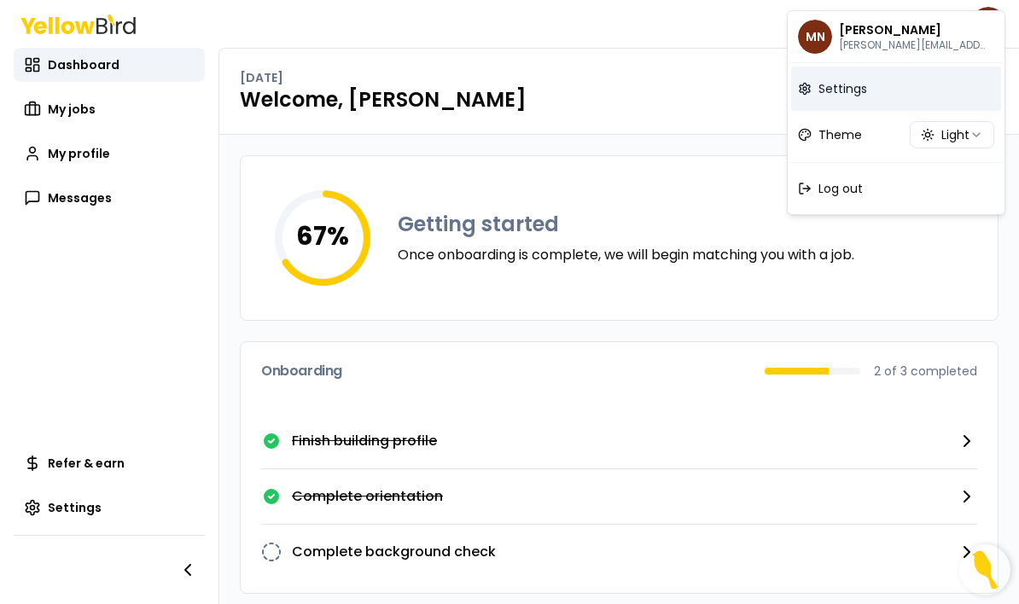
click at [855, 79] on link "Settings" at bounding box center [896, 89] width 210 height 44
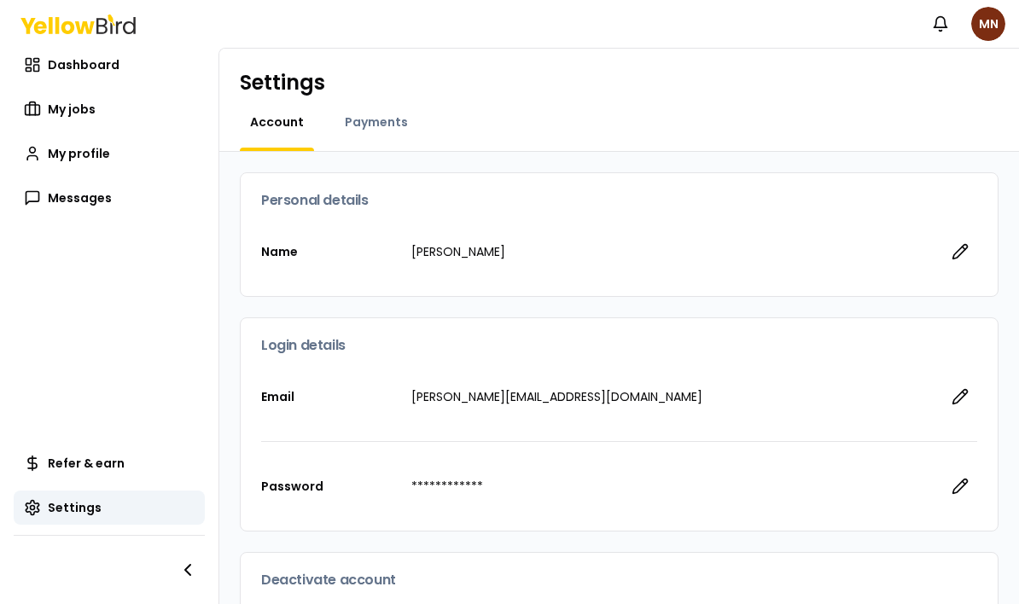
click at [988, 49] on div "Settings Account Payments" at bounding box center [619, 100] width 800 height 103
click at [994, 49] on div "Settings Account Payments" at bounding box center [619, 100] width 800 height 103
click at [985, 49] on div "Settings Account Payments" at bounding box center [619, 100] width 800 height 103
click at [34, 65] on rect at bounding box center [36, 68] width 5 height 7
